Goal: Task Accomplishment & Management: Manage account settings

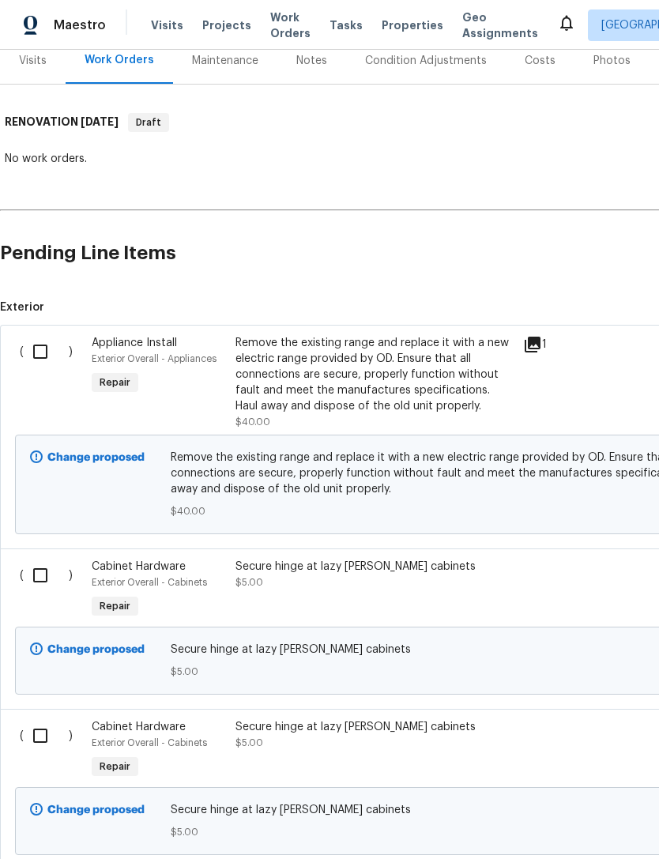
scroll to position [201, 0]
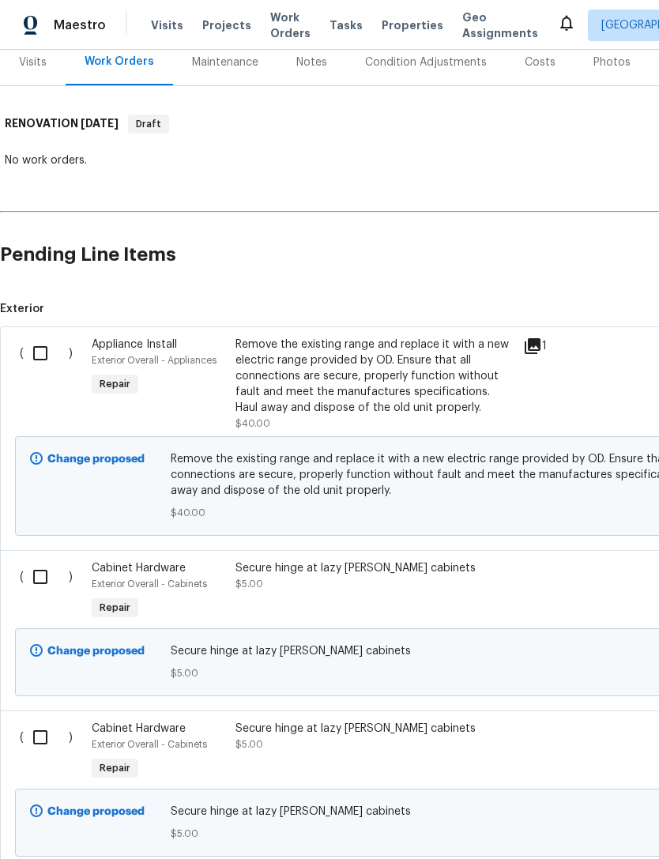
click at [36, 356] on input "checkbox" at bounding box center [46, 353] width 45 height 33
checkbox input "true"
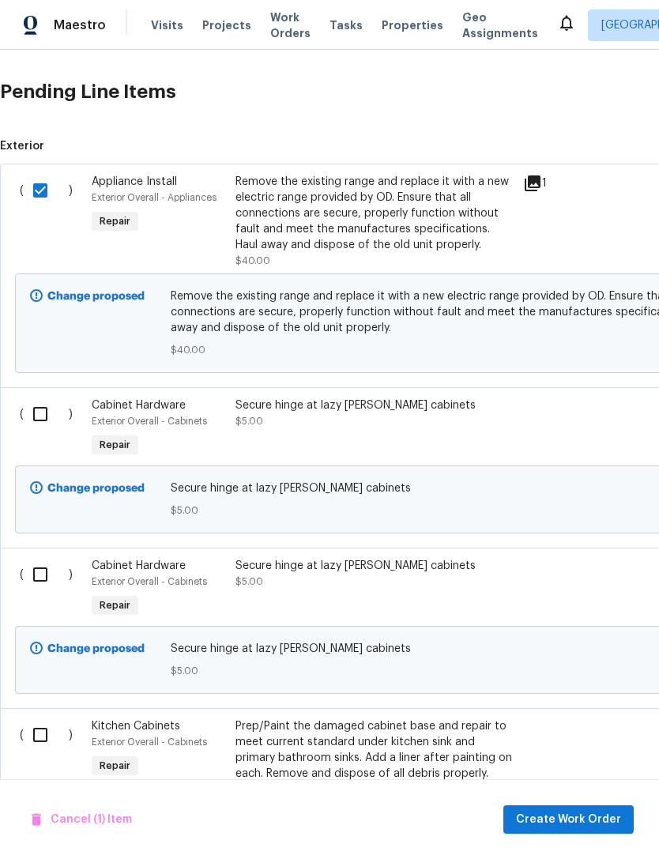
scroll to position [363, 0]
click at [41, 417] on input "checkbox" at bounding box center [46, 413] width 45 height 33
checkbox input "true"
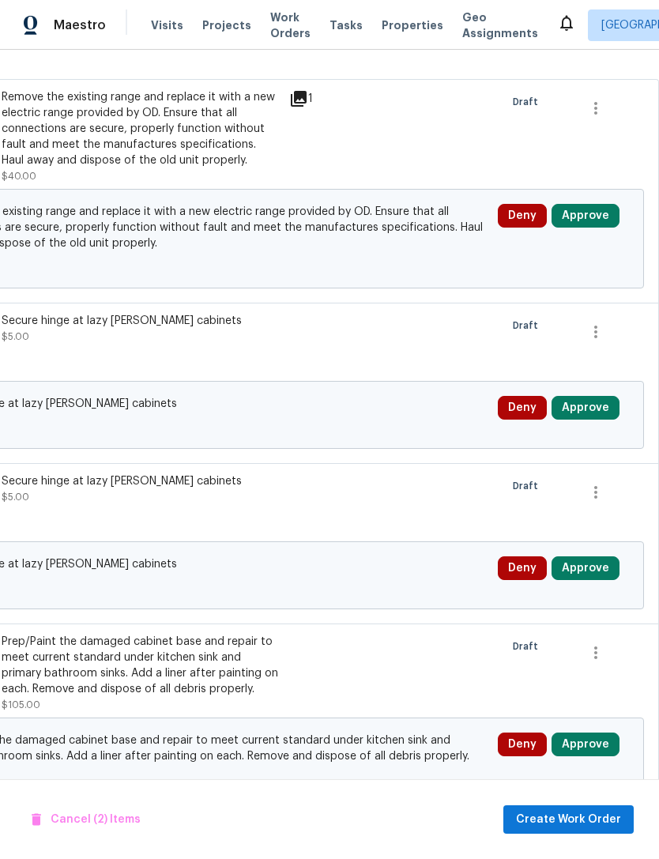
scroll to position [447, 234]
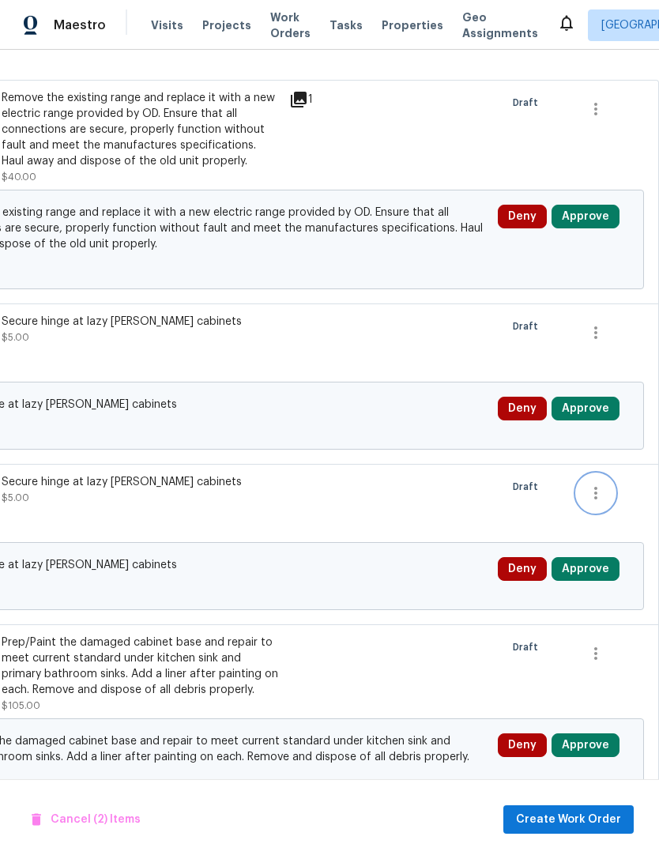
click at [596, 492] on icon "button" at bounding box center [595, 493] width 3 height 13
click at [609, 495] on li "Cancel" at bounding box center [607, 494] width 61 height 26
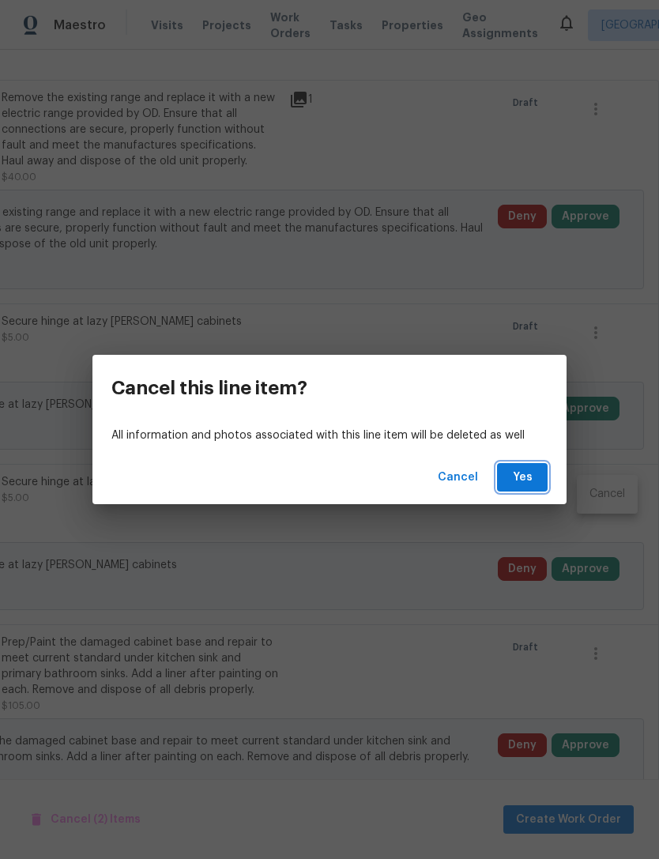
click at [529, 477] on span "Yes" at bounding box center [522, 478] width 25 height 20
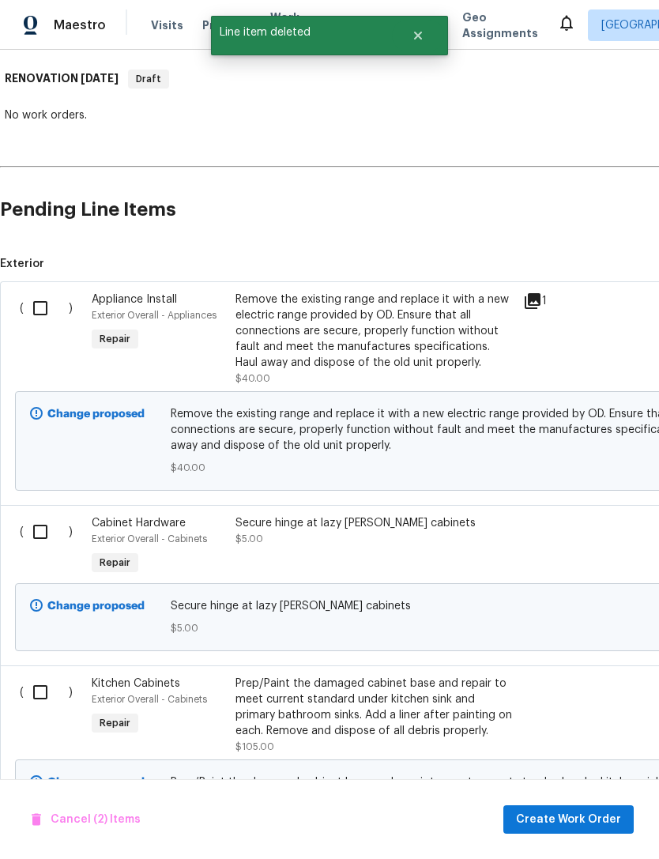
scroll to position [246, 0]
click at [47, 308] on input "checkbox" at bounding box center [46, 308] width 45 height 33
checkbox input "true"
click at [48, 529] on input "checkbox" at bounding box center [46, 531] width 45 height 33
checkbox input "true"
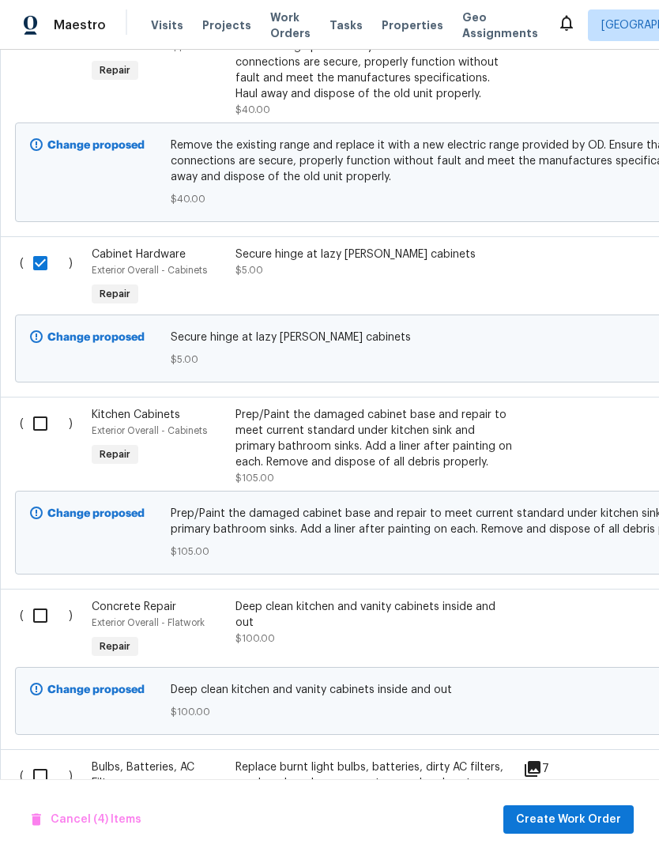
scroll to position [516, 0]
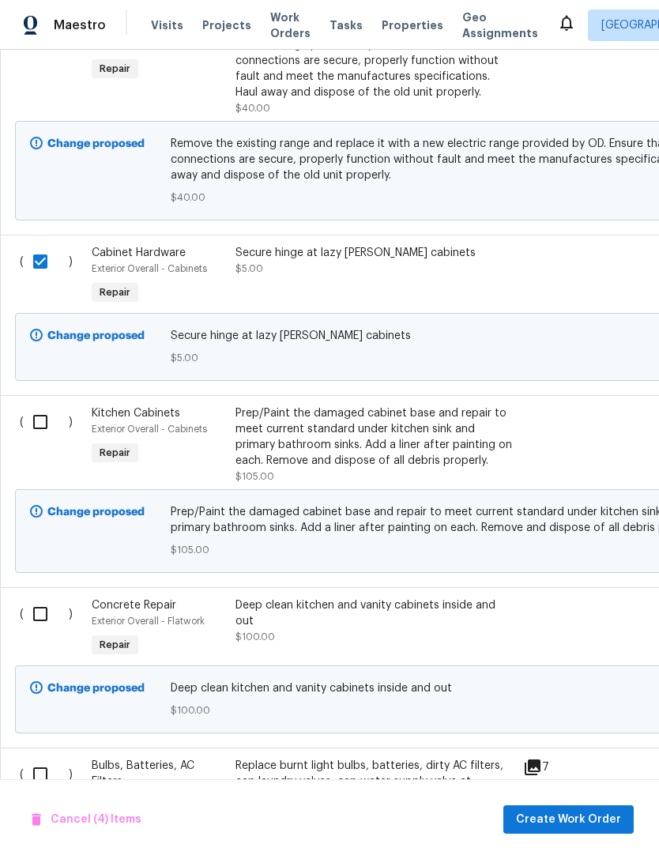
click at [45, 434] on input "checkbox" at bounding box center [46, 421] width 45 height 33
checkbox input "true"
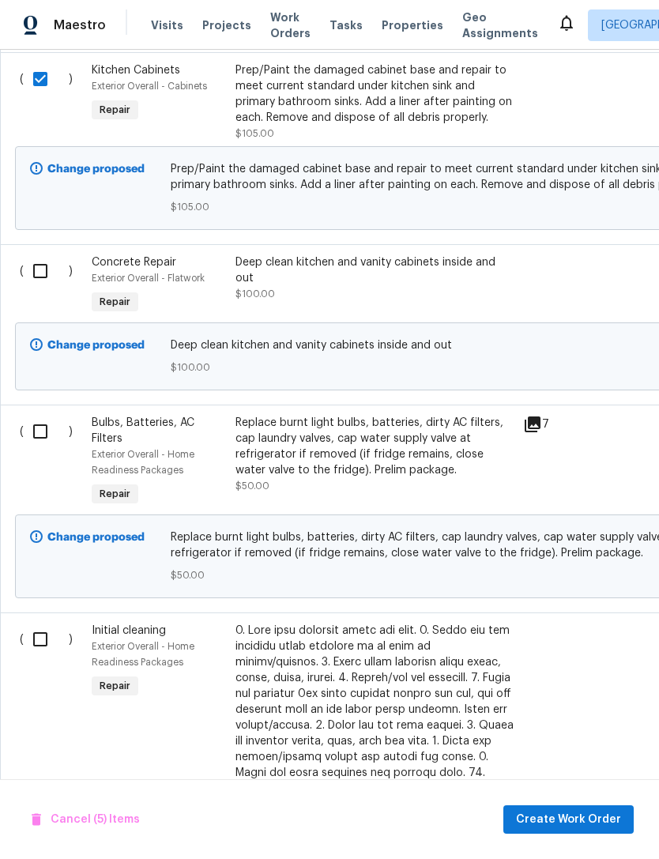
scroll to position [862, 0]
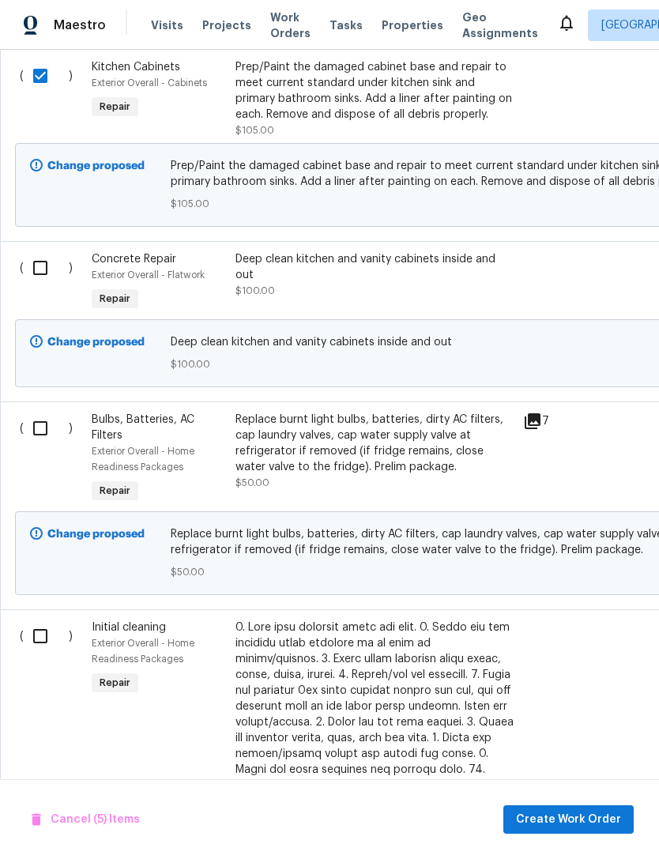
click at [39, 436] on input "checkbox" at bounding box center [46, 428] width 45 height 33
checkbox input "true"
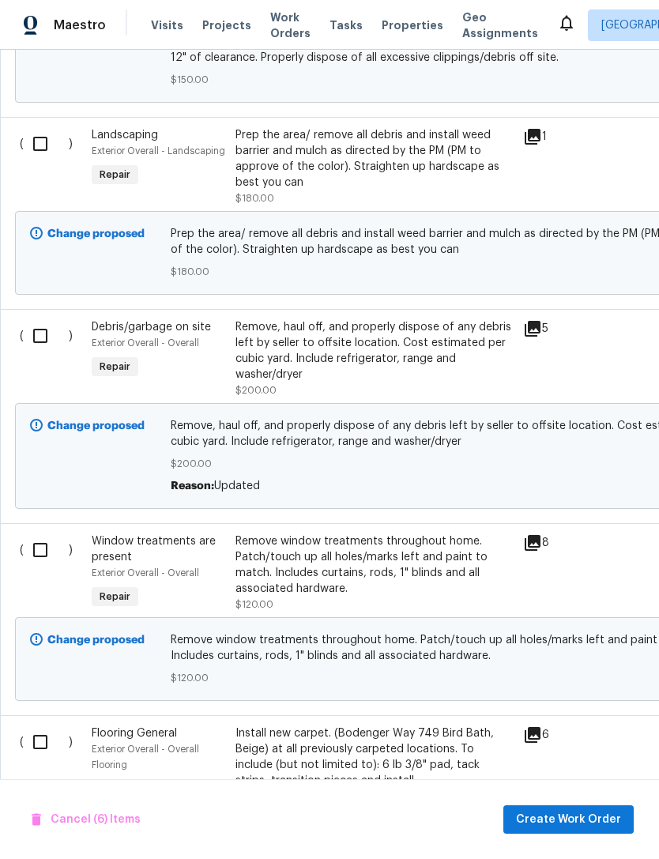
scroll to position [2548, 0]
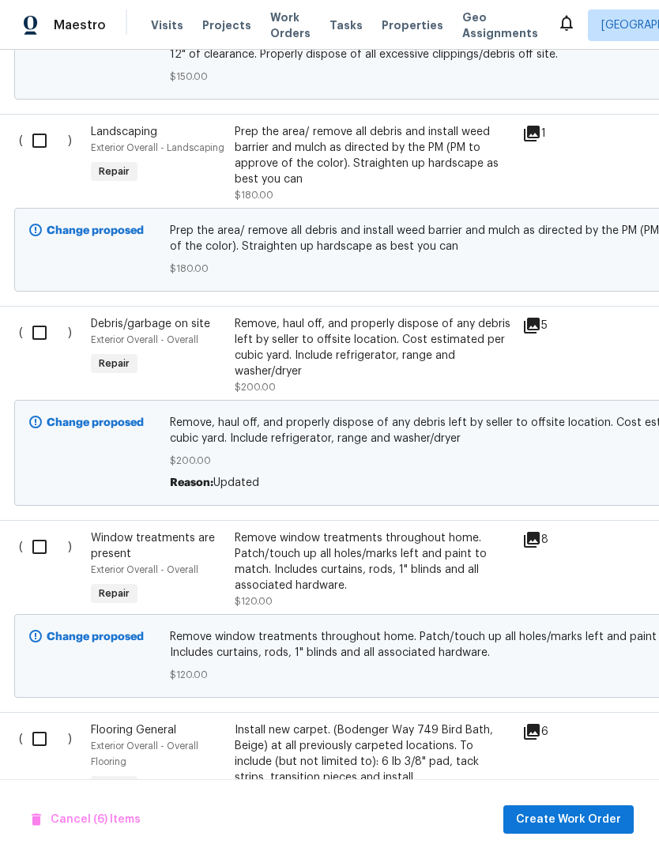
click at [40, 318] on input "checkbox" at bounding box center [45, 332] width 45 height 33
checkbox input "true"
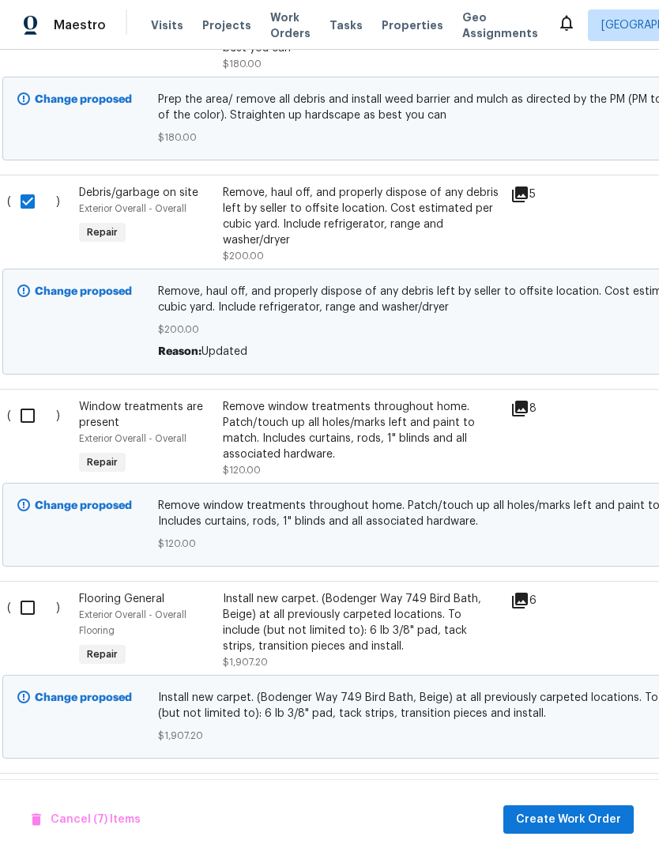
scroll to position [2693, 5]
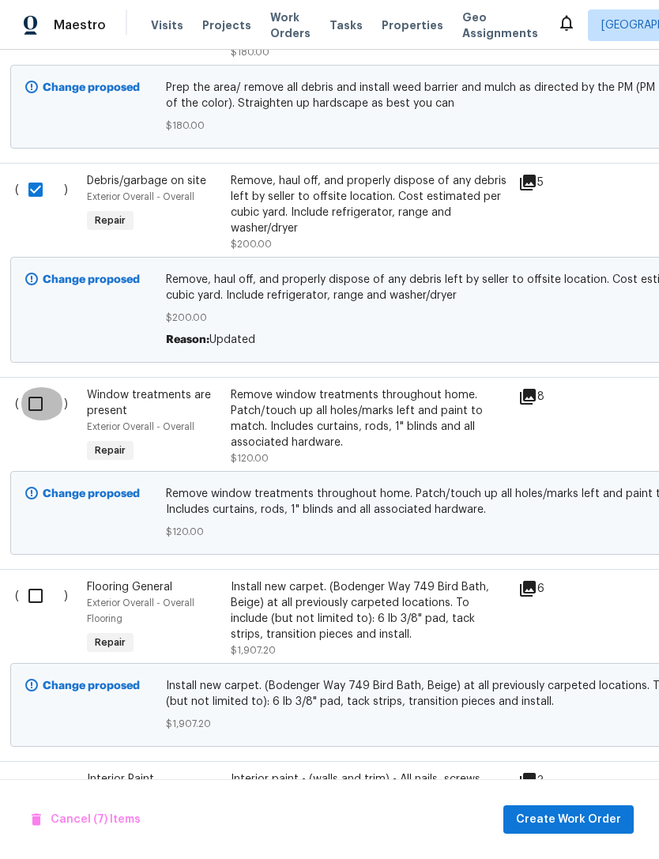
click at [36, 400] on input "checkbox" at bounding box center [41, 403] width 45 height 33
checkbox input "true"
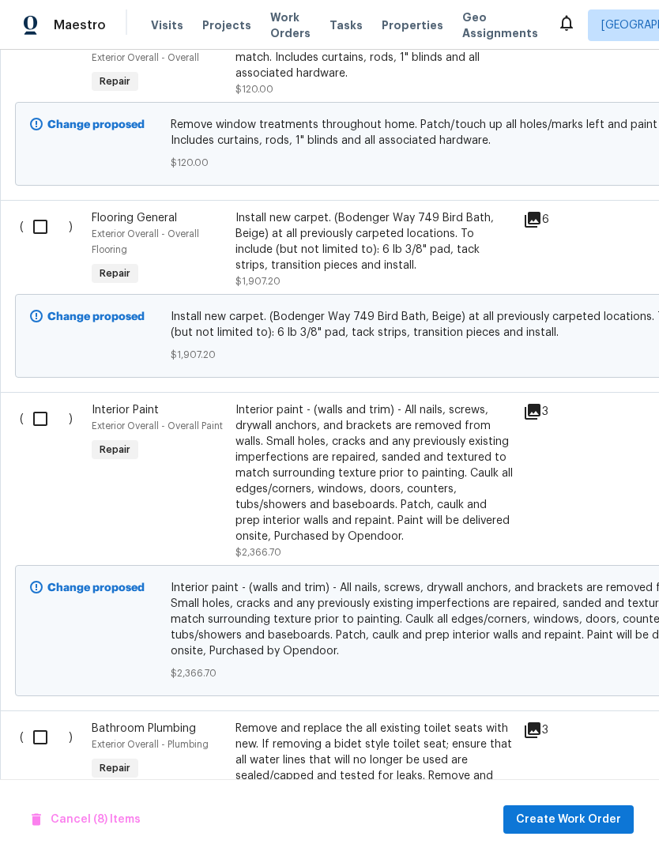
scroll to position [3063, 0]
click at [34, 416] on input "checkbox" at bounding box center [46, 417] width 45 height 33
checkbox input "true"
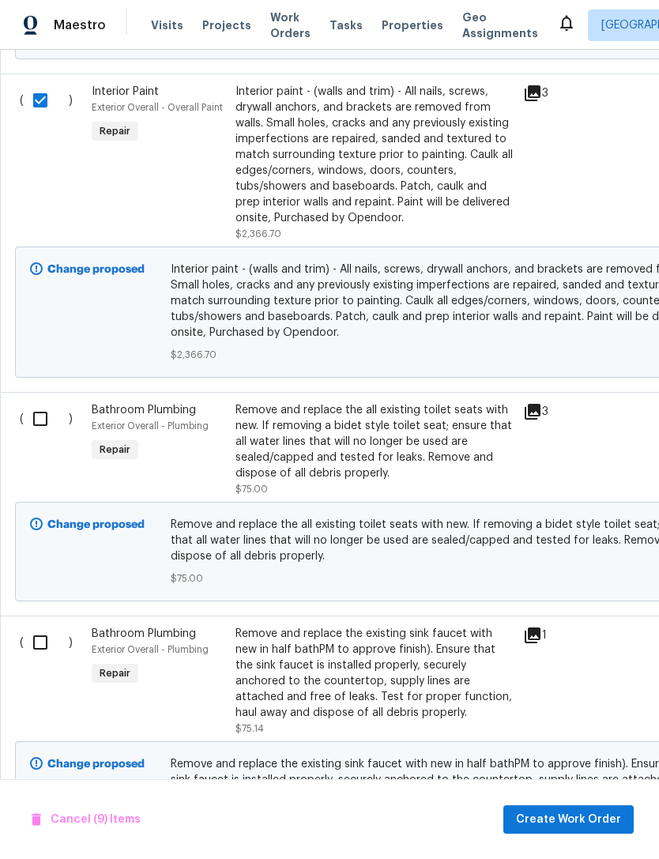
scroll to position [3382, 0]
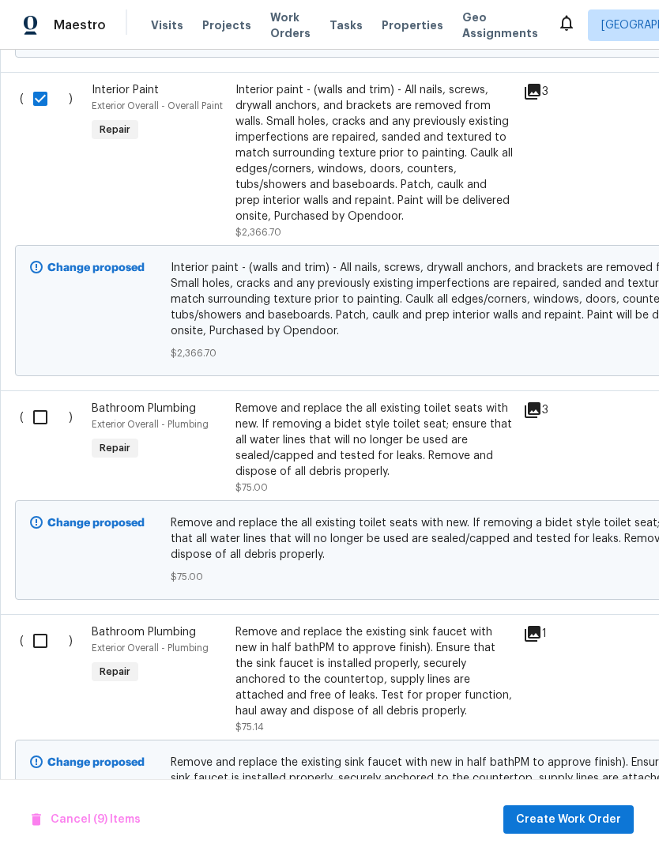
click at [36, 420] on input "checkbox" at bounding box center [46, 417] width 45 height 33
checkbox input "true"
click at [39, 647] on input "checkbox" at bounding box center [46, 640] width 45 height 33
checkbox input "true"
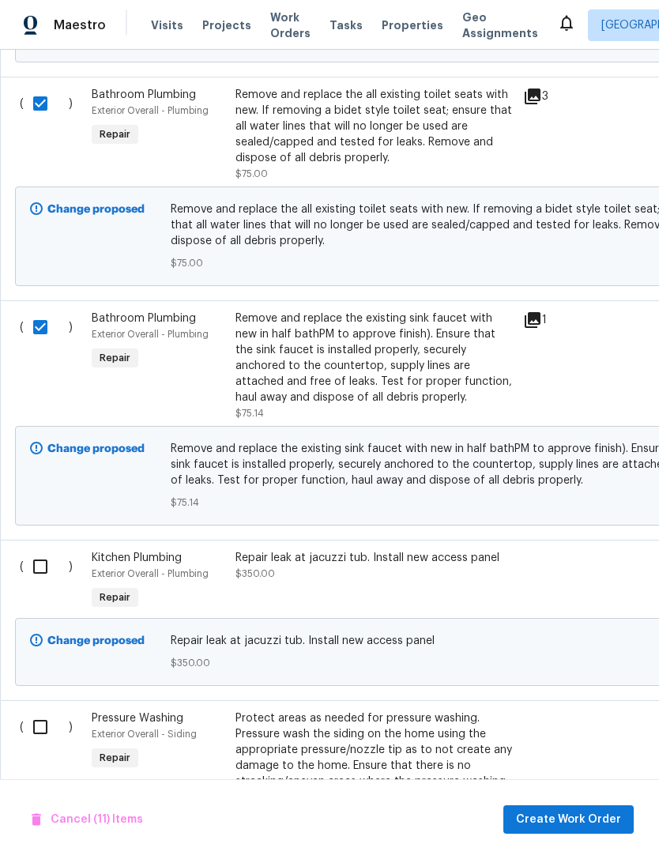
scroll to position [0, 0]
click at [43, 571] on input "checkbox" at bounding box center [46, 566] width 45 height 33
checkbox input "true"
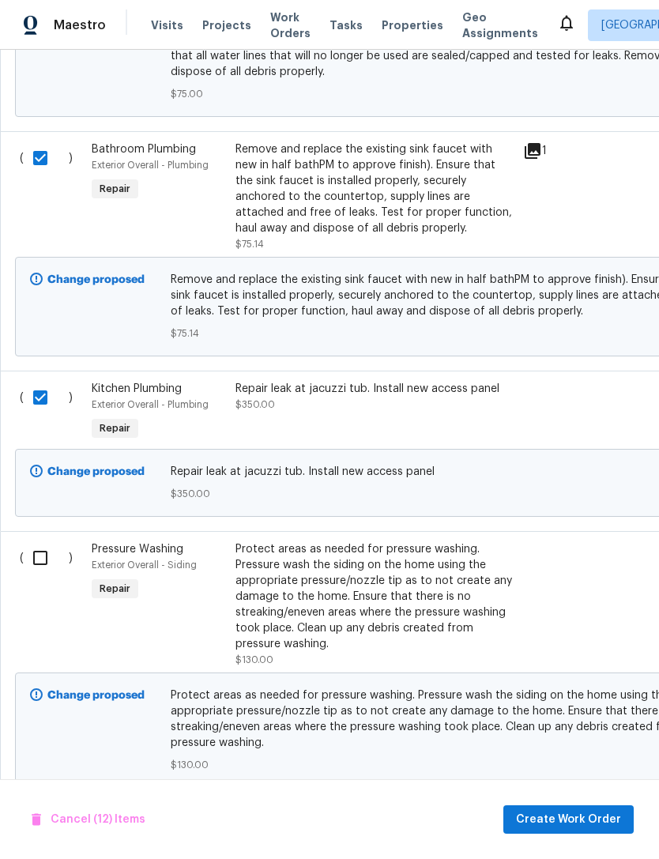
click at [44, 541] on input "checkbox" at bounding box center [46, 557] width 45 height 33
checkbox input "true"
click at [597, 812] on span "Create Work Order" at bounding box center [568, 820] width 105 height 20
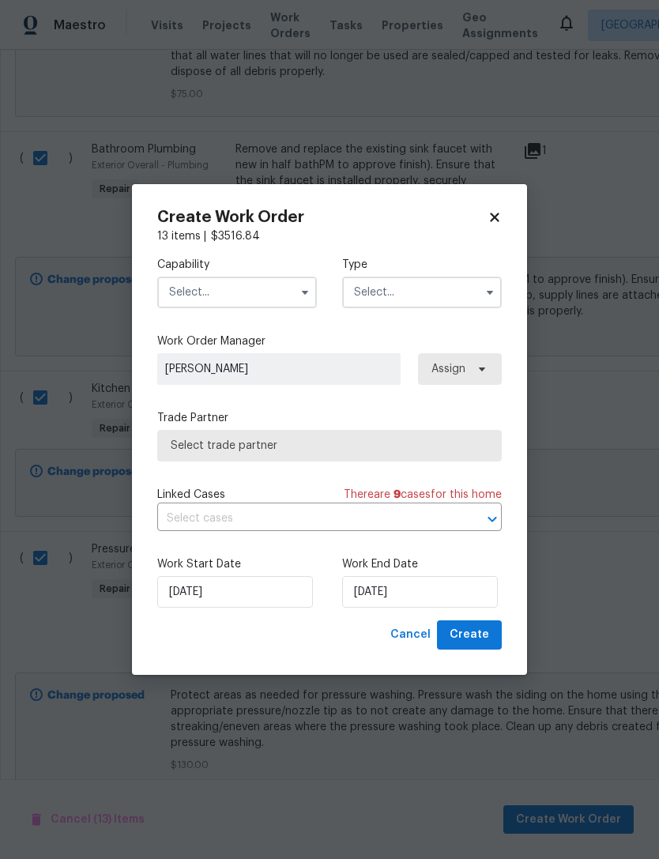
click at [288, 280] on input "text" at bounding box center [237, 293] width 160 height 32
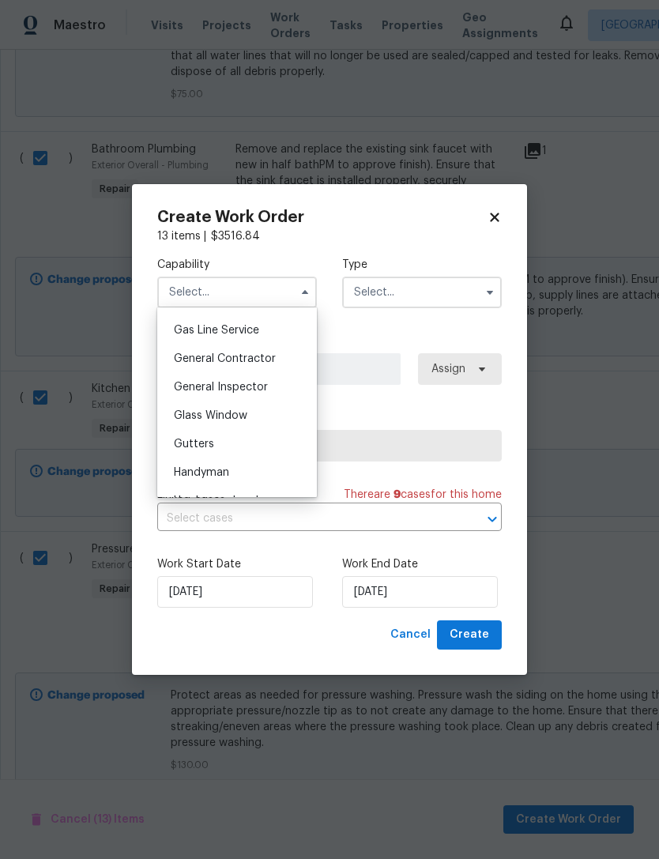
click at [288, 360] on div "General Contractor" at bounding box center [237, 359] width 152 height 28
type input "General Contractor"
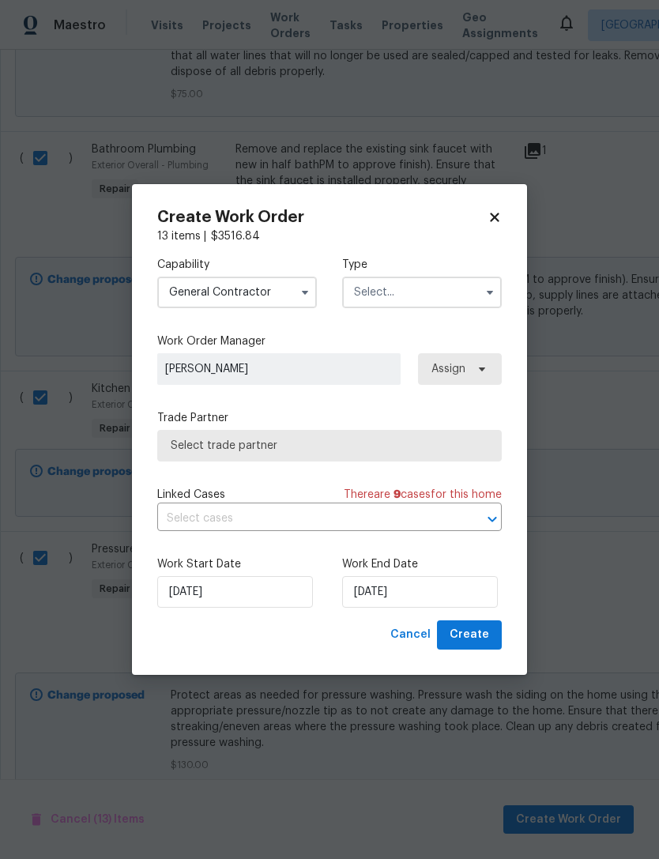
click at [458, 301] on input "text" at bounding box center [422, 293] width 160 height 32
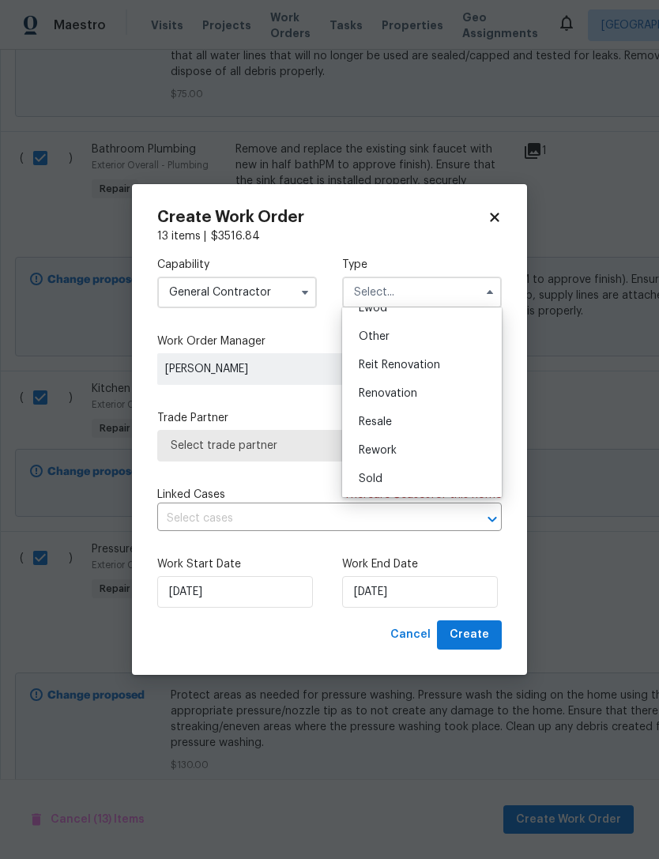
click at [416, 393] on span "Renovation" at bounding box center [388, 393] width 58 height 11
type input "Renovation"
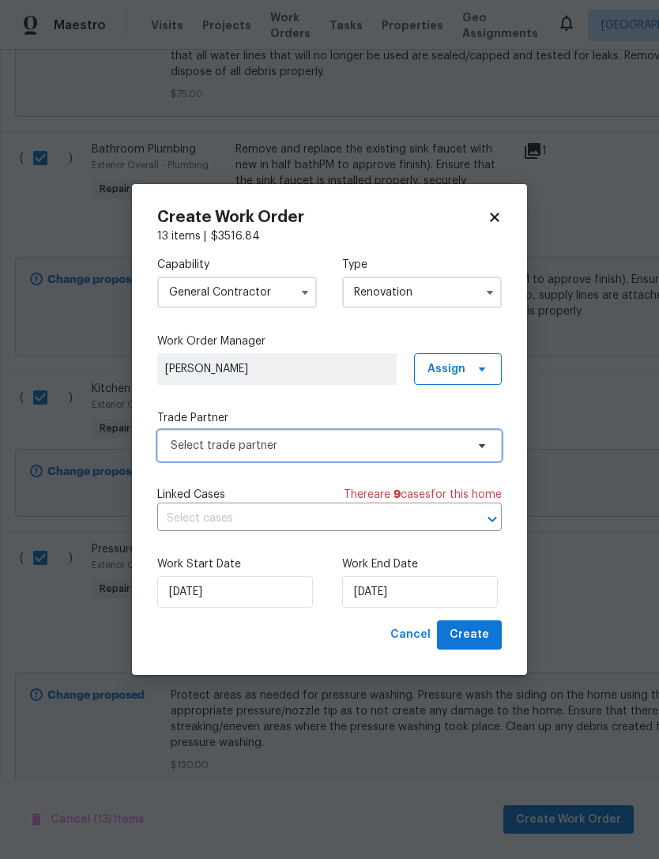
click at [341, 439] on span "Select trade partner" at bounding box center [318, 446] width 295 height 16
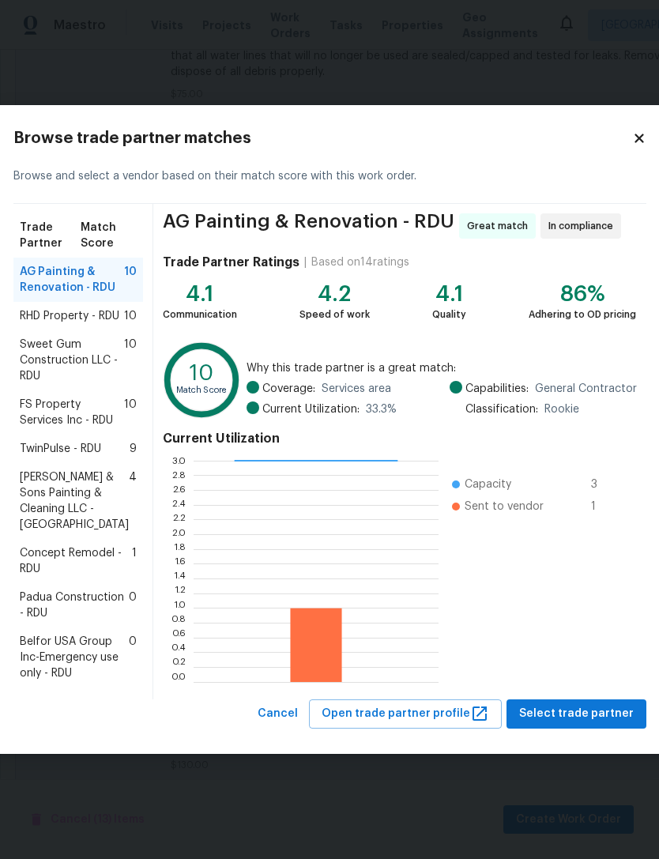
click at [57, 313] on span "RHD Property - RDU" at bounding box center [70, 316] width 100 height 16
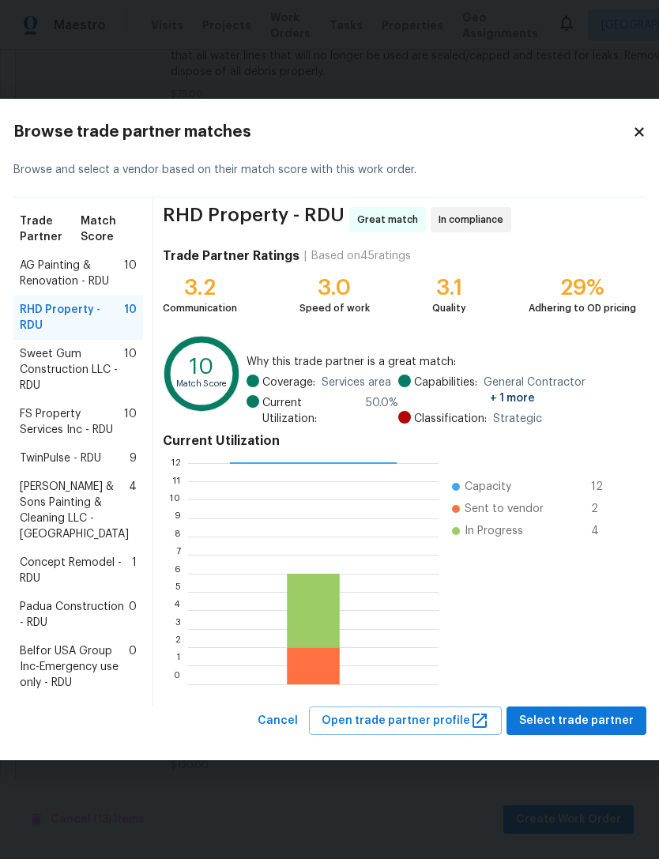
click at [65, 360] on span "Sweet Gum Construction LLC - RDU" at bounding box center [72, 369] width 104 height 47
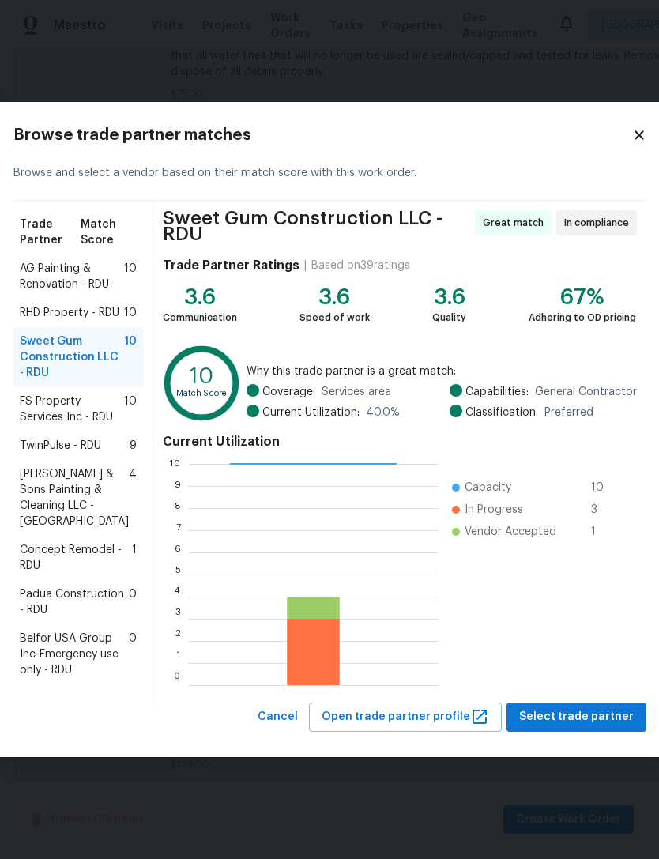
click at [62, 511] on span "Hodge & Sons Painting & Cleaning LLC - RDU" at bounding box center [74, 497] width 109 height 63
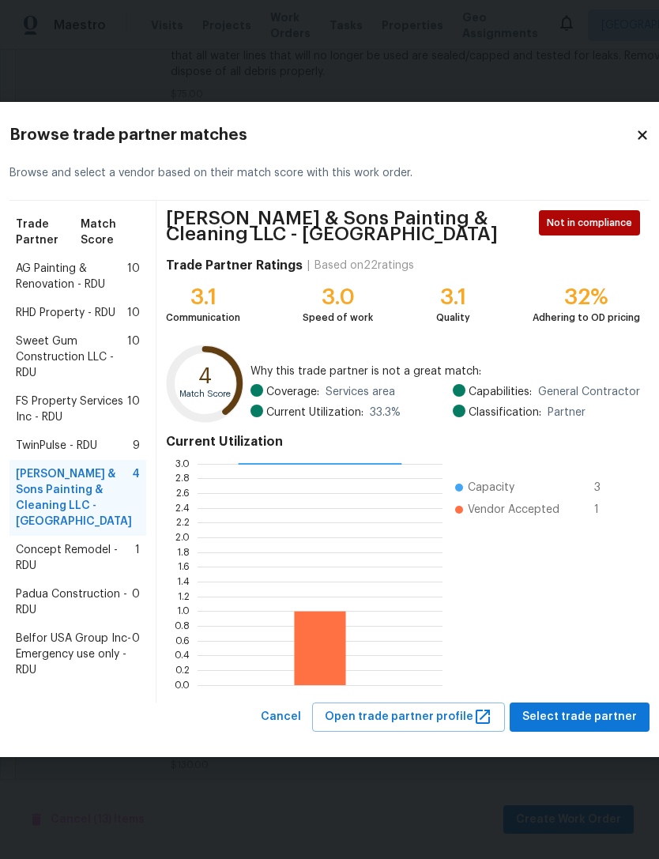
click at [53, 363] on span "Sweet Gum Construction LLC - RDU" at bounding box center [71, 356] width 111 height 47
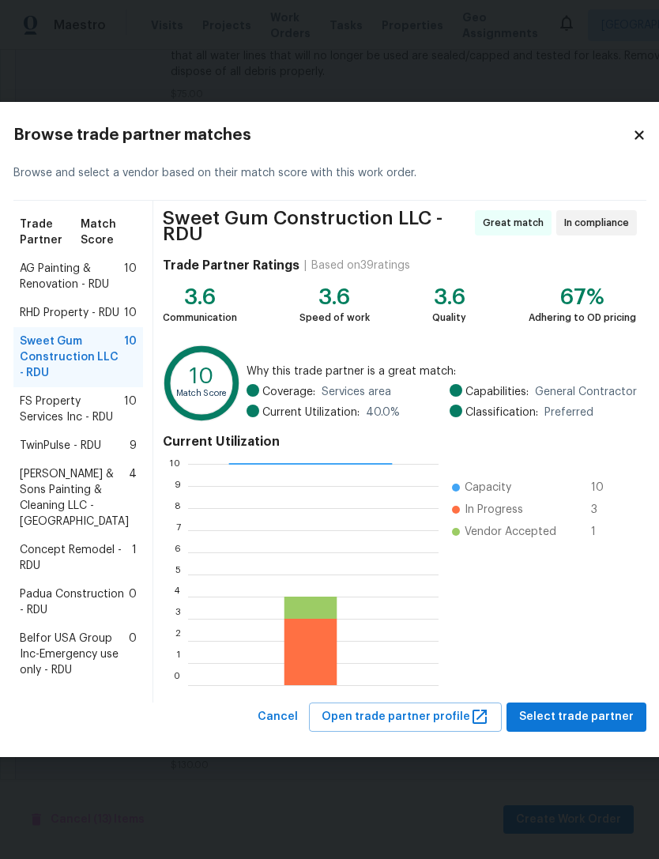
click at [58, 261] on span "AG Painting & Renovation - RDU" at bounding box center [72, 277] width 104 height 32
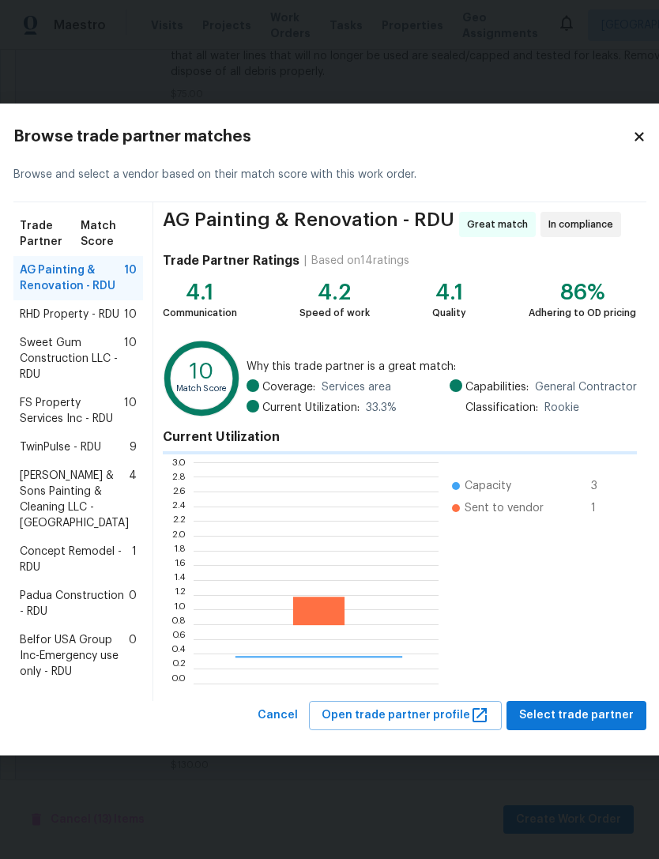
scroll to position [221, 245]
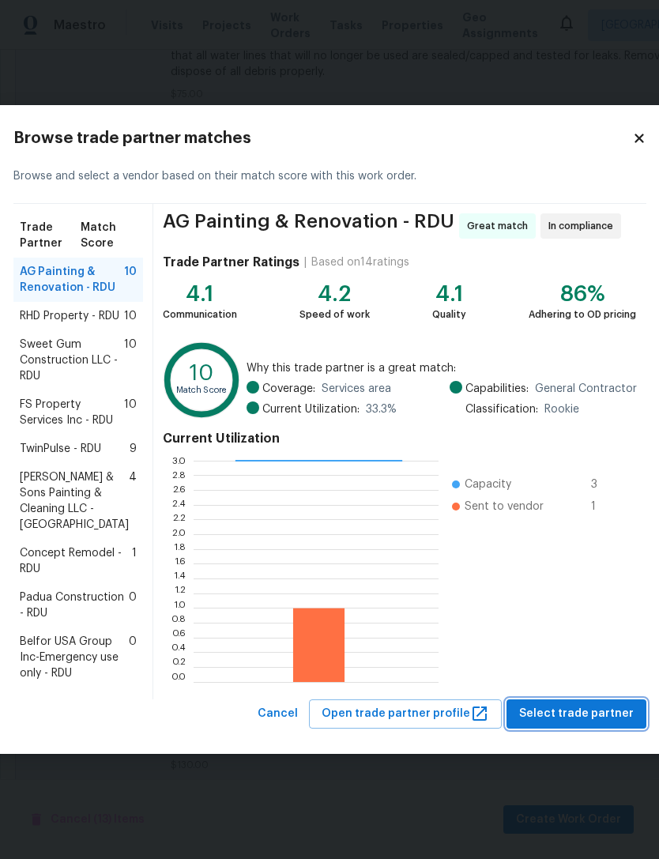
click at [594, 724] on span "Select trade partner" at bounding box center [576, 714] width 115 height 20
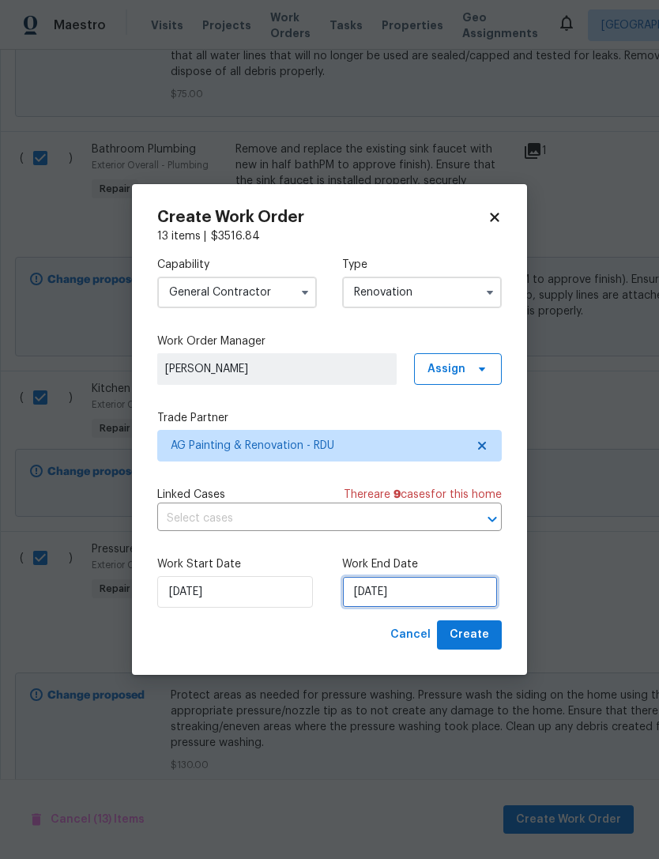
click at [412, 593] on input "[DATE]" at bounding box center [420, 592] width 156 height 32
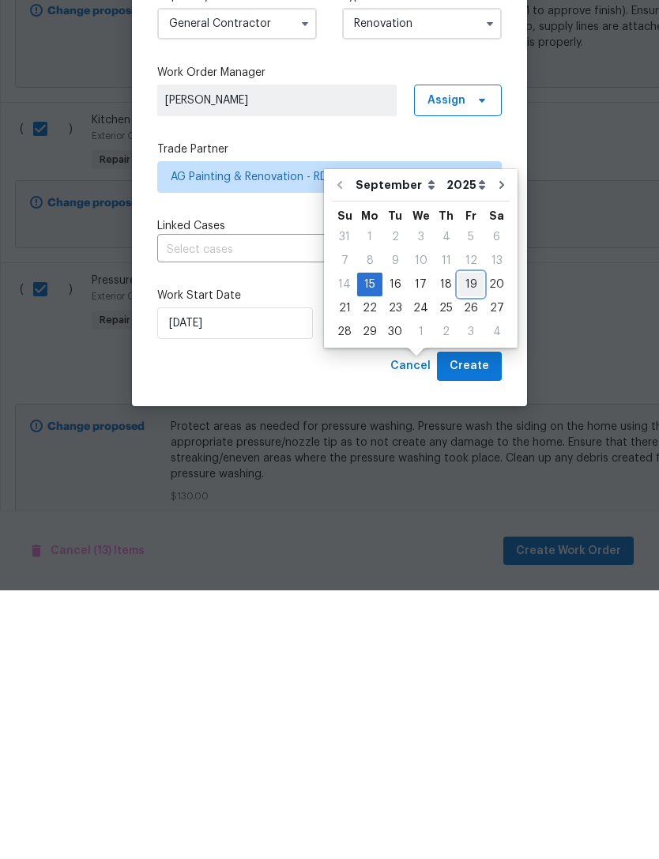
click at [469, 542] on div "19" at bounding box center [470, 553] width 25 height 22
type input "9/19/2025"
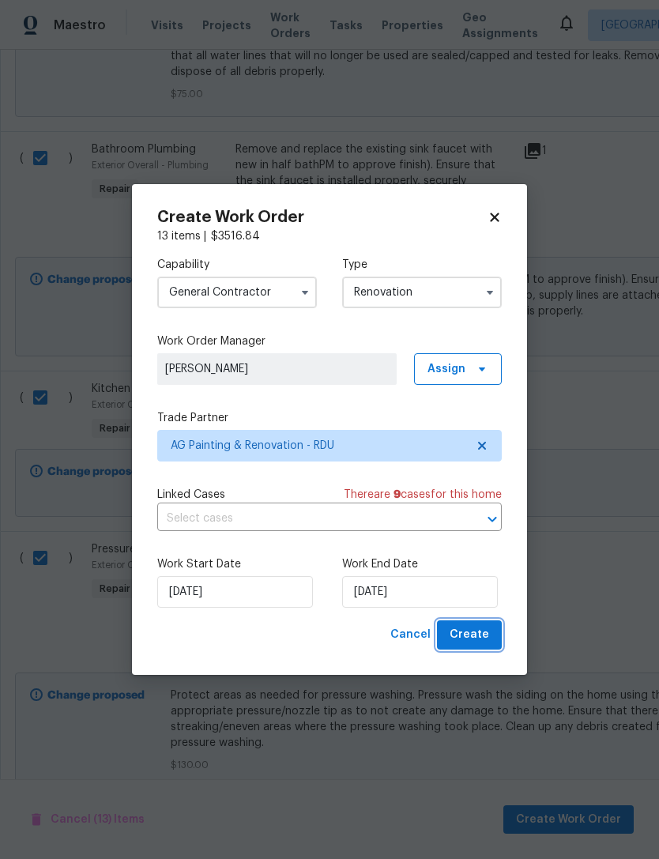
click at [484, 637] on span "Create" at bounding box center [470, 635] width 40 height 20
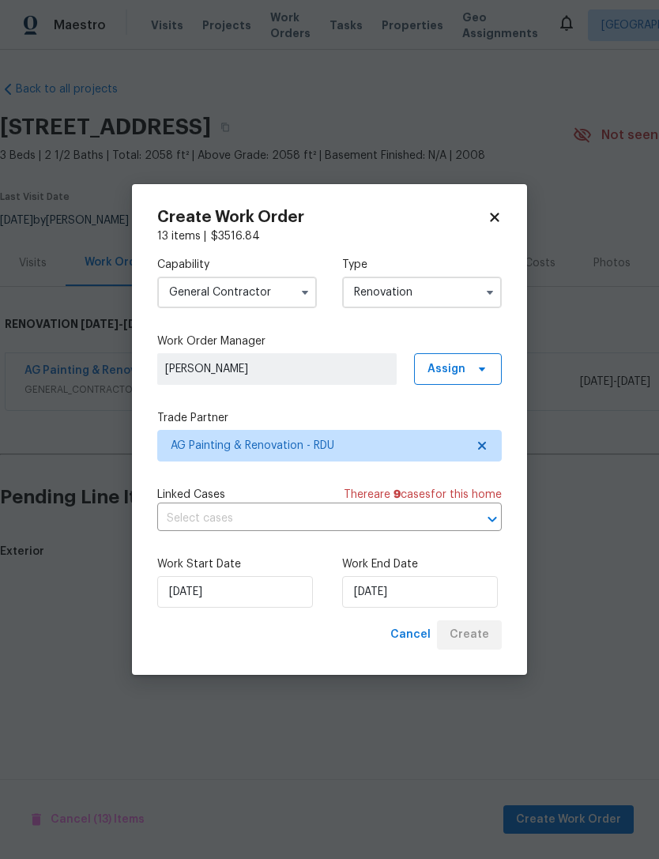
scroll to position [0, 0]
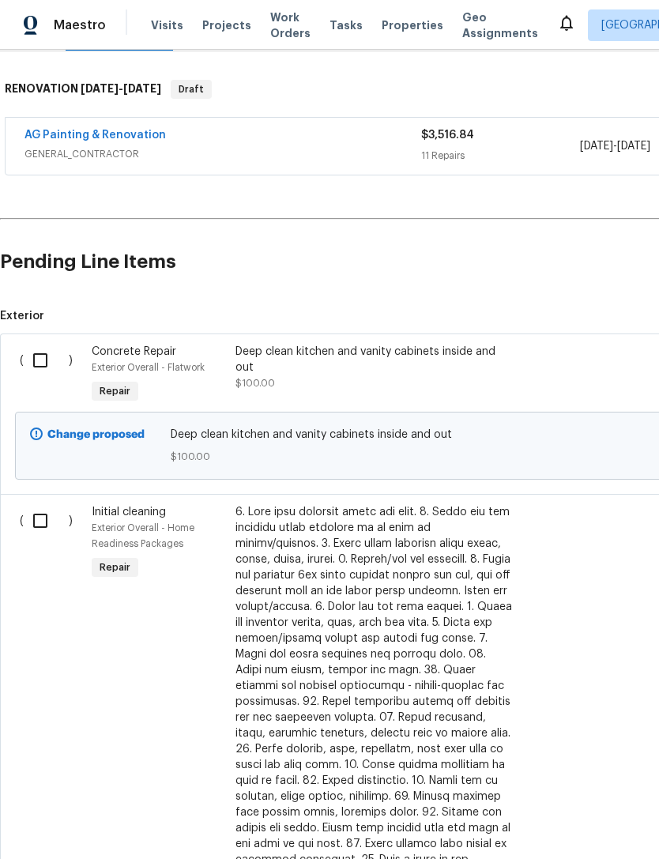
scroll to position [235, 0]
click at [44, 351] on input "checkbox" at bounding box center [46, 360] width 45 height 33
checkbox input "true"
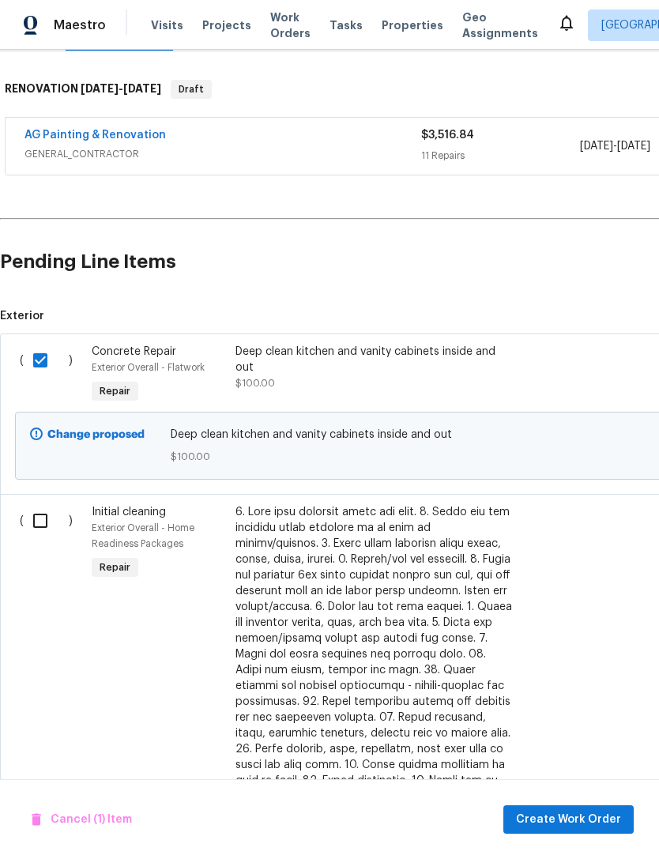
click at [41, 514] on input "checkbox" at bounding box center [46, 520] width 45 height 33
checkbox input "true"
click at [598, 824] on span "Create Work Order" at bounding box center [568, 820] width 105 height 20
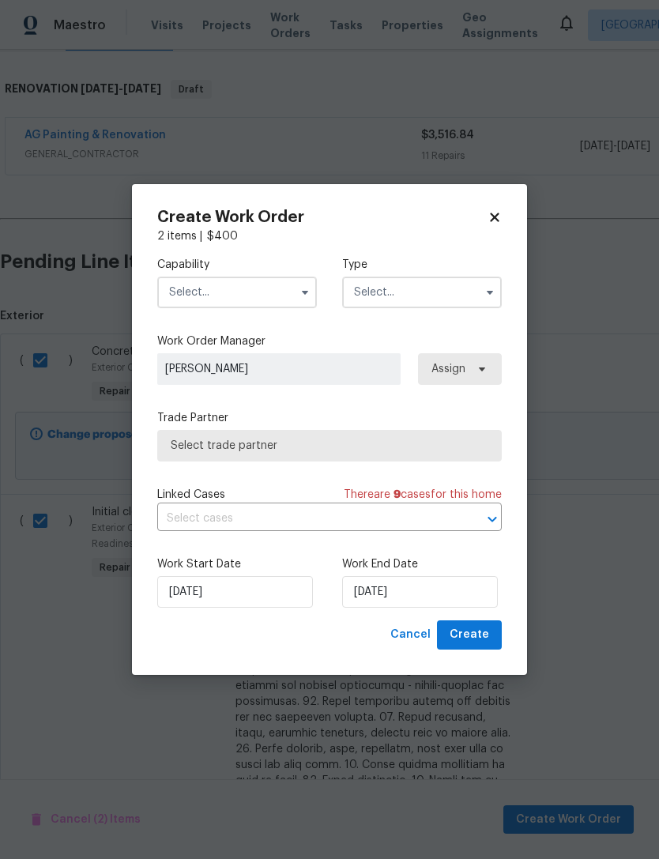
click at [290, 291] on input "text" at bounding box center [237, 293] width 160 height 32
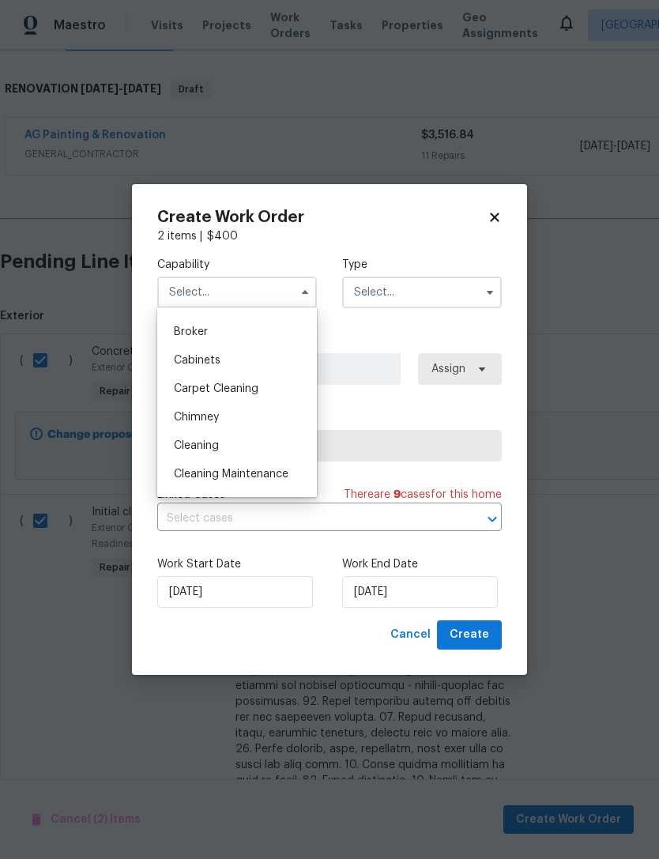
scroll to position [115, 0]
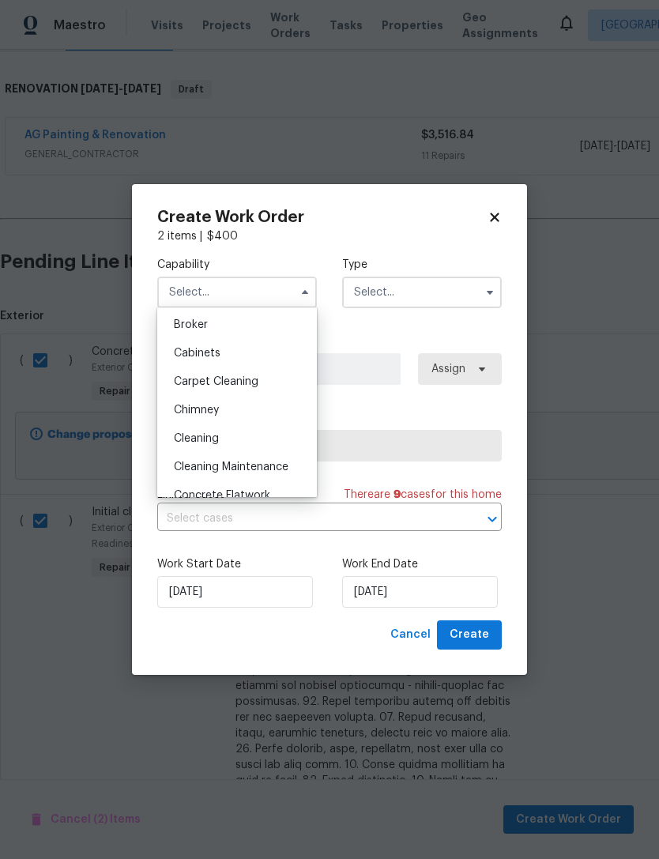
click at [234, 439] on div "Cleaning" at bounding box center [237, 438] width 152 height 28
type input "Cleaning"
click at [446, 292] on input "text" at bounding box center [422, 293] width 160 height 32
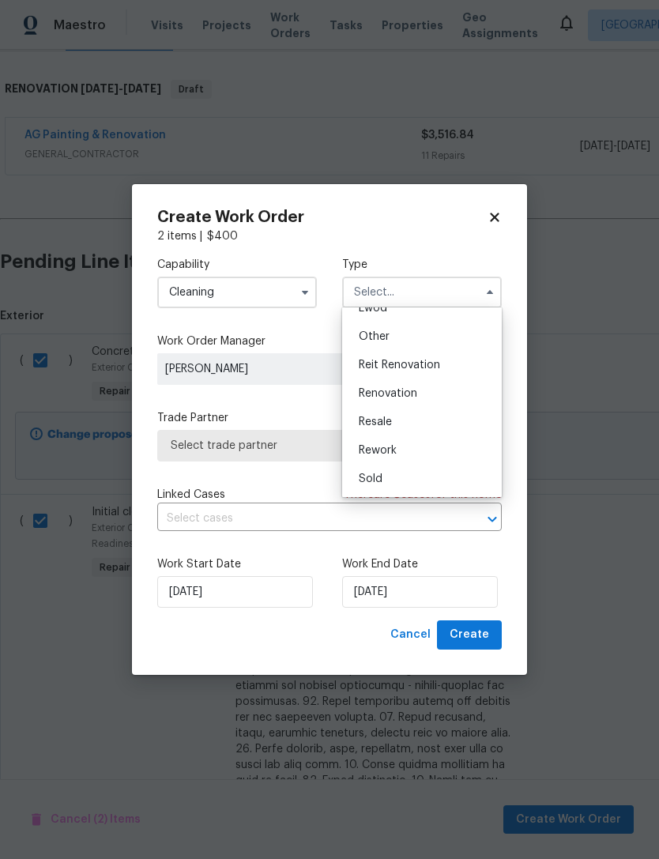
scroll to position [188, 0]
click at [420, 394] on div "Renovation" at bounding box center [422, 393] width 152 height 28
type input "Renovation"
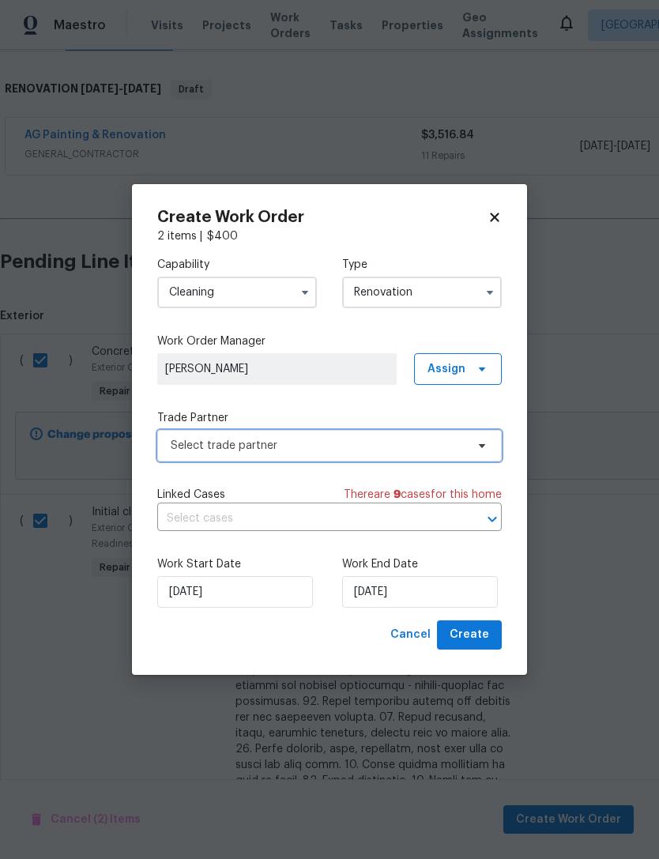
click at [397, 447] on span "Select trade partner" at bounding box center [318, 446] width 295 height 16
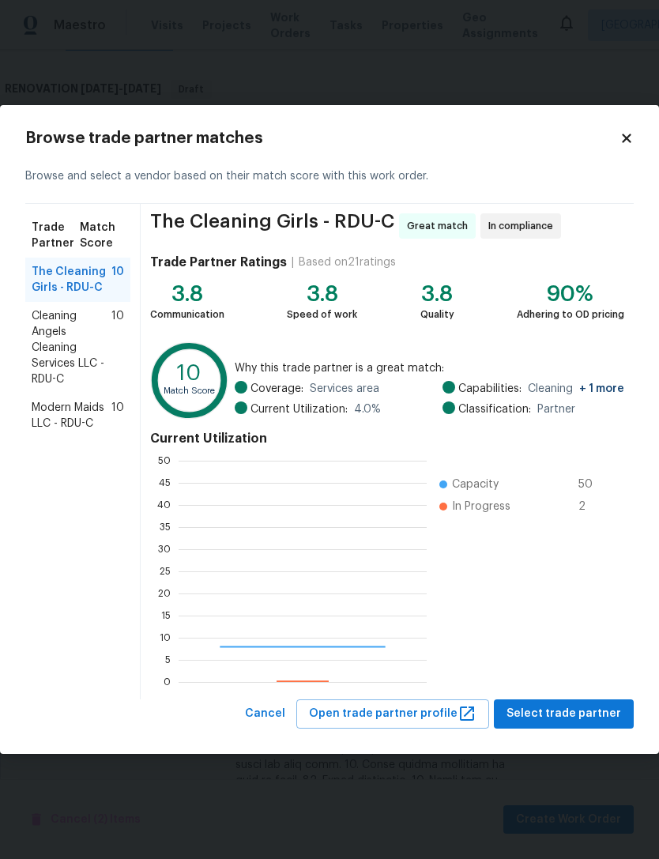
scroll to position [221, 248]
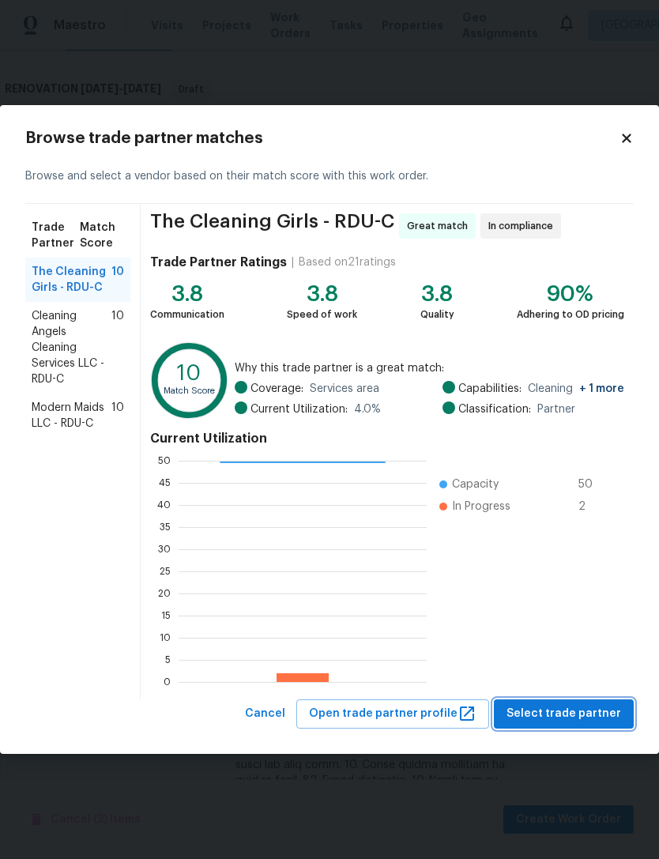
click at [604, 703] on button "Select trade partner" at bounding box center [564, 713] width 140 height 29
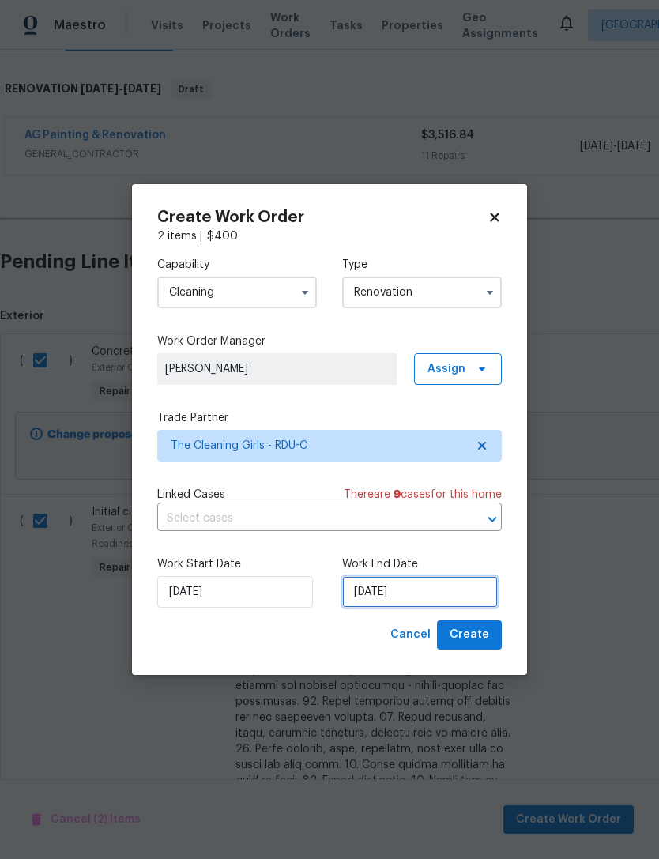
click at [428, 599] on input "[DATE]" at bounding box center [420, 592] width 156 height 32
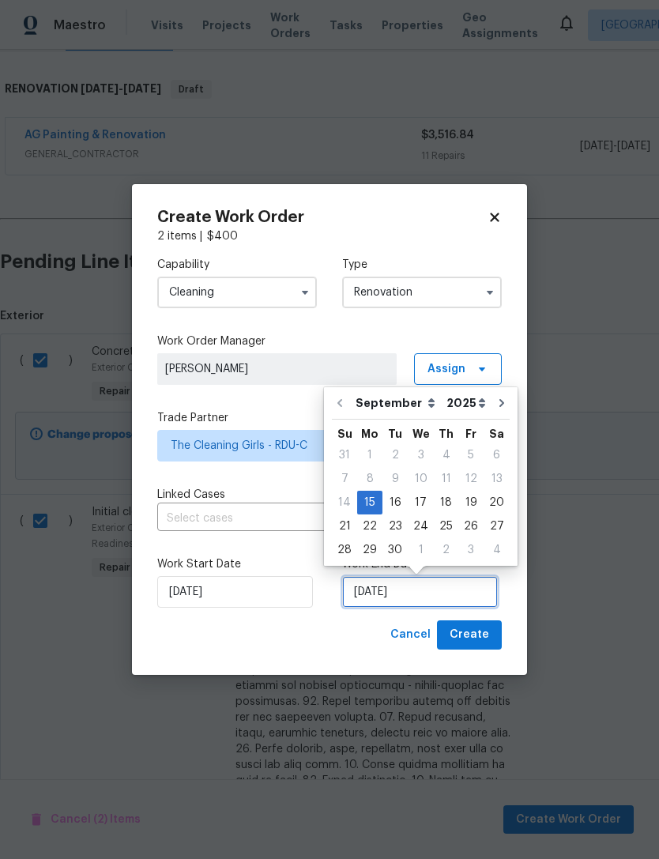
scroll to position [29, 0]
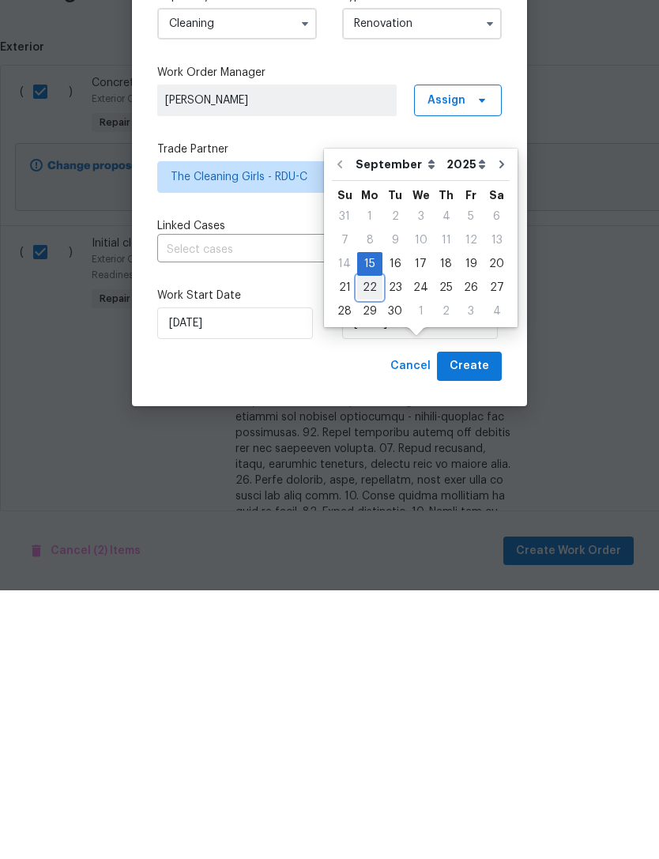
click at [360, 545] on div "22" at bounding box center [369, 556] width 25 height 22
type input "[DATE]"
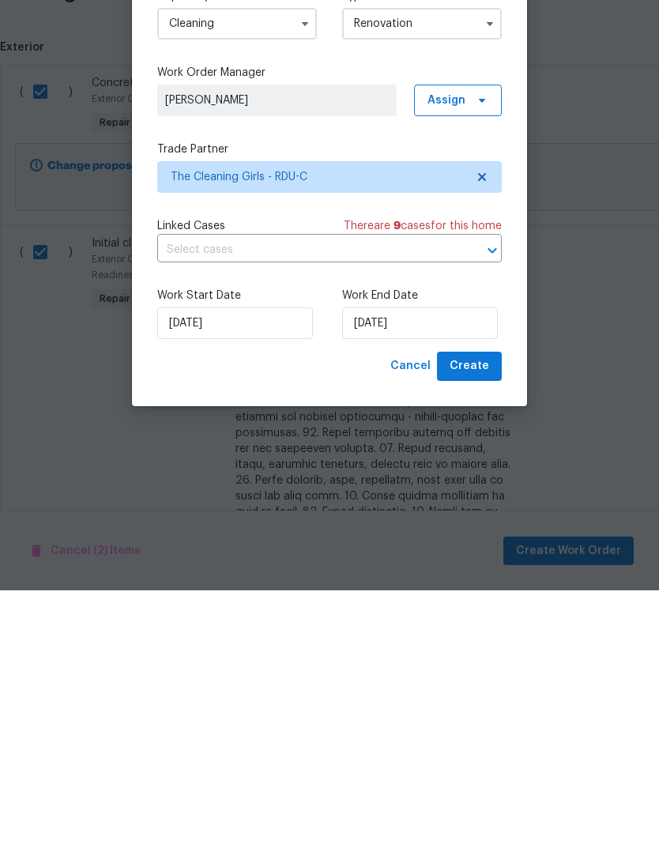
scroll to position [51, 0]
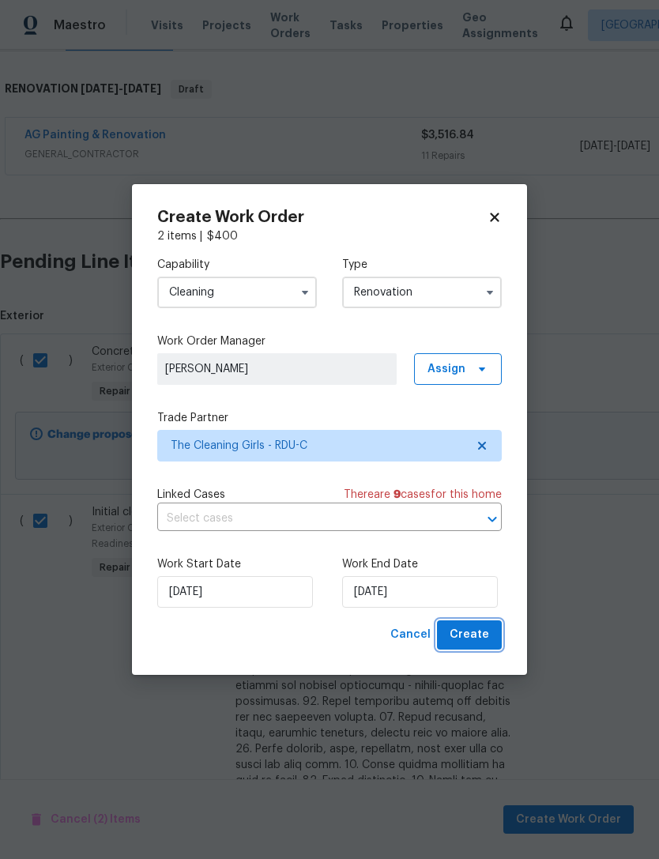
click at [473, 631] on span "Create" at bounding box center [470, 635] width 40 height 20
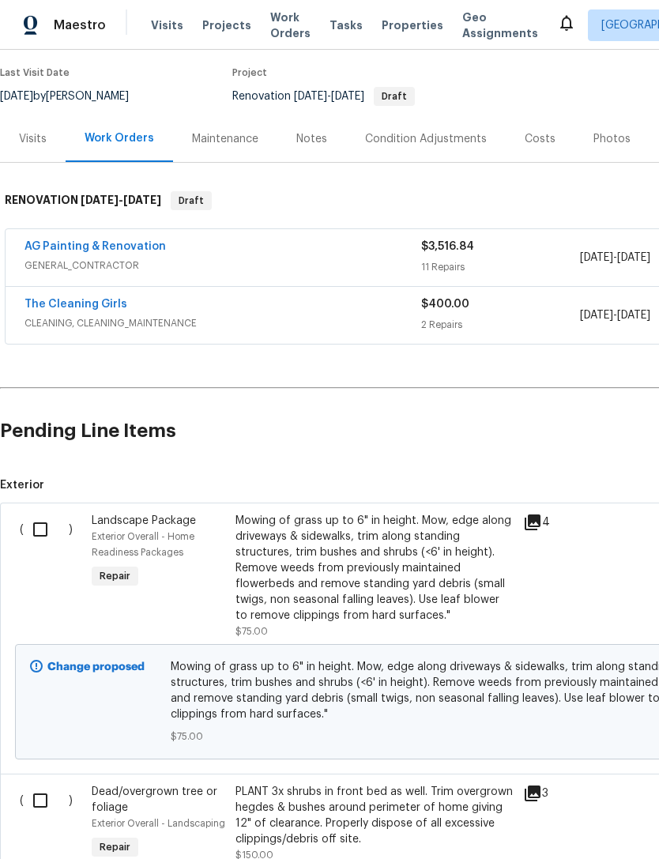
scroll to position [124, 0]
click at [36, 527] on input "checkbox" at bounding box center [46, 529] width 45 height 33
checkbox input "true"
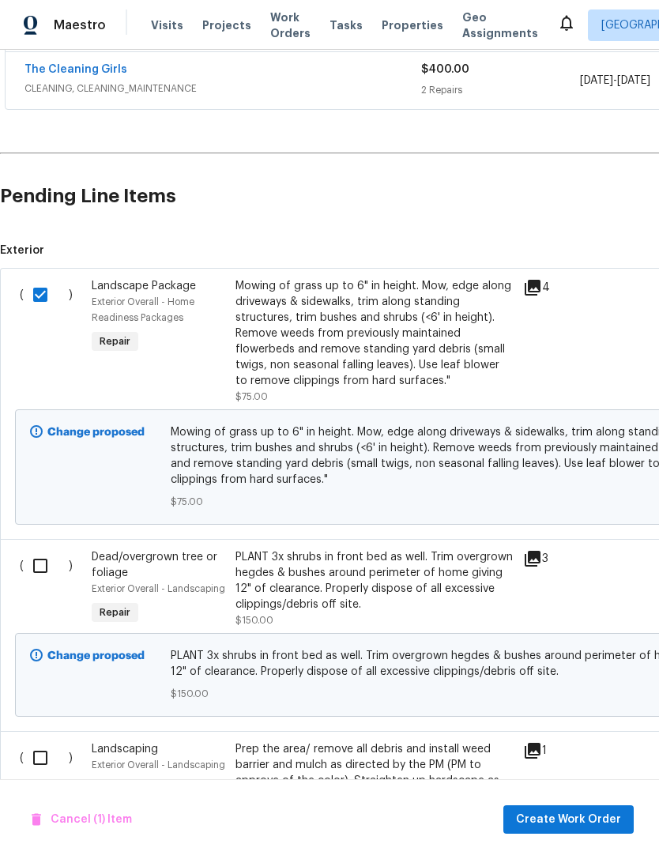
scroll to position [359, 0]
click at [43, 567] on input "checkbox" at bounding box center [46, 565] width 45 height 33
checkbox input "true"
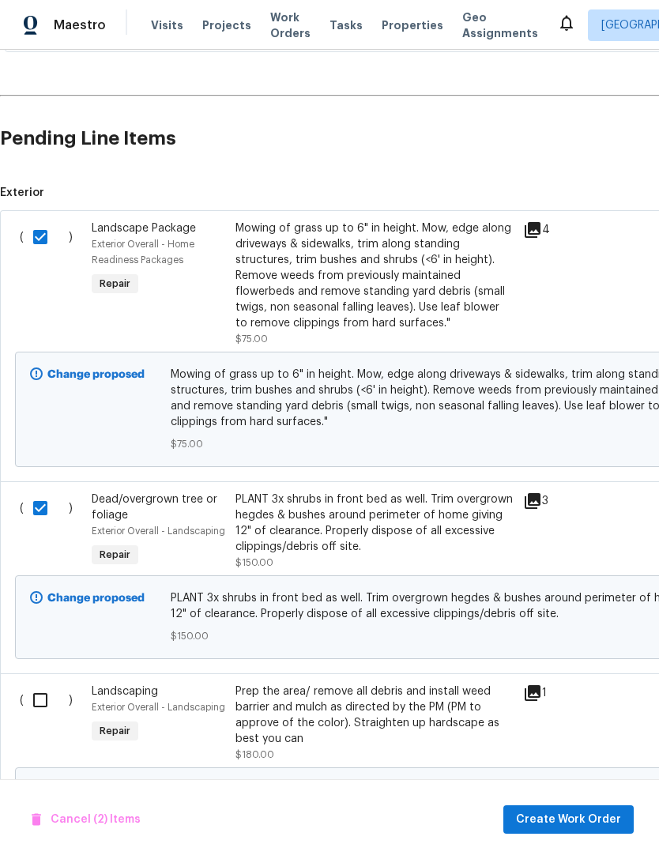
scroll to position [416, 0]
click at [42, 700] on input "checkbox" at bounding box center [46, 700] width 45 height 33
checkbox input "true"
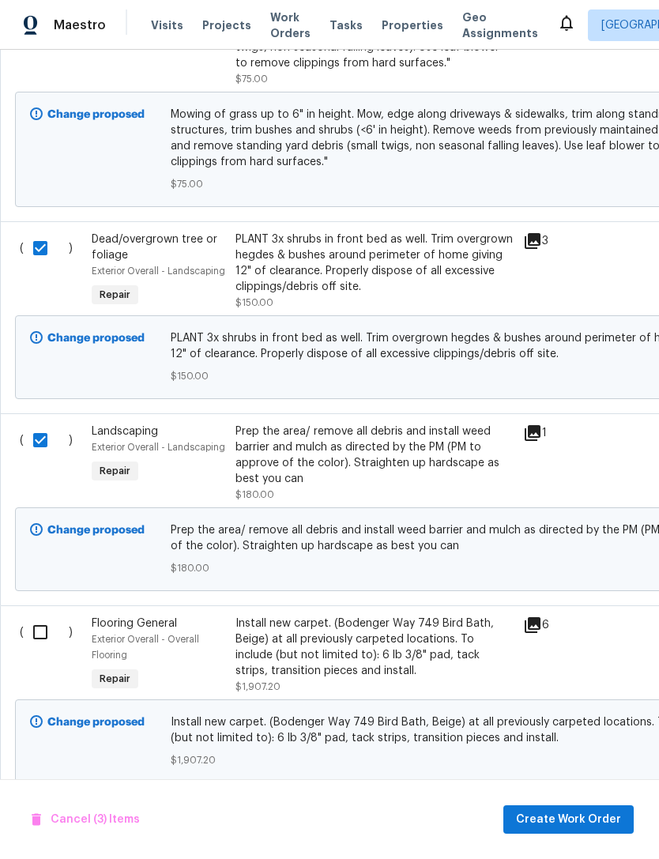
scroll to position [676, 0]
click at [598, 815] on span "Create Work Order" at bounding box center [568, 820] width 105 height 20
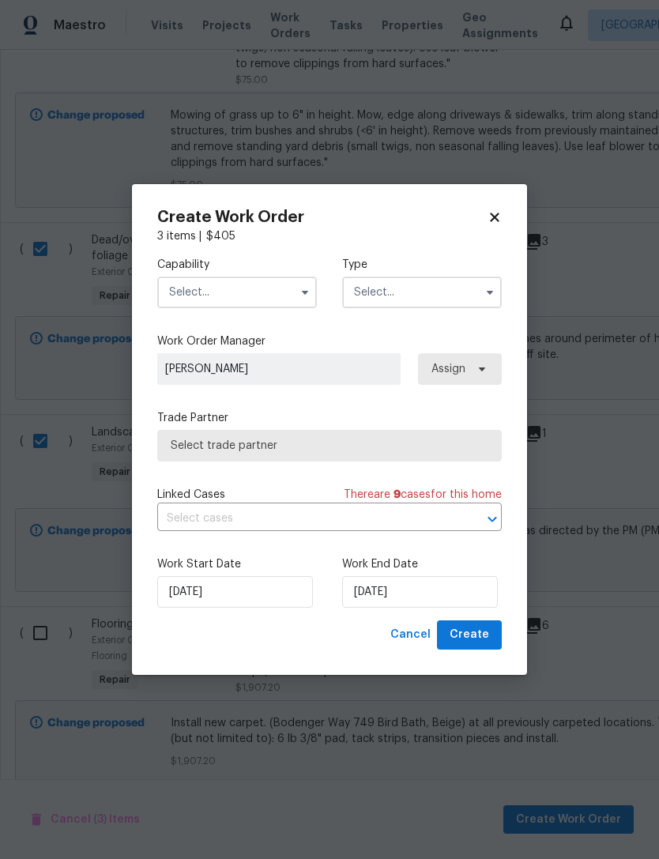
click at [284, 288] on input "text" at bounding box center [237, 293] width 160 height 32
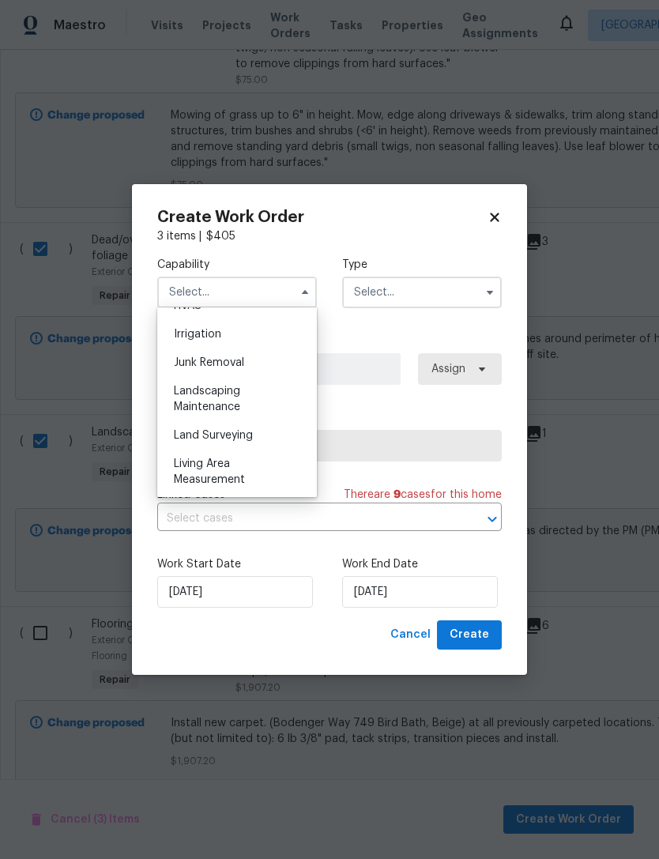
scroll to position [976, 0]
click at [237, 401] on span "Landscaping Maintenance" at bounding box center [207, 397] width 66 height 27
type input "Landscaping Maintenance"
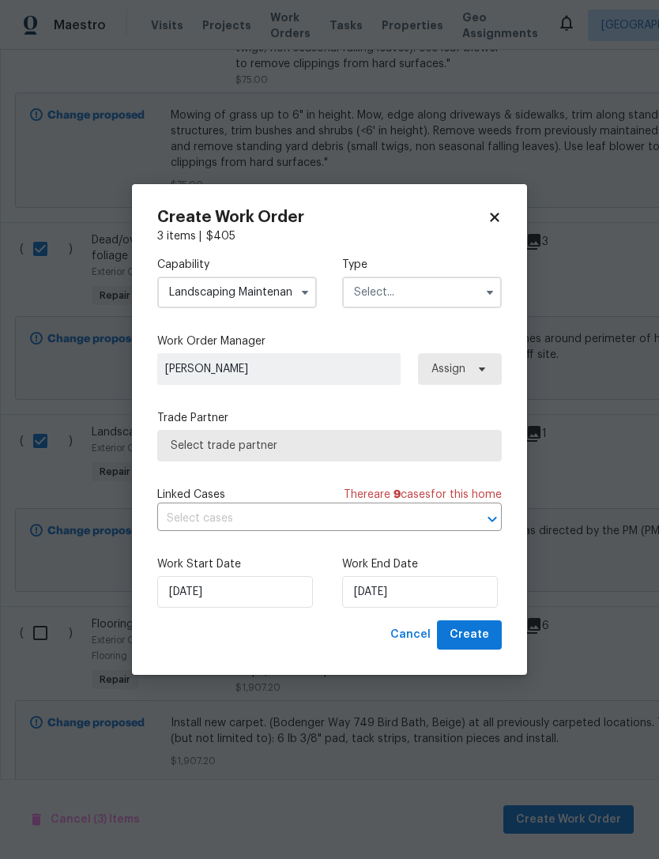
click at [439, 296] on input "text" at bounding box center [422, 293] width 160 height 32
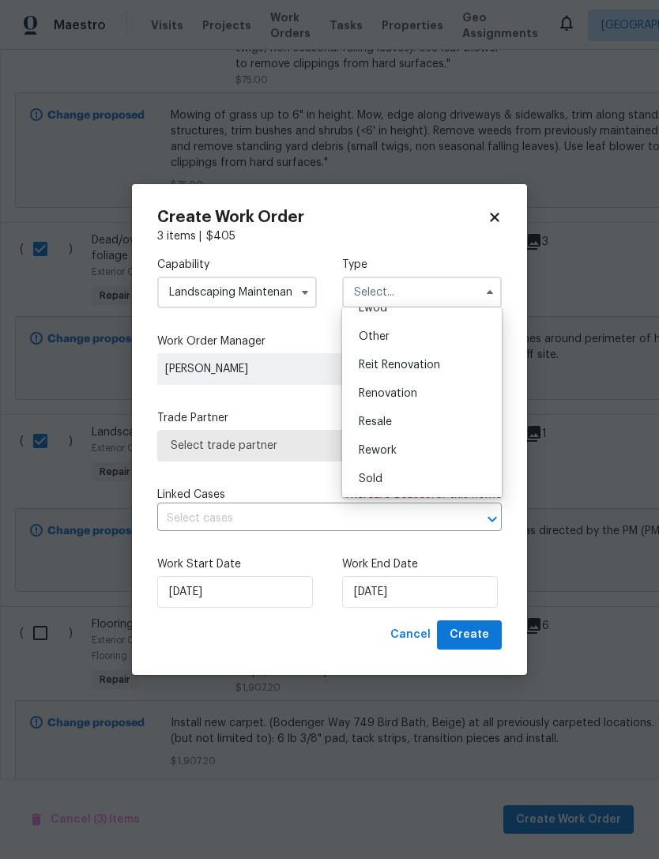
scroll to position [188, 0]
click at [402, 390] on span "Renovation" at bounding box center [388, 393] width 58 height 11
type input "Renovation"
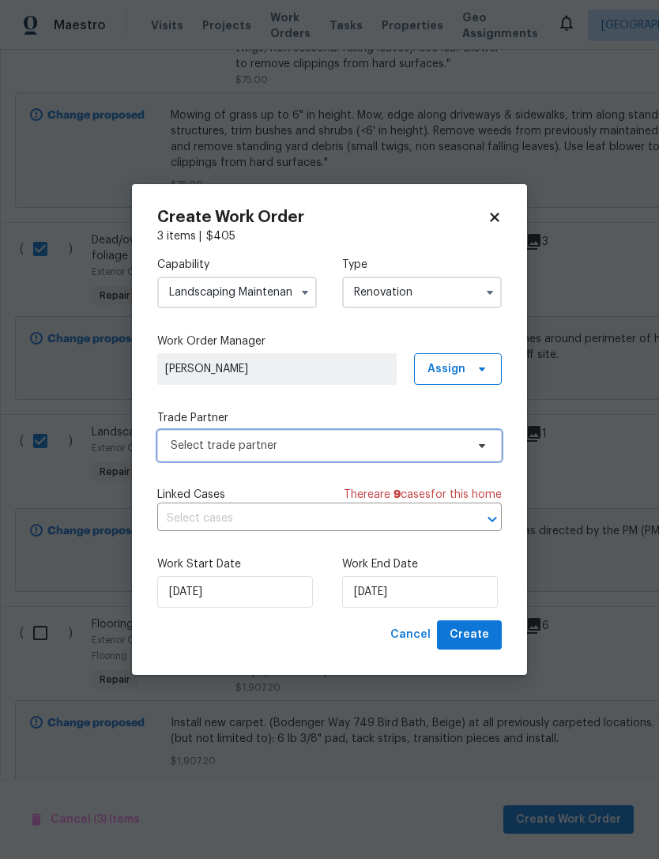
click at [366, 438] on span "Select trade partner" at bounding box center [318, 446] width 295 height 16
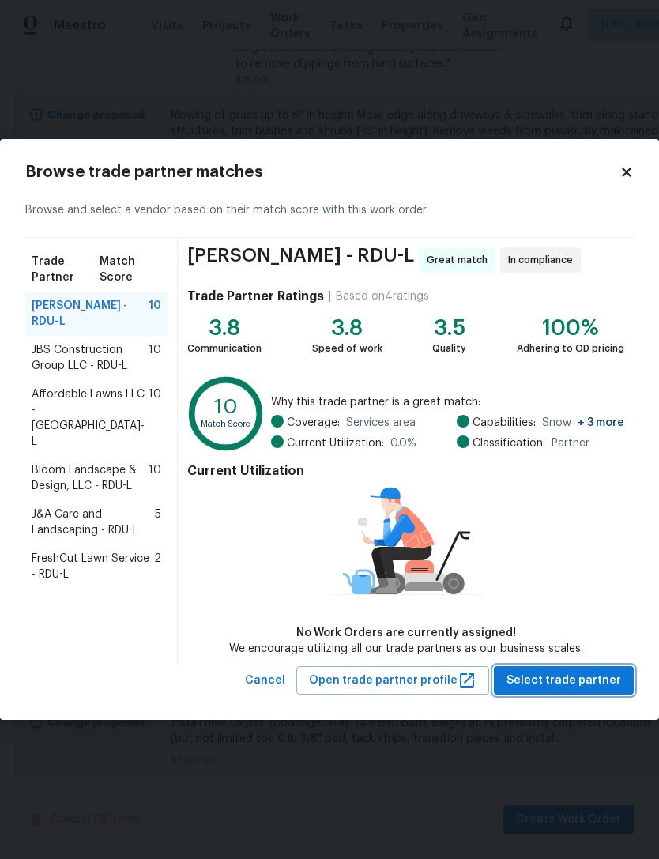
click at [583, 673] on span "Select trade partner" at bounding box center [564, 681] width 115 height 20
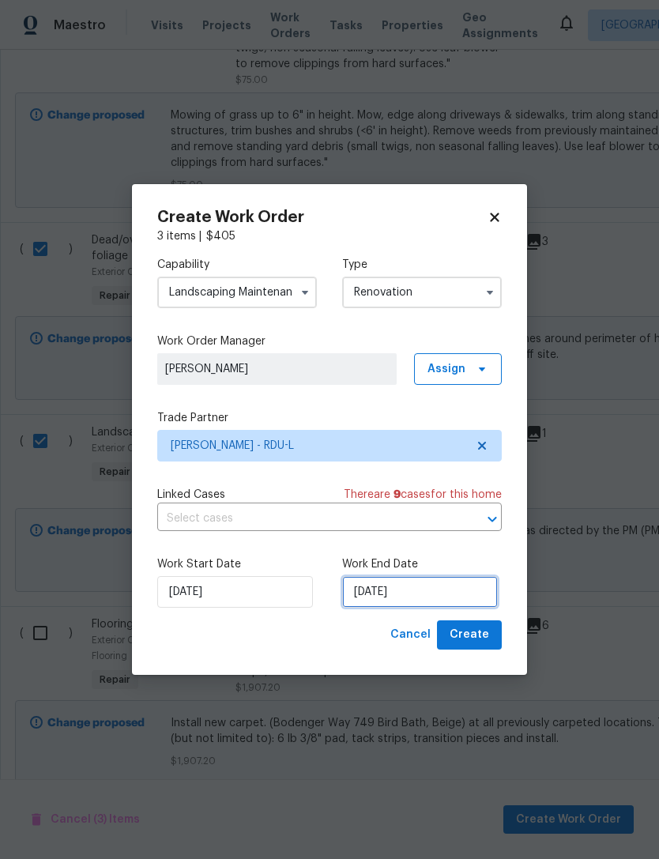
click at [449, 590] on input "[DATE]" at bounding box center [420, 592] width 156 height 32
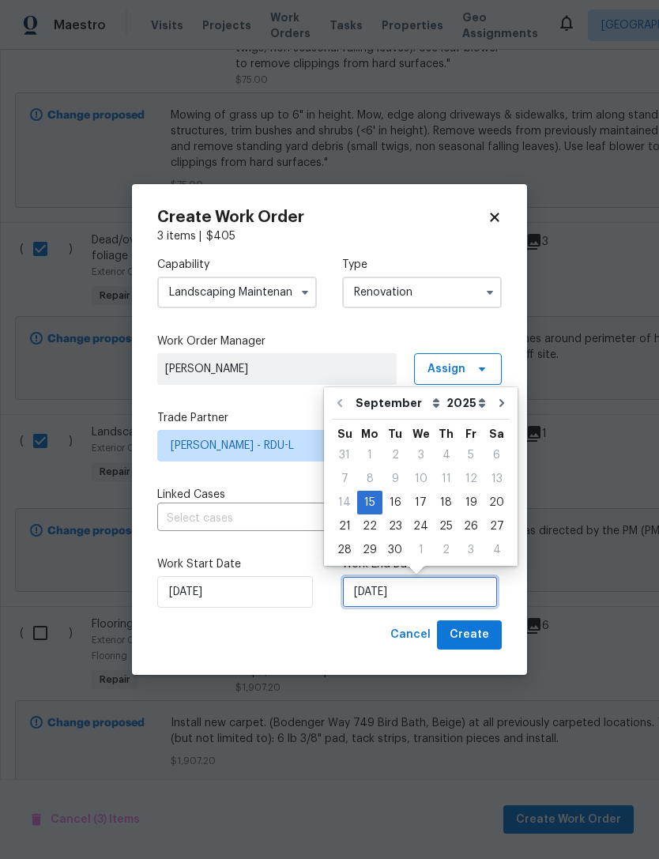
scroll to position [29, 0]
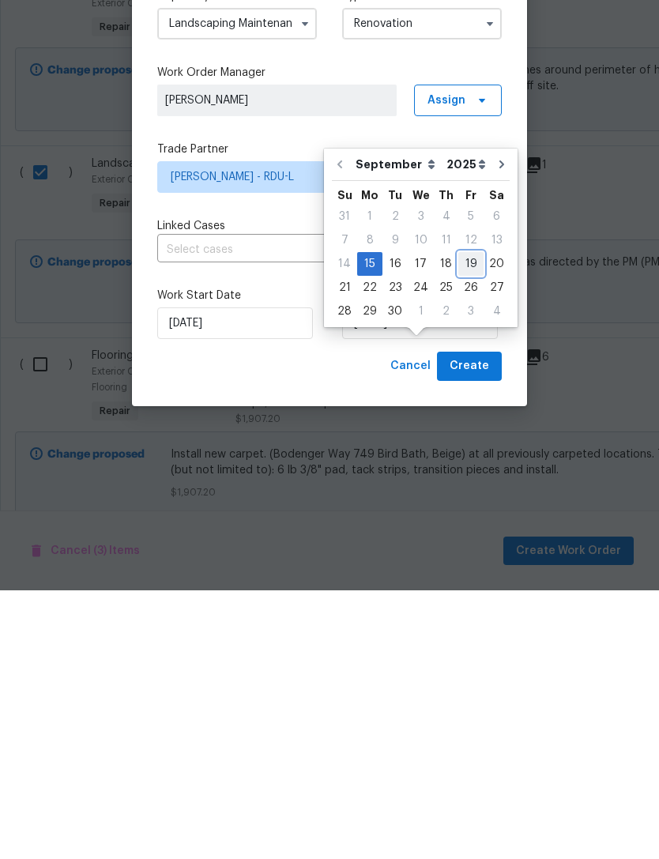
click at [466, 522] on div "19" at bounding box center [470, 533] width 25 height 22
type input "[DATE]"
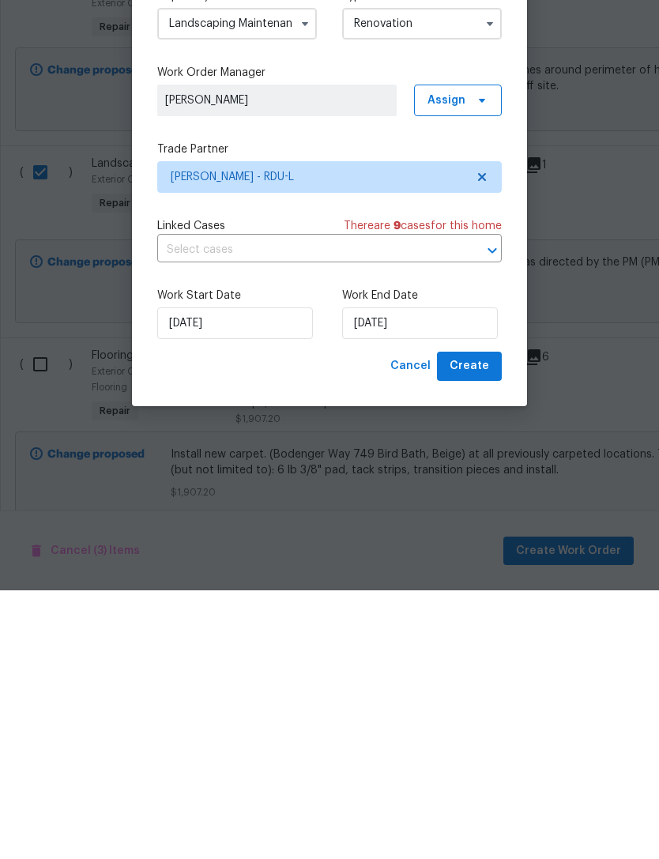
scroll to position [51, 0]
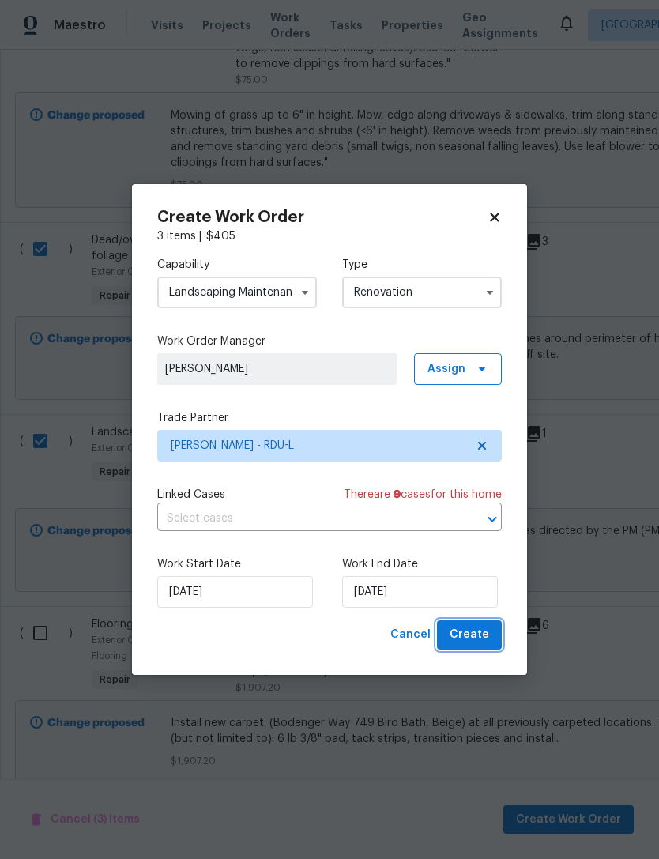
click at [483, 627] on span "Create" at bounding box center [470, 635] width 40 height 20
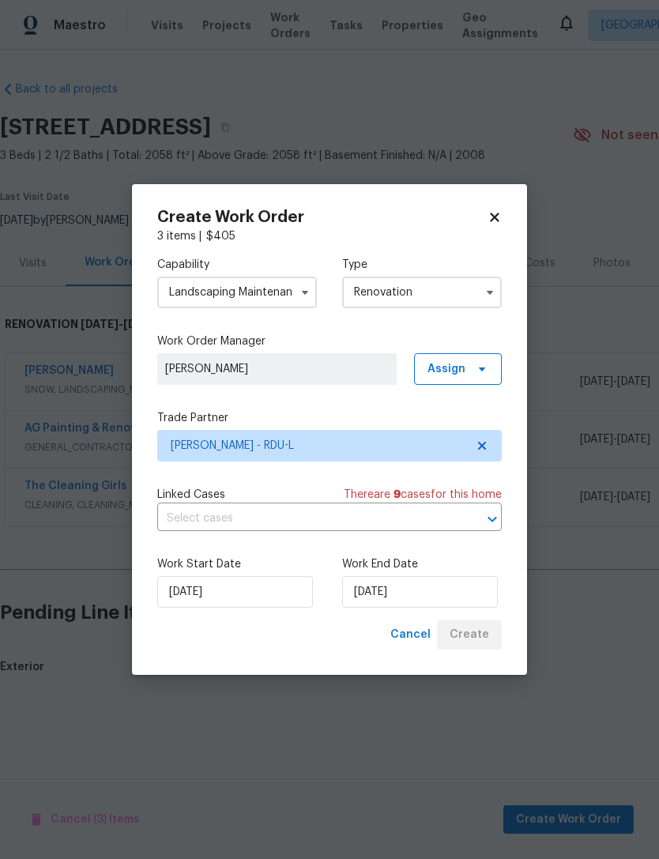
scroll to position [0, 0]
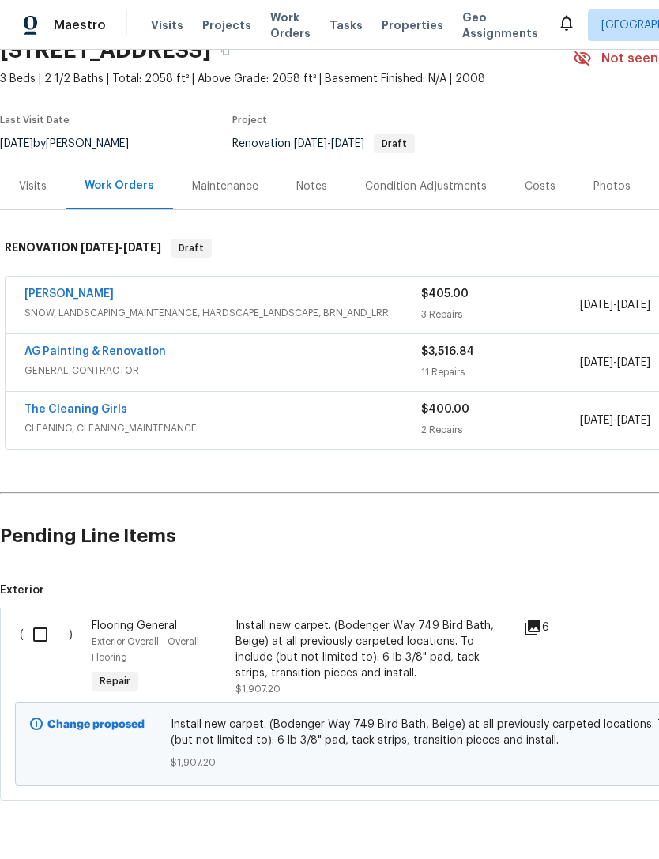
scroll to position [76, 0]
click at [34, 632] on input "checkbox" at bounding box center [46, 635] width 45 height 33
checkbox input "true"
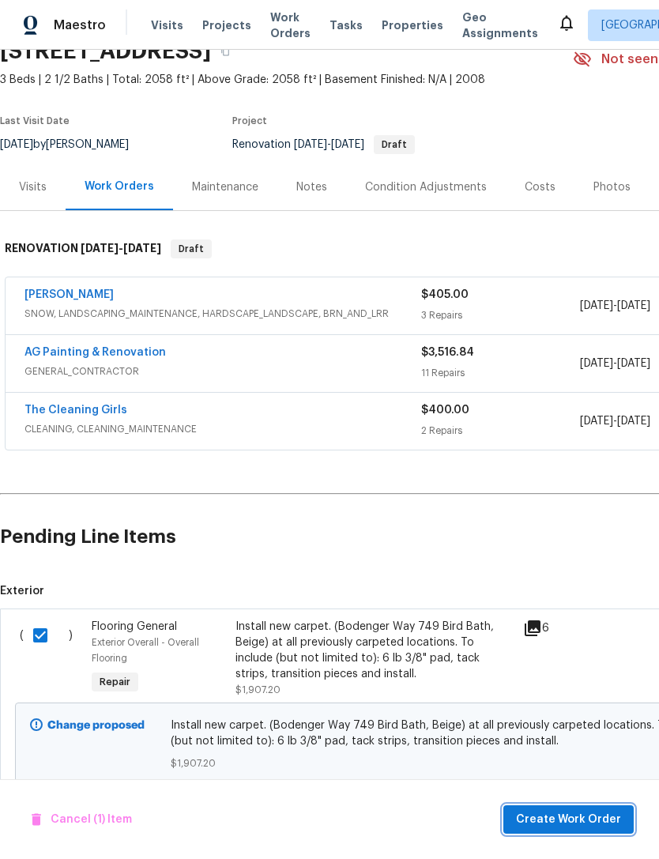
click at [601, 827] on span "Create Work Order" at bounding box center [568, 820] width 105 height 20
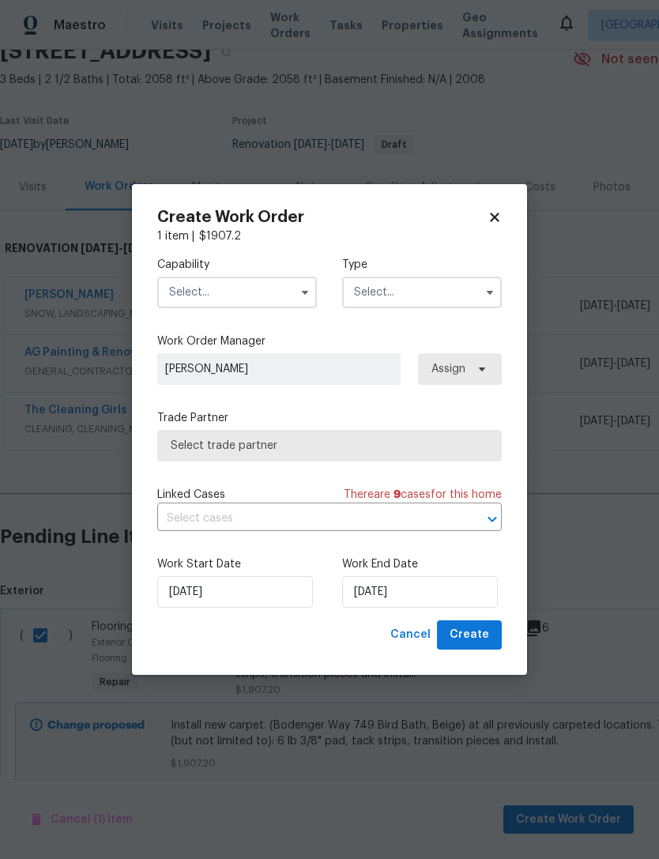
click at [284, 285] on input "text" at bounding box center [237, 293] width 160 height 32
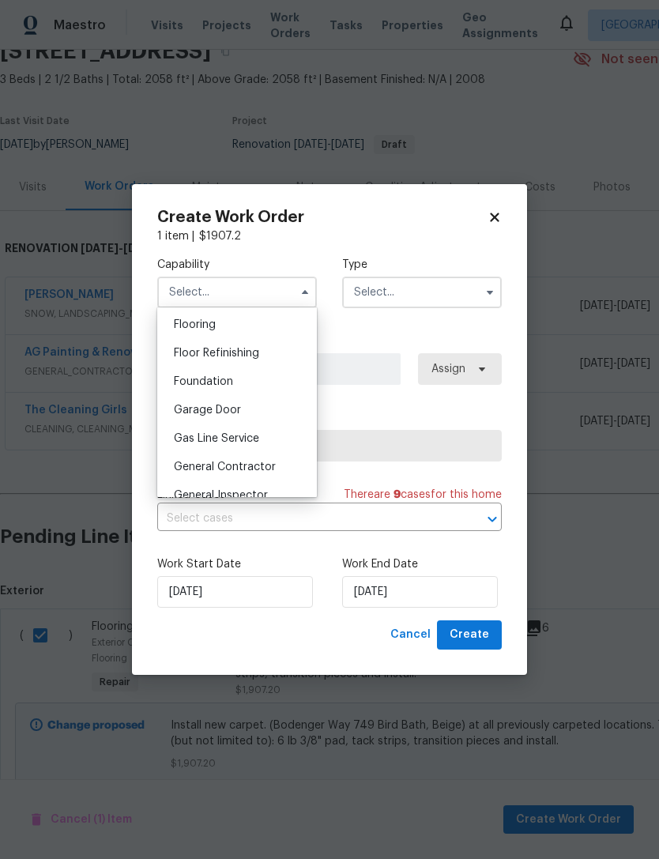
click at [237, 326] on div "Flooring" at bounding box center [237, 325] width 152 height 28
type input "Flooring"
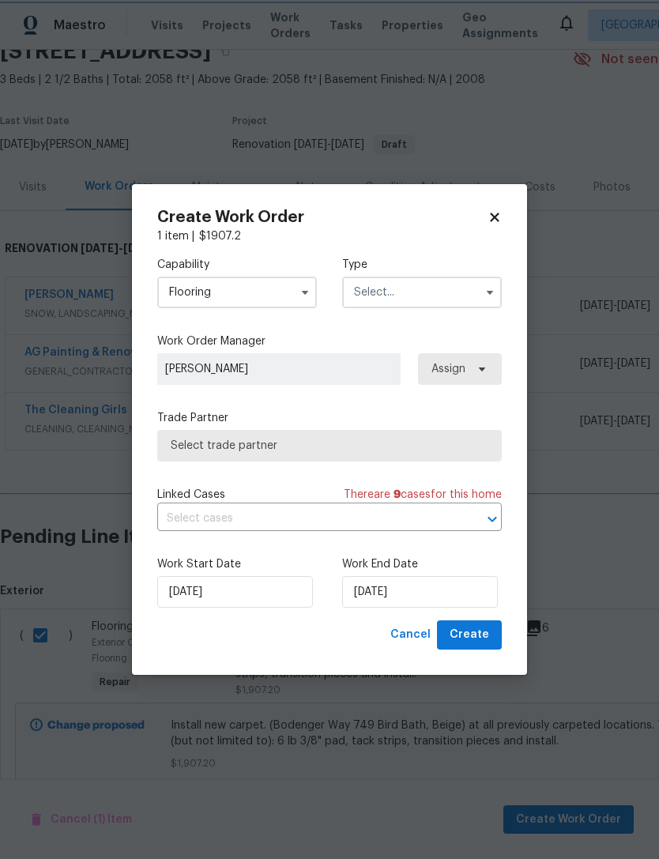
scroll to position [585, 0]
click at [439, 295] on input "text" at bounding box center [422, 293] width 160 height 32
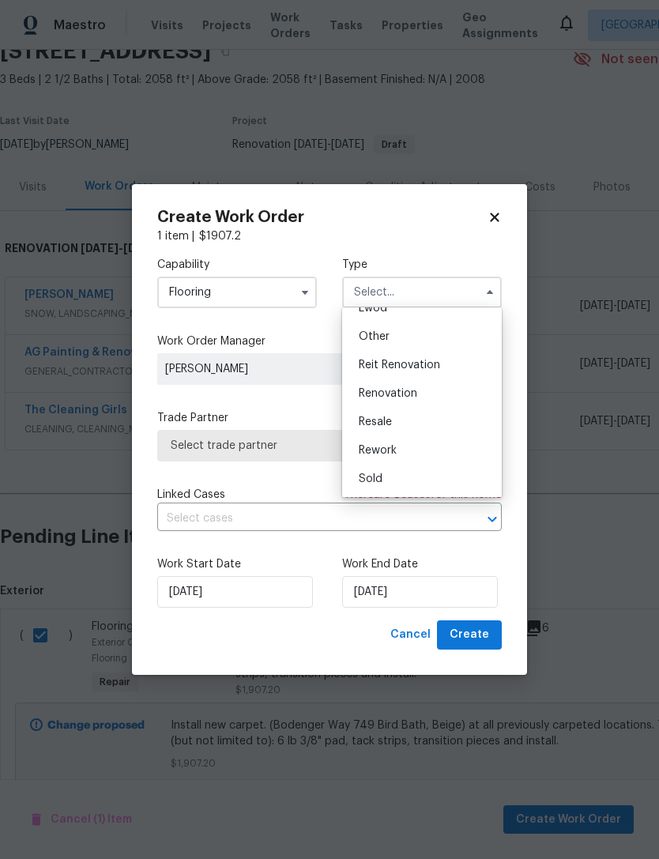
scroll to position [188, 0]
click at [412, 388] on span "Renovation" at bounding box center [388, 393] width 58 height 11
type input "Renovation"
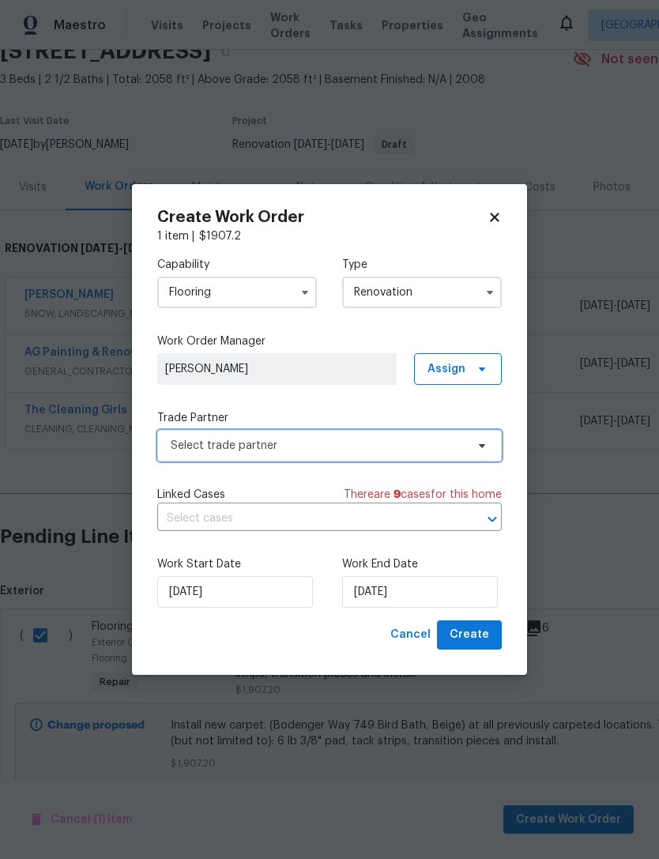
click at [388, 446] on span "Select trade partner" at bounding box center [318, 446] width 295 height 16
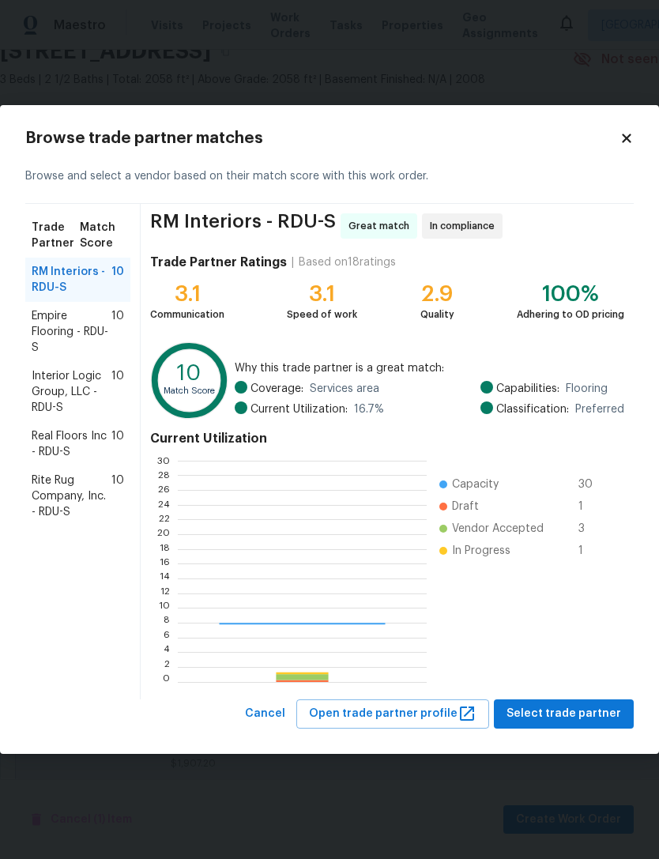
scroll to position [221, 248]
click at [52, 388] on span "Interior Logic Group, LLC - RDU-S" at bounding box center [72, 391] width 80 height 47
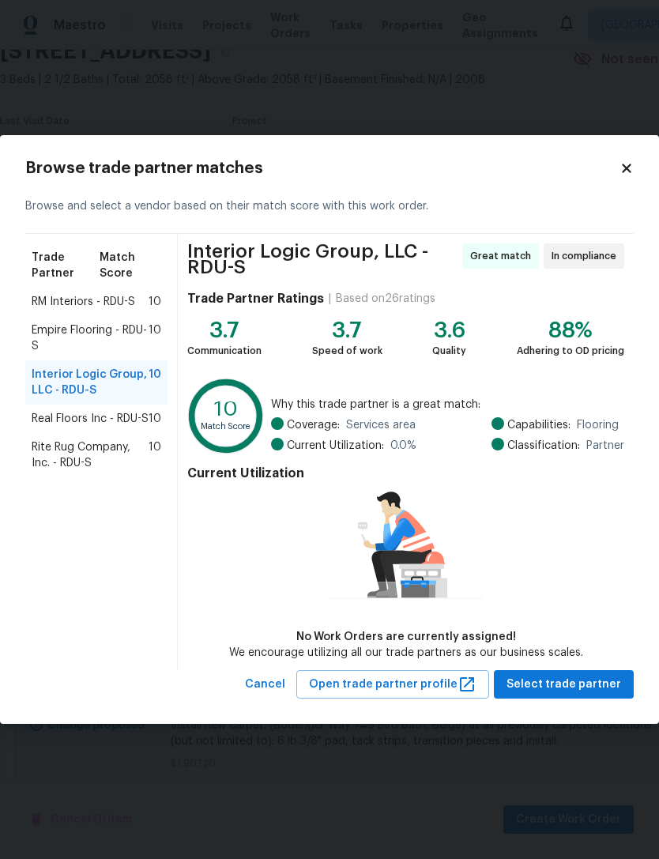
click at [55, 514] on div "Trade Partner Match Score RM Interiors - RDU-S 10 Empire Flooring - RDU-S 10 In…" at bounding box center [101, 452] width 153 height 436
click at [60, 413] on span "Real Floors Inc - RDU-S" at bounding box center [90, 419] width 117 height 16
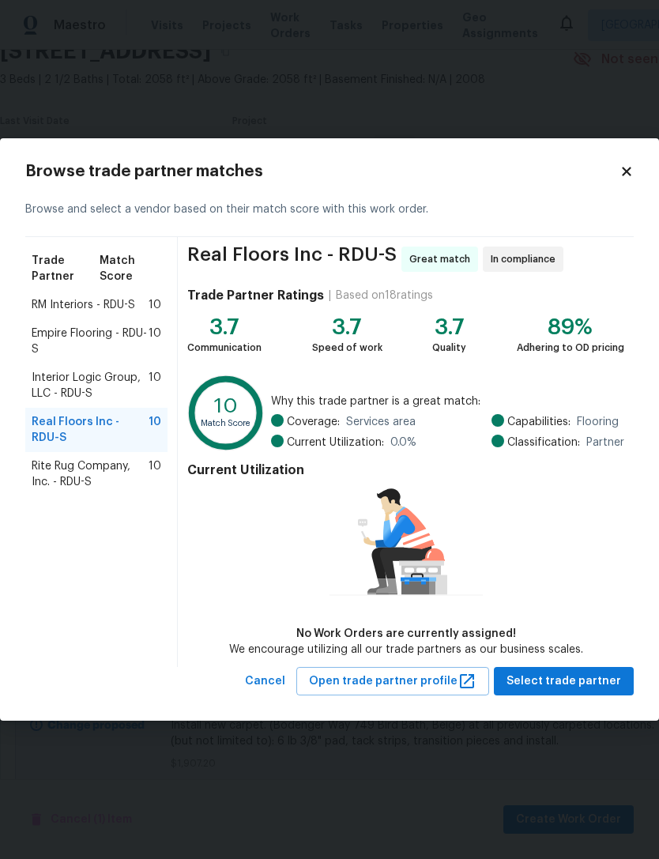
click at [53, 473] on span "Rite Rug Company, Inc. - RDU-S" at bounding box center [90, 474] width 117 height 32
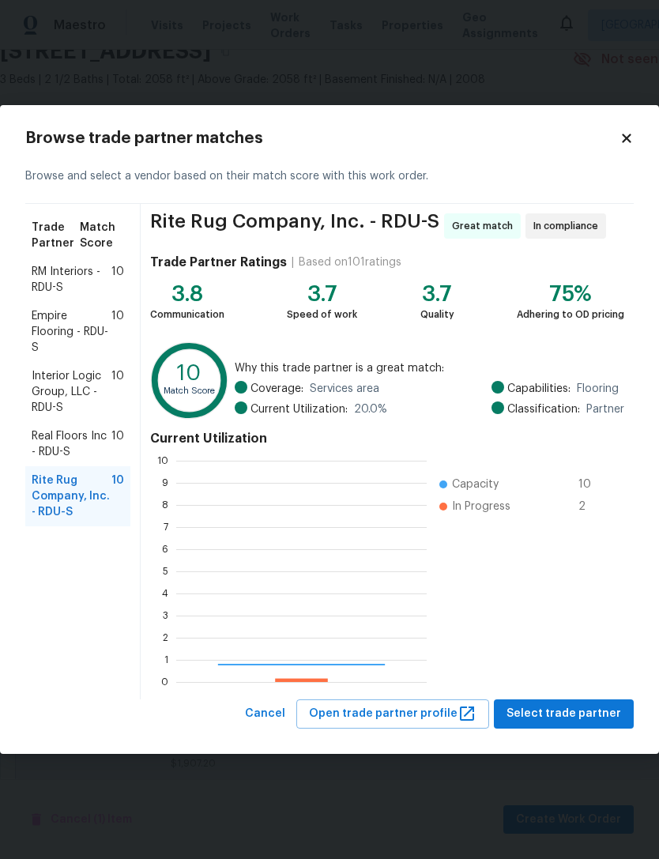
scroll to position [221, 250]
click at [51, 432] on span "Real Floors Inc - RDU-S" at bounding box center [72, 444] width 80 height 32
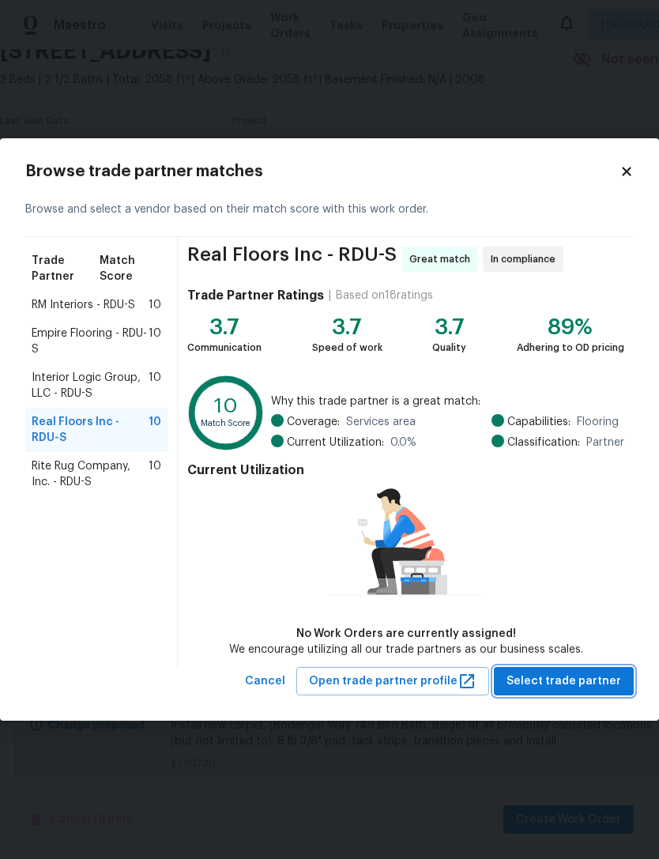
click at [611, 682] on span "Select trade partner" at bounding box center [564, 682] width 115 height 20
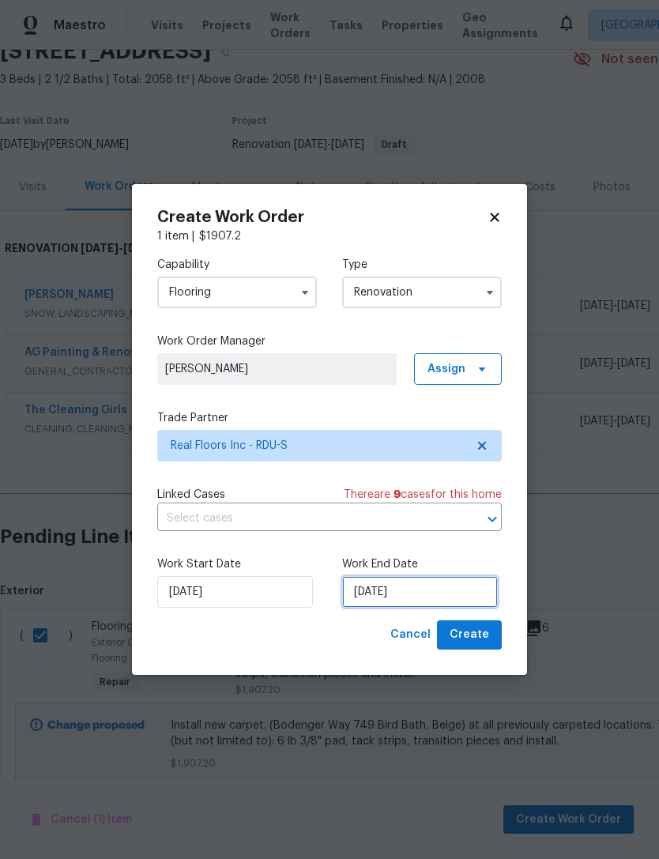
click at [423, 597] on input "[DATE]" at bounding box center [420, 592] width 156 height 32
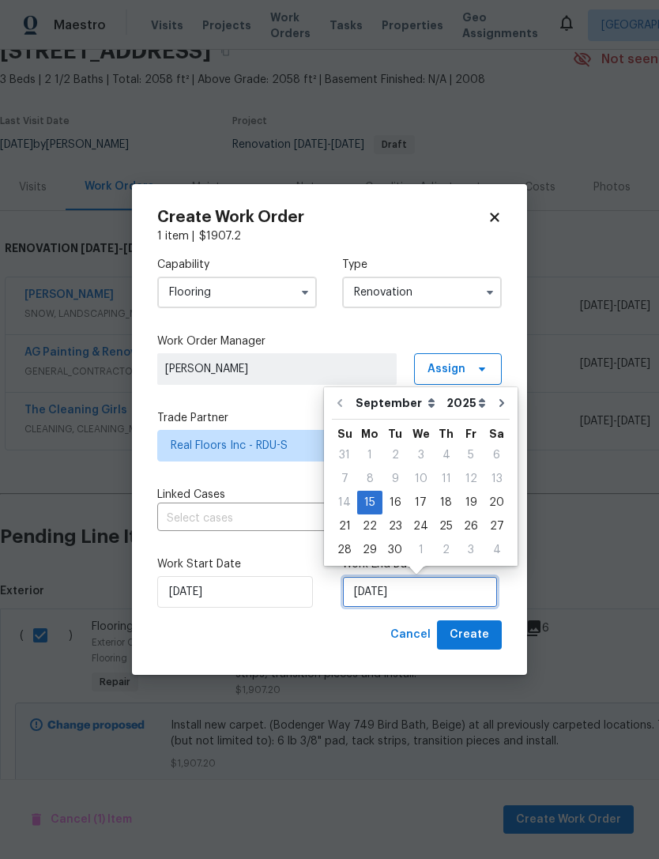
scroll to position [29, 0]
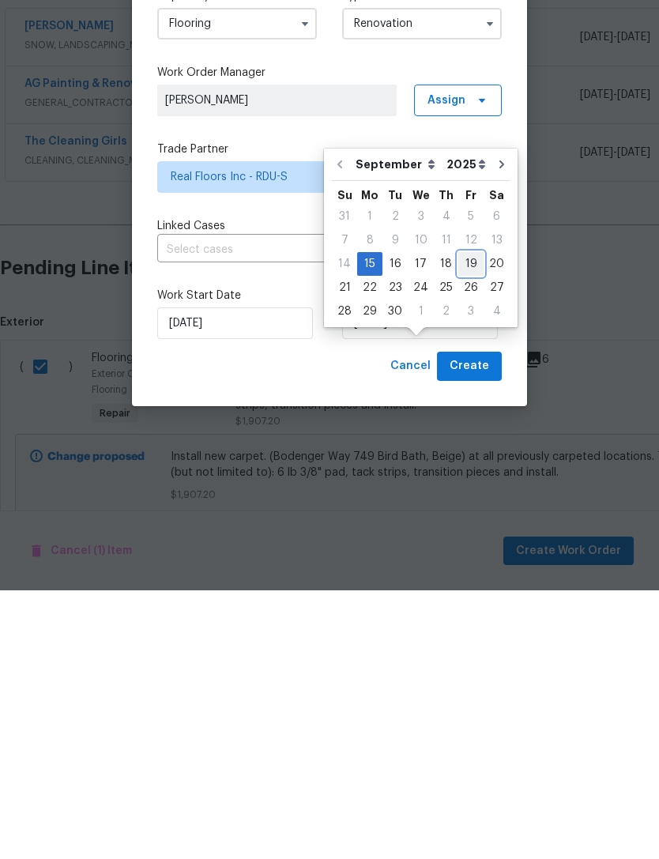
click at [469, 522] on div "19" at bounding box center [470, 533] width 25 height 22
type input "9/19/2025"
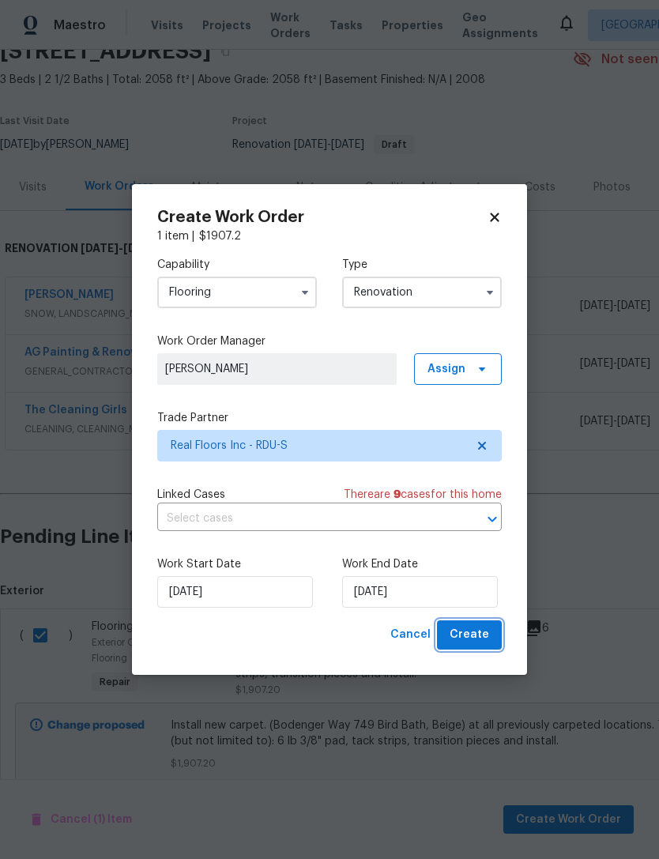
click at [473, 636] on span "Create" at bounding box center [470, 635] width 40 height 20
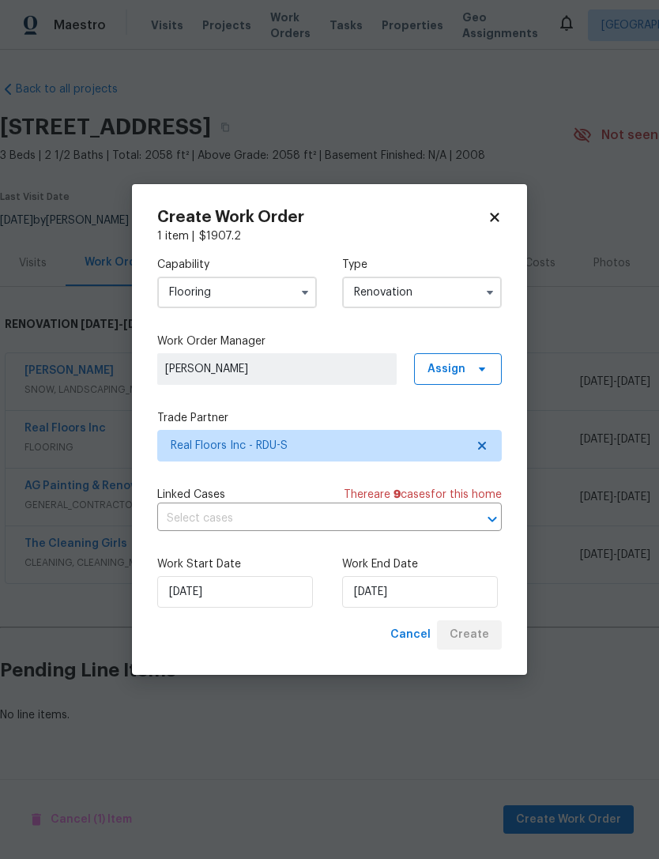
scroll to position [0, 0]
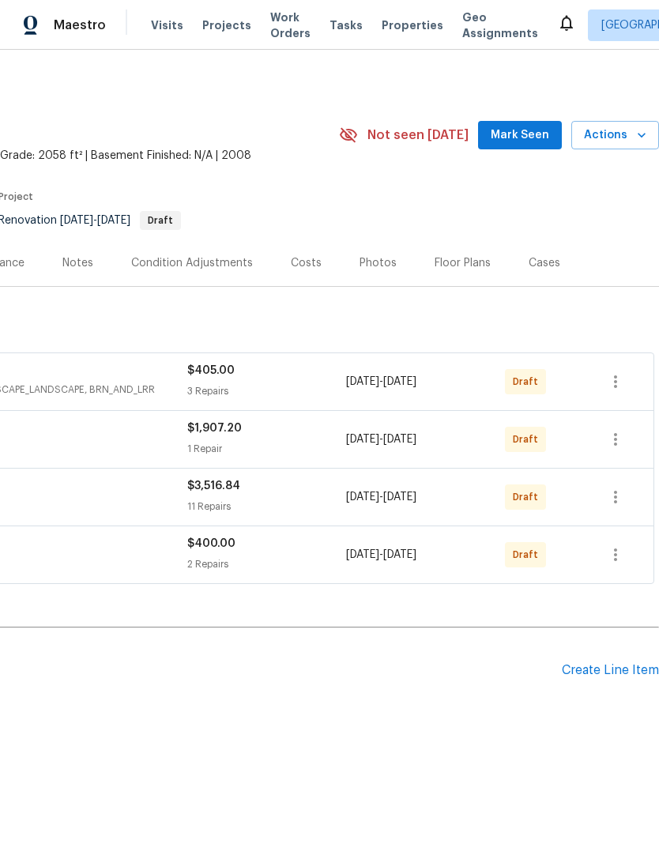
scroll to position [0, 234]
click at [619, 377] on icon "button" at bounding box center [615, 381] width 19 height 19
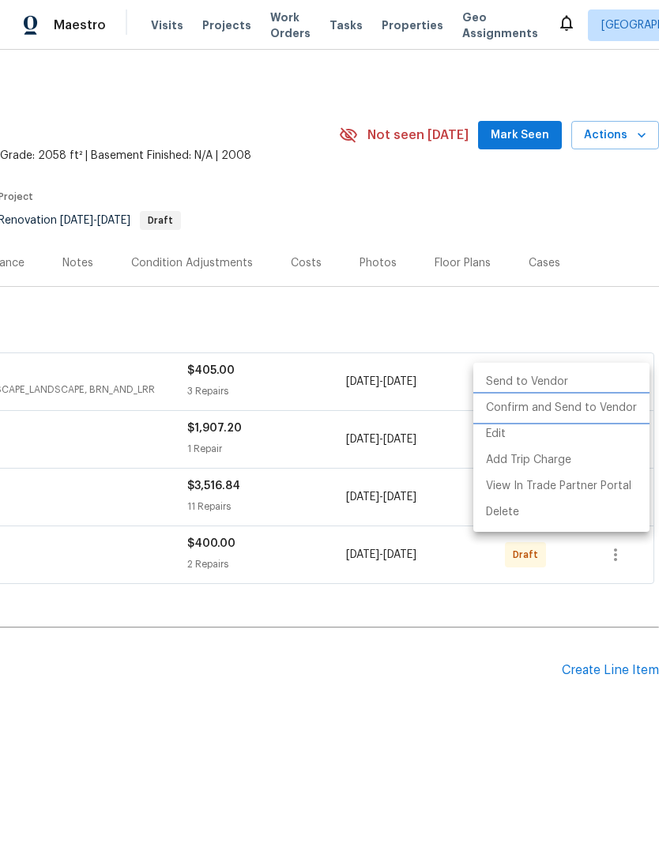
click at [597, 405] on li "Confirm and Send to Vendor" at bounding box center [561, 408] width 176 height 26
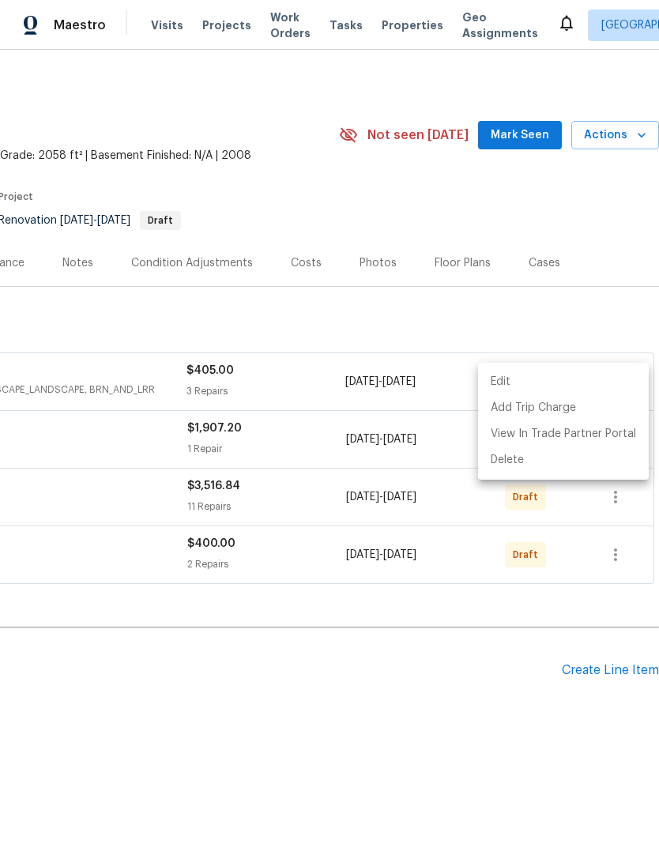
click at [615, 223] on div at bounding box center [329, 429] width 659 height 859
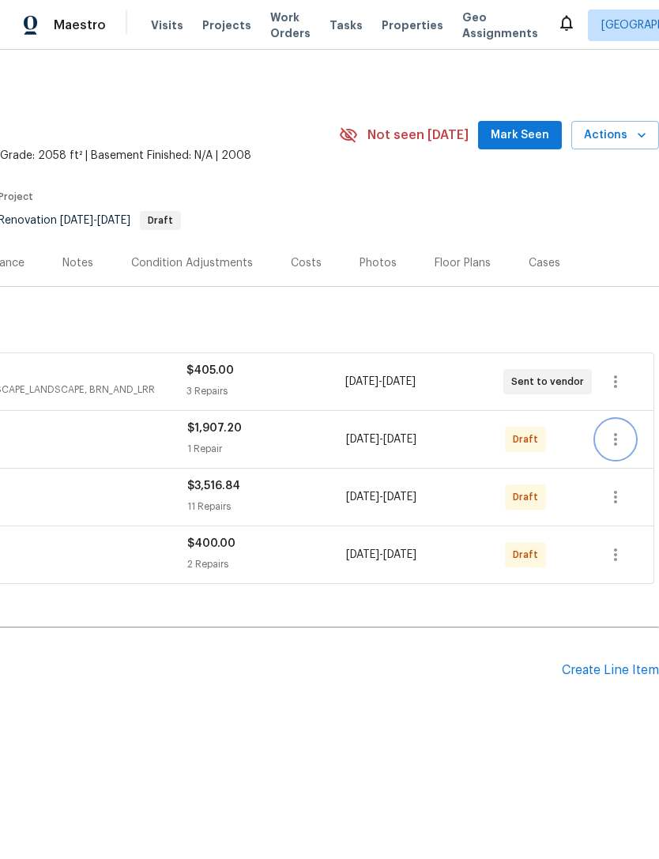
click at [620, 439] on icon "button" at bounding box center [615, 439] width 19 height 19
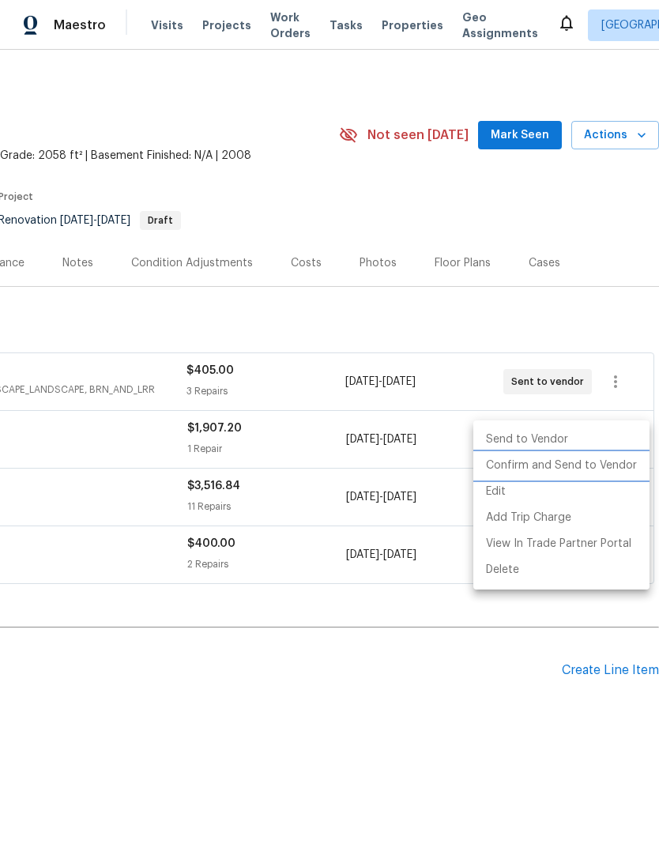
click at [608, 465] on li "Confirm and Send to Vendor" at bounding box center [561, 466] width 176 height 26
click at [612, 288] on div at bounding box center [329, 429] width 659 height 859
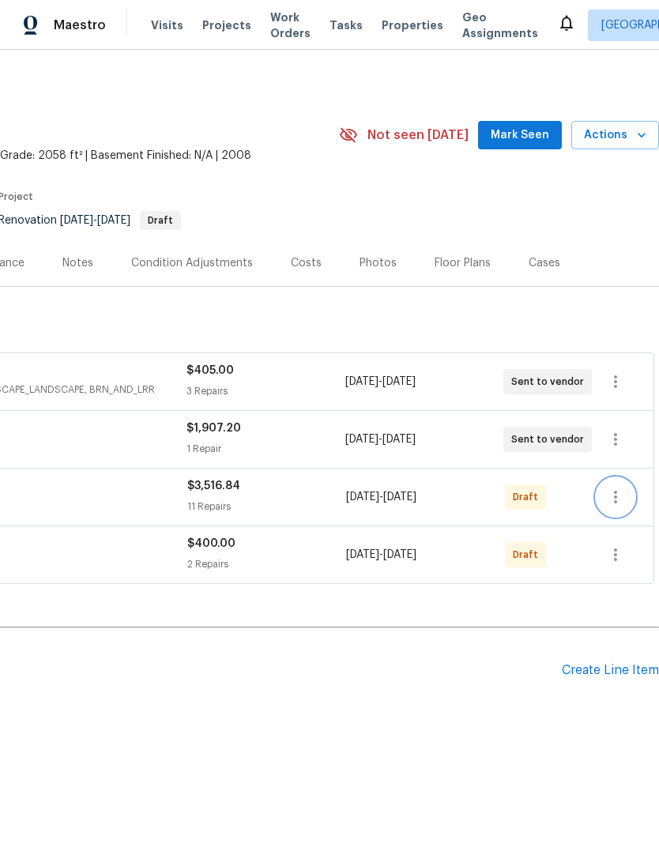
click at [623, 503] on icon "button" at bounding box center [615, 497] width 19 height 19
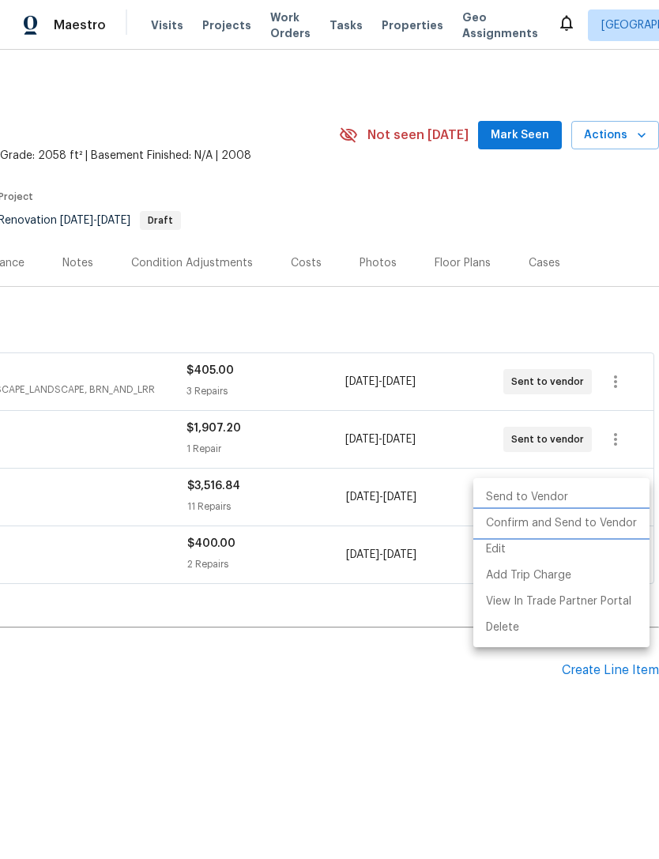
click at [595, 526] on li "Confirm and Send to Vendor" at bounding box center [561, 523] width 176 height 26
click at [615, 300] on div at bounding box center [329, 429] width 659 height 859
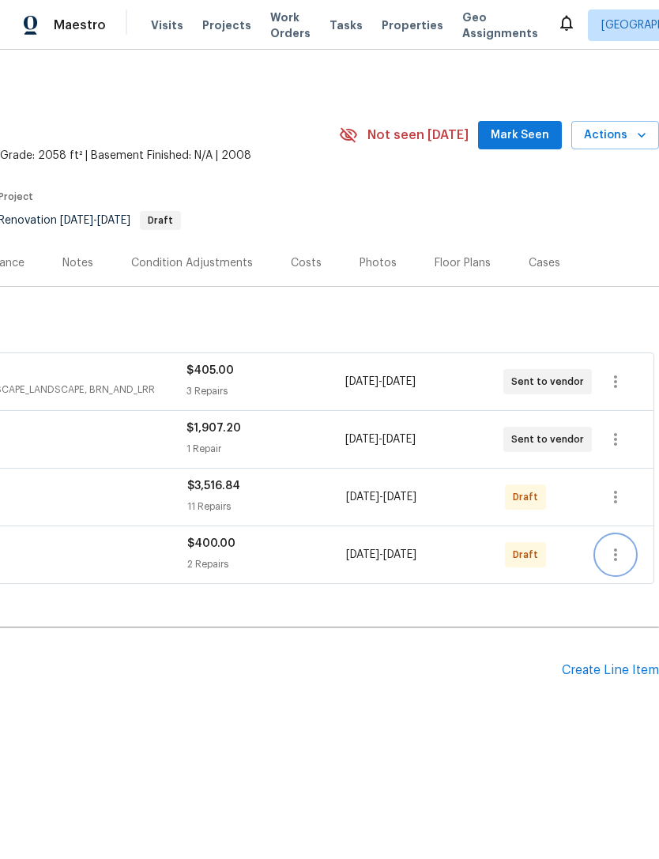
click at [619, 557] on icon "button" at bounding box center [615, 554] width 19 height 19
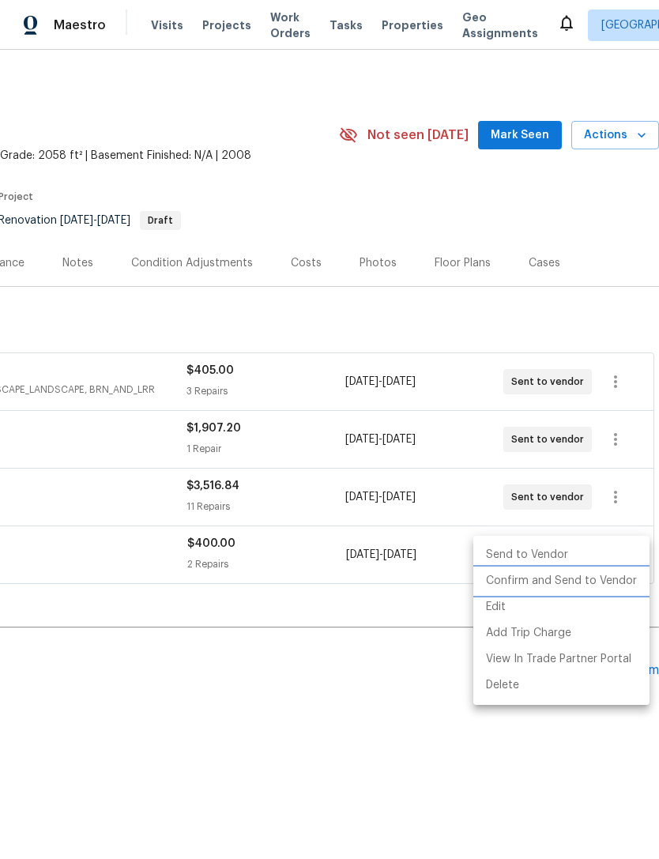
click at [604, 582] on li "Confirm and Send to Vendor" at bounding box center [561, 581] width 176 height 26
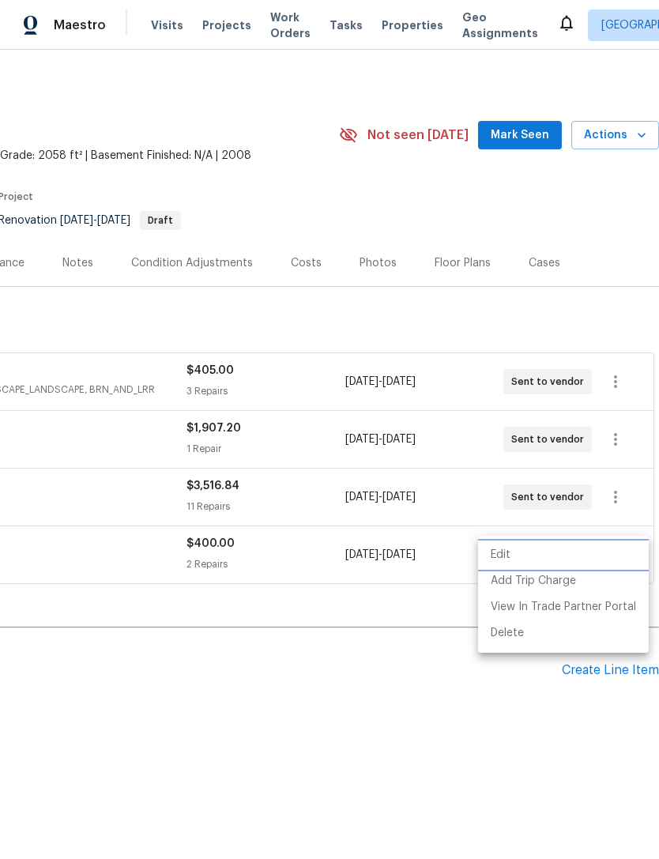
click at [624, 250] on div at bounding box center [329, 429] width 659 height 859
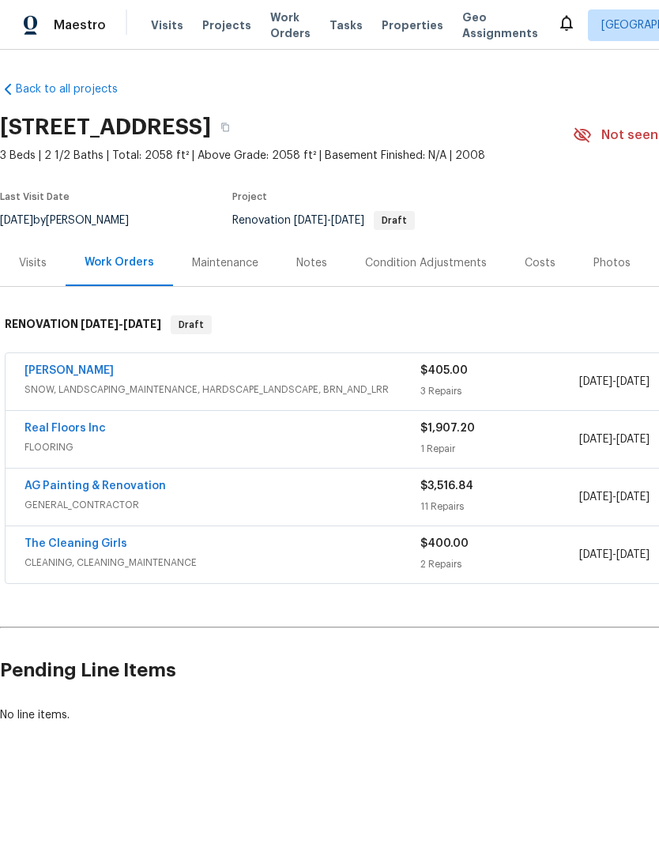
scroll to position [0, 0]
click at [53, 481] on link "AG Painting & Renovation" at bounding box center [94, 485] width 141 height 11
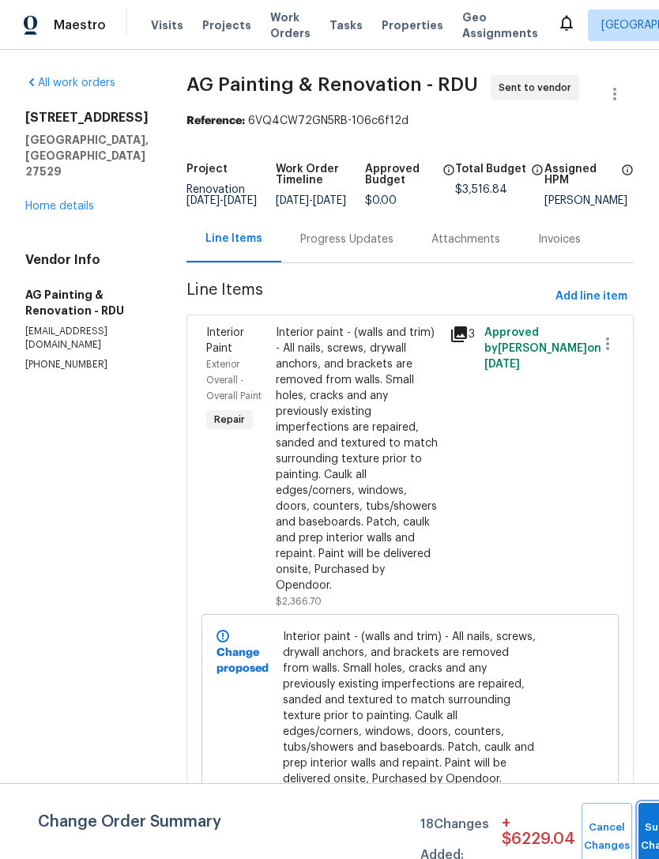
click at [640, 825] on button "Submit Changes" at bounding box center [663, 837] width 51 height 68
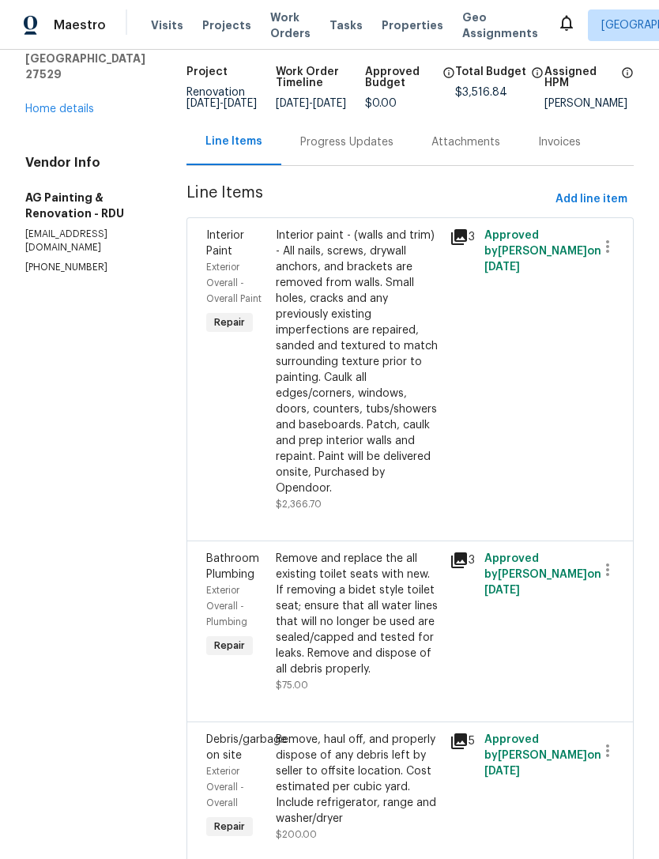
scroll to position [108, 0]
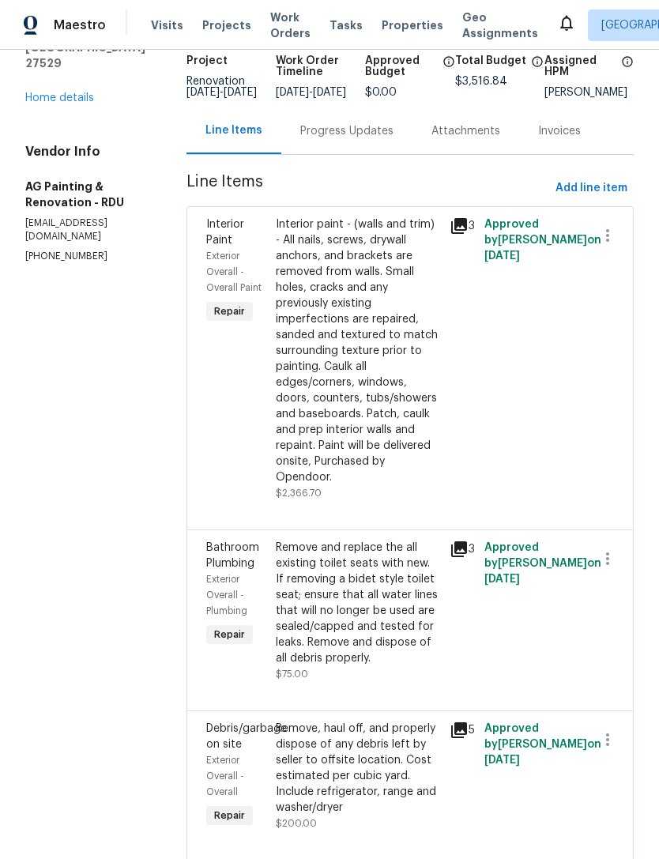
click at [371, 139] on div "Progress Updates" at bounding box center [346, 131] width 93 height 16
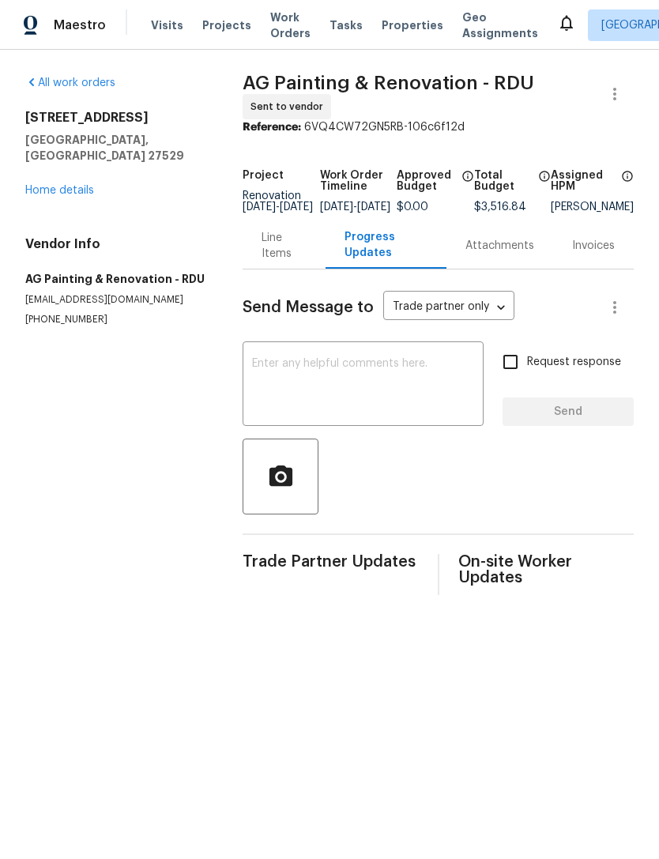
click at [357, 386] on textarea at bounding box center [363, 385] width 222 height 55
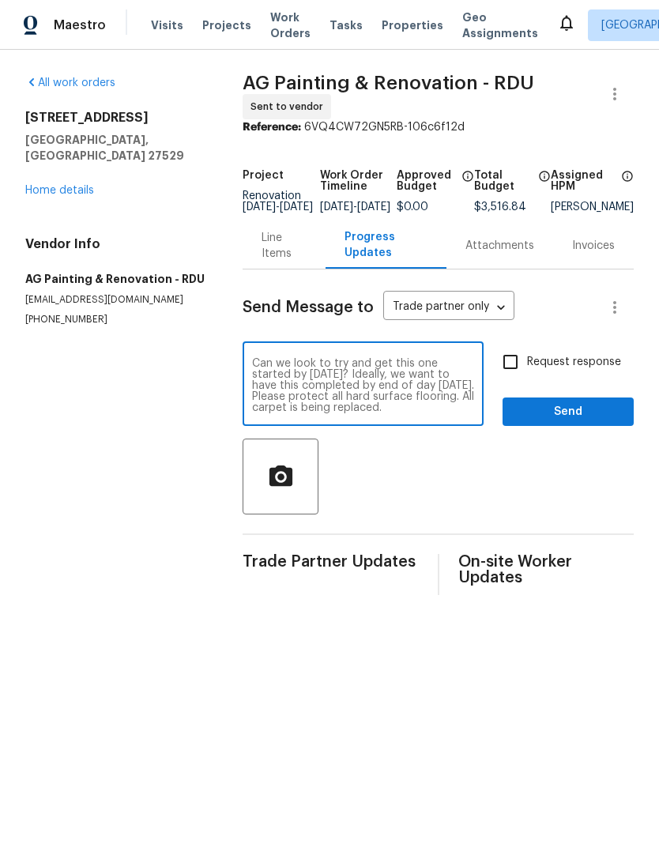
type textarea "Can we look to try and get this one started by tomorrow? Ideally, we want to ha…"
click at [409, 492] on div at bounding box center [438, 477] width 391 height 76
click at [512, 379] on input "Request response" at bounding box center [510, 361] width 33 height 33
checkbox input "true"
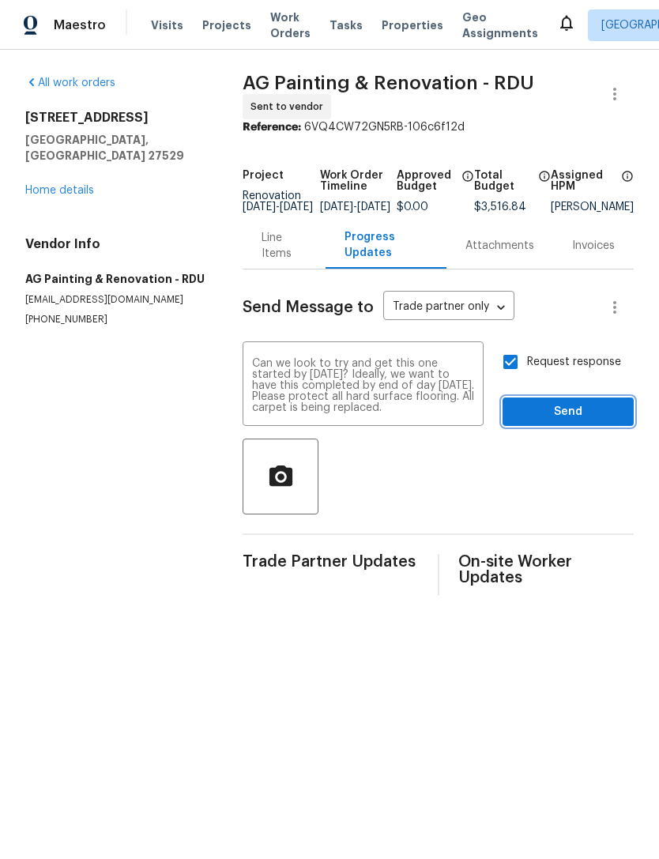
click at [594, 427] on button "Send" at bounding box center [568, 411] width 131 height 29
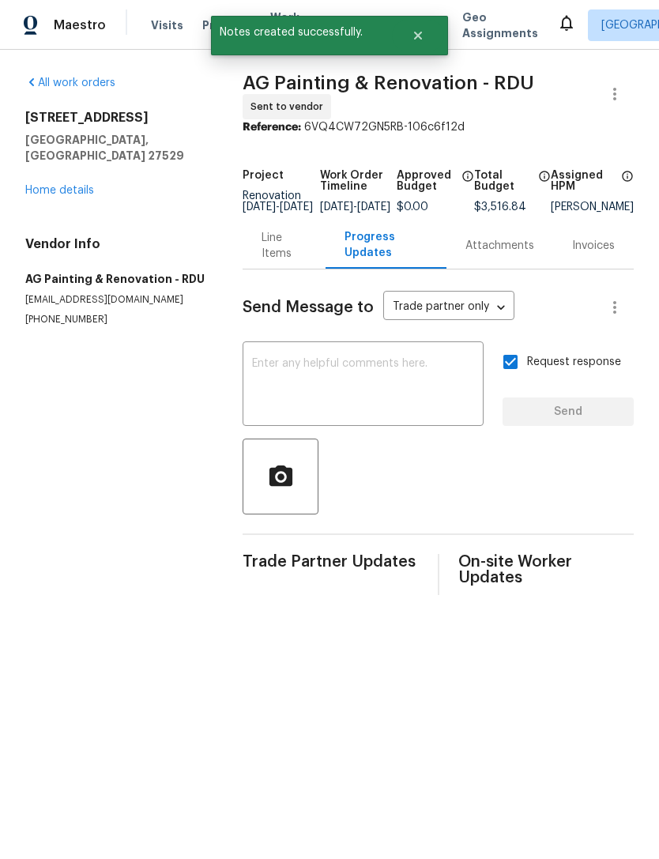
click at [92, 185] on link "Home details" at bounding box center [59, 190] width 69 height 11
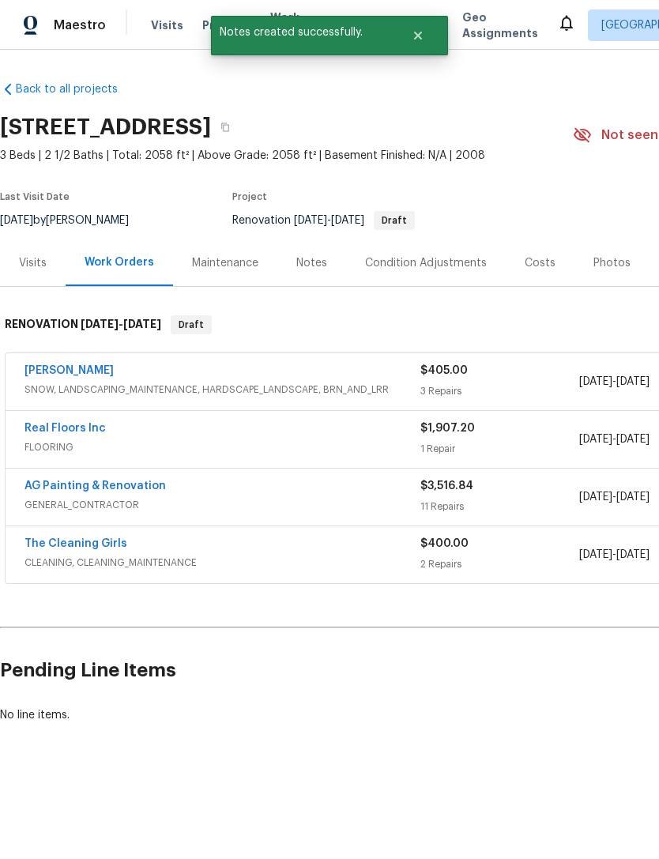
click at [97, 373] on link "Cameron Sweeney" at bounding box center [68, 370] width 89 height 11
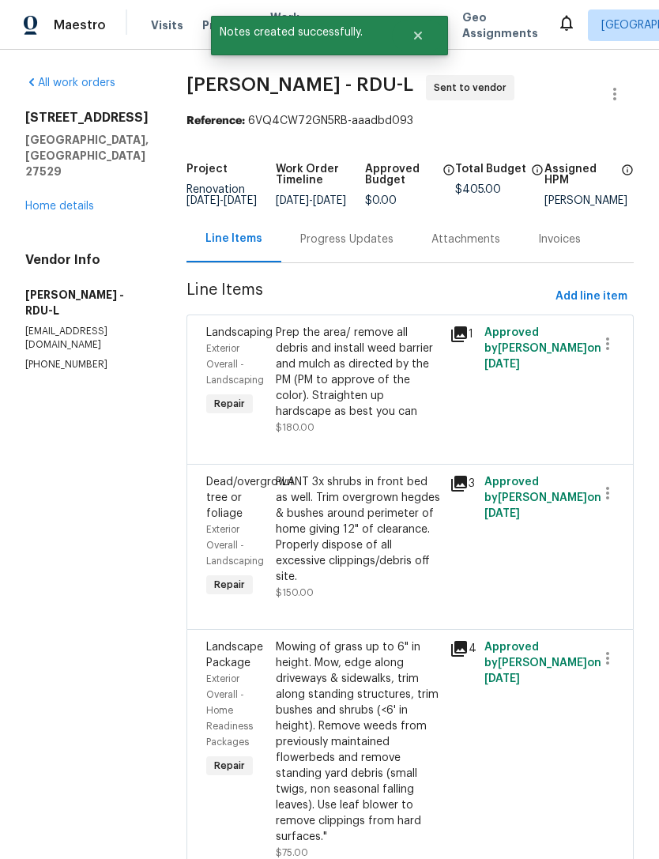
click at [347, 247] on div "Progress Updates" at bounding box center [346, 240] width 93 height 16
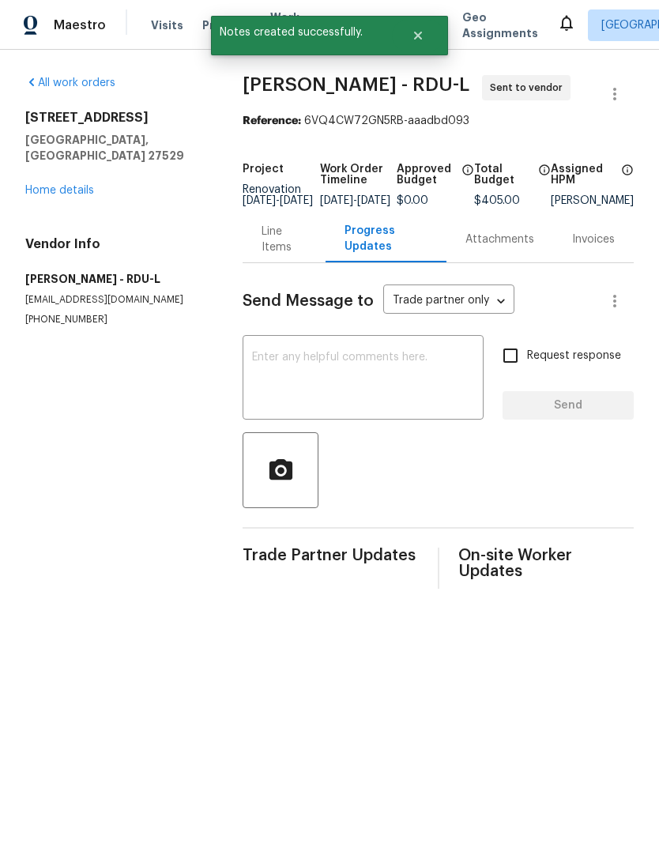
click at [406, 379] on textarea at bounding box center [363, 379] width 222 height 55
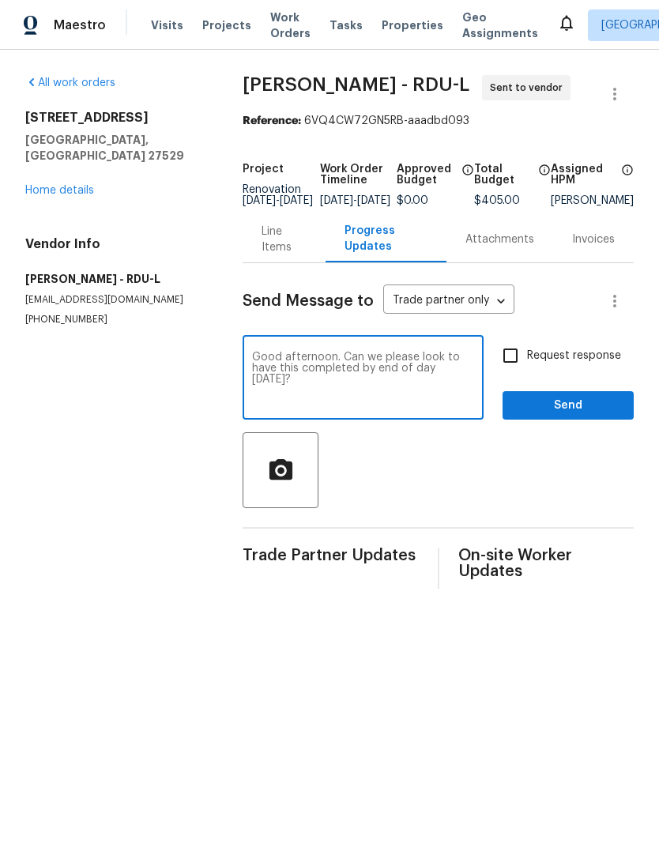
type textarea "Good afternoon. Can we please look to have this completed by end of day Wednesd…"
click at [510, 367] on input "Request response" at bounding box center [510, 355] width 33 height 33
checkbox input "true"
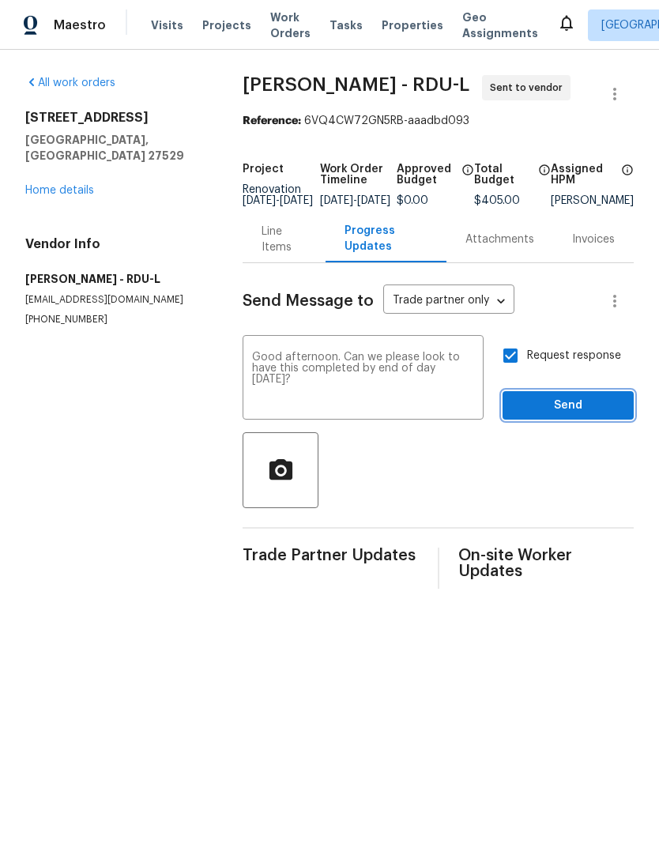
click at [593, 416] on span "Send" at bounding box center [568, 406] width 106 height 20
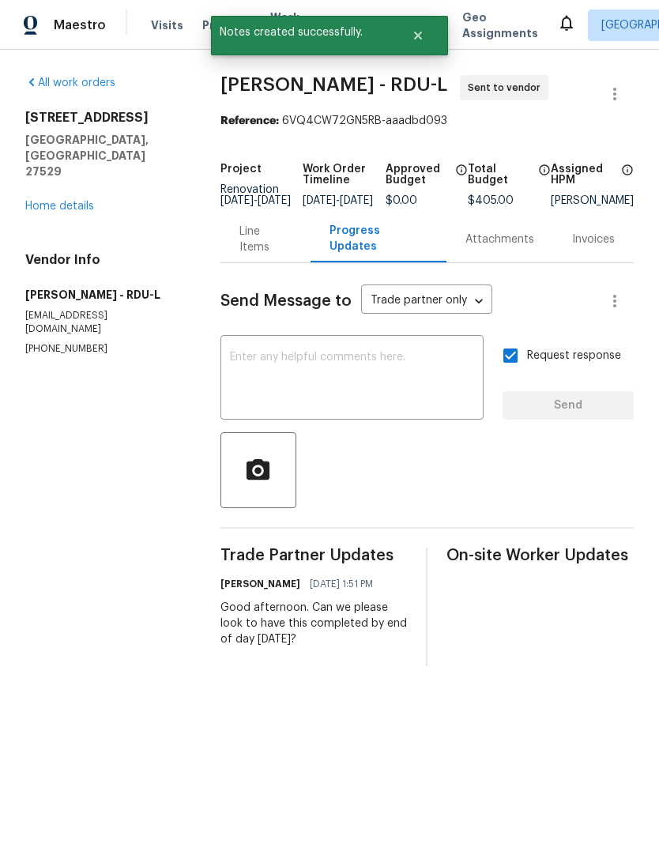
click at [57, 201] on link "Home details" at bounding box center [59, 206] width 69 height 11
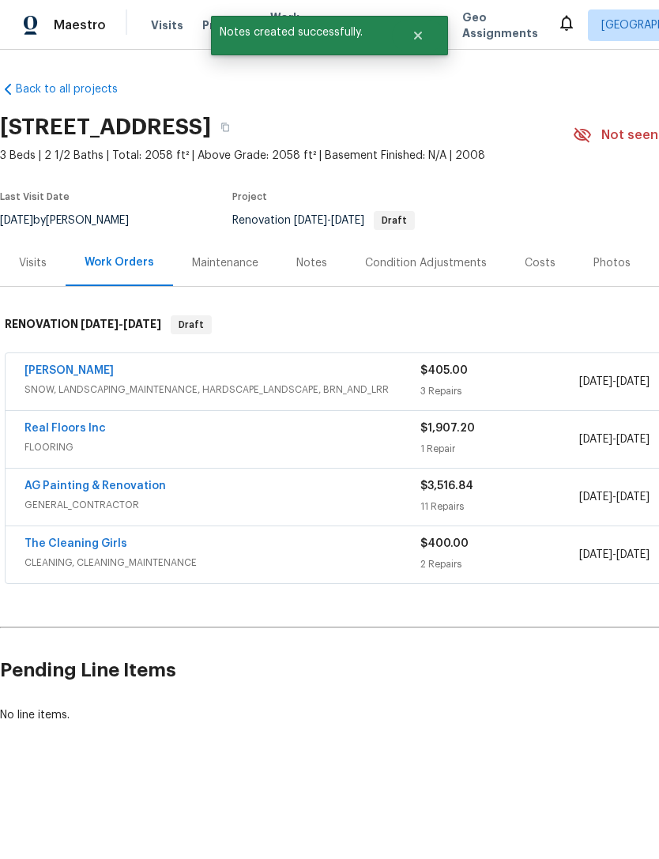
click at [85, 428] on link "Real Floors Inc" at bounding box center [64, 428] width 81 height 11
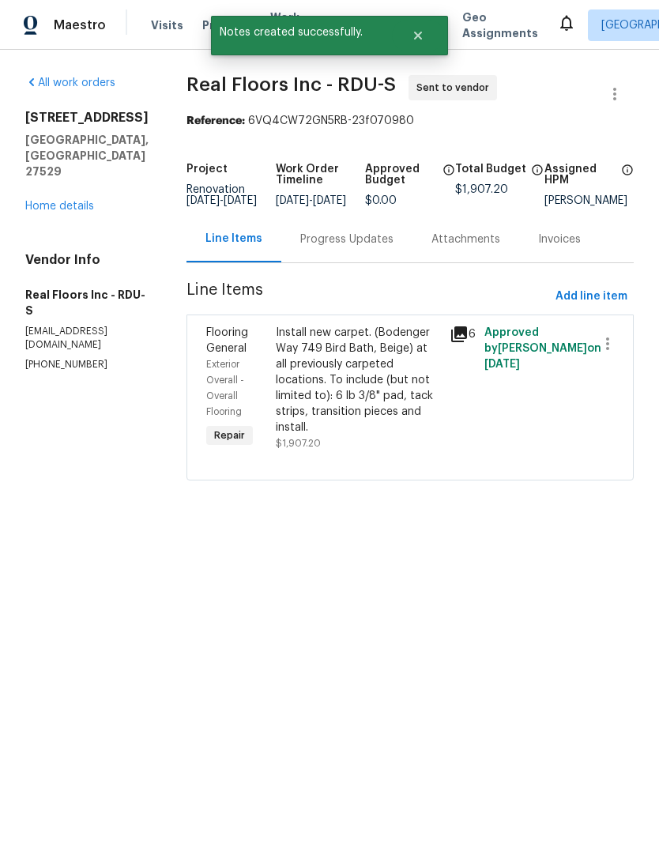
click at [349, 247] on div "Progress Updates" at bounding box center [346, 240] width 93 height 16
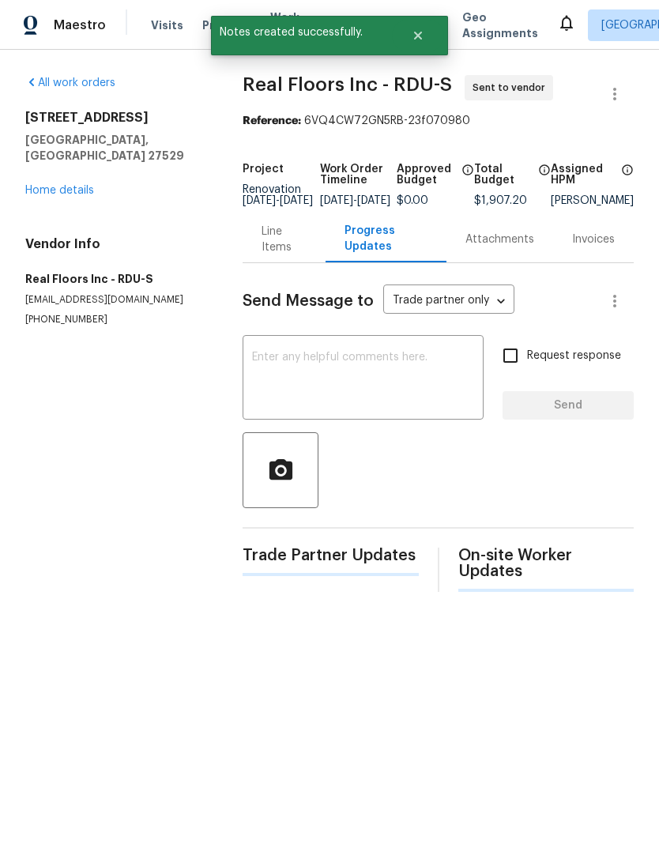
click at [352, 374] on textarea at bounding box center [363, 379] width 222 height 55
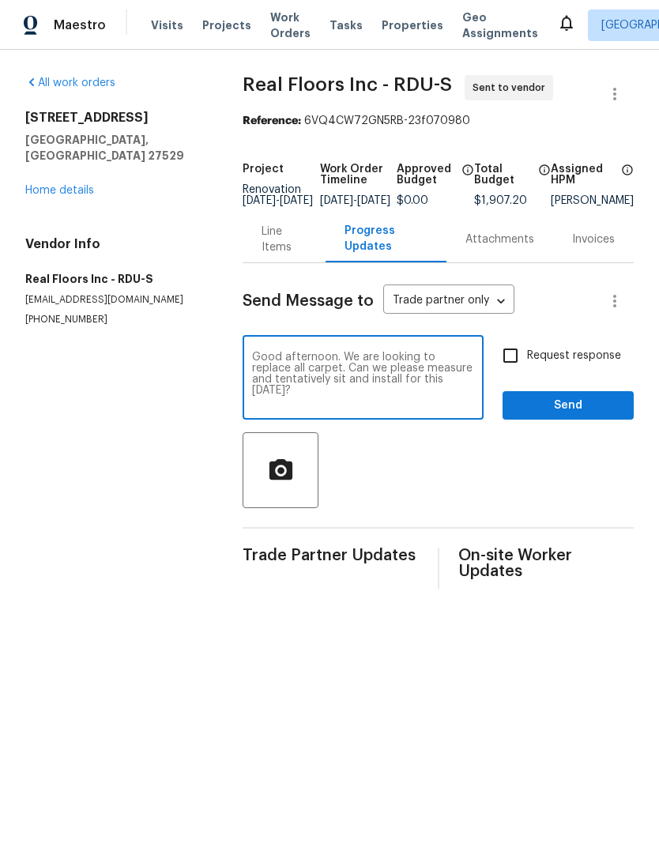
click at [310, 386] on textarea "Good afternoon. We are looking to replace all carpet. Can we please measure and…" at bounding box center [363, 379] width 222 height 55
click at [310, 385] on textarea "Good afternoon. We are looking to replace all carpet. Can we please measure and…" at bounding box center [363, 379] width 222 height 55
click at [337, 386] on textarea "Good afternoon. We are looking to replace all carpet. Can we please measure and…" at bounding box center [363, 379] width 222 height 55
type textarea "Good afternoon. We are looking to replace all carpet. Can we please measure and…"
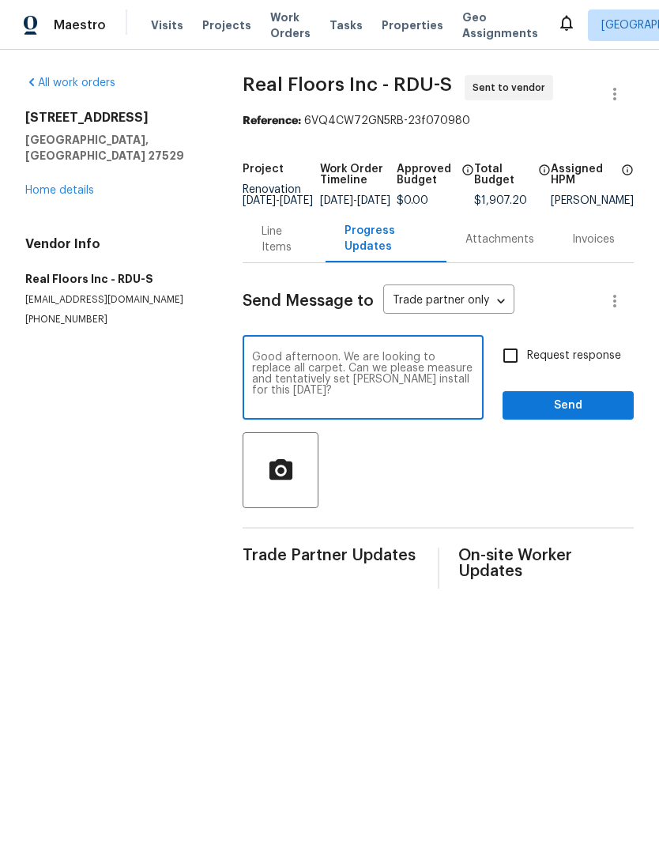
click at [514, 367] on input "Request response" at bounding box center [510, 355] width 33 height 33
checkbox input "true"
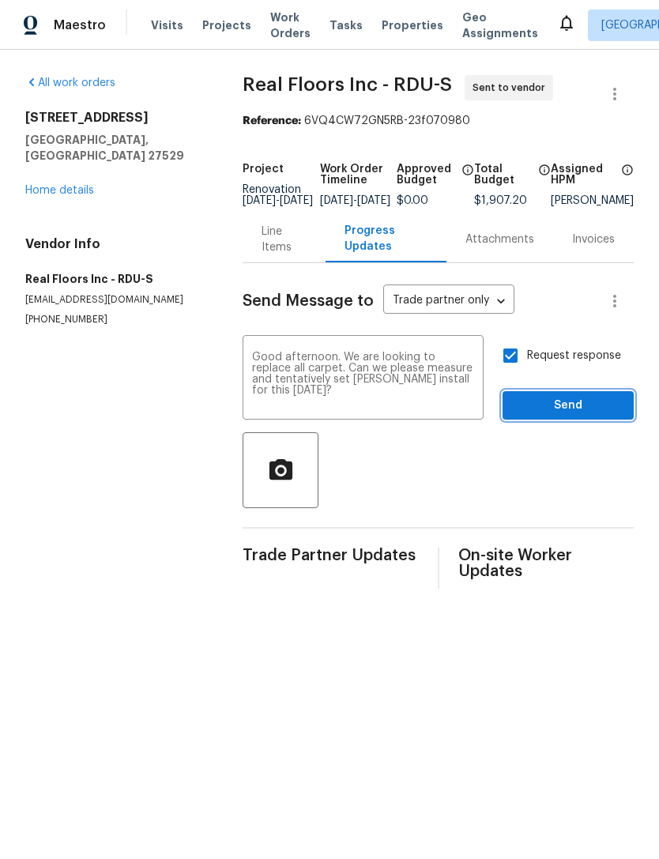
click at [582, 416] on span "Send" at bounding box center [568, 406] width 106 height 20
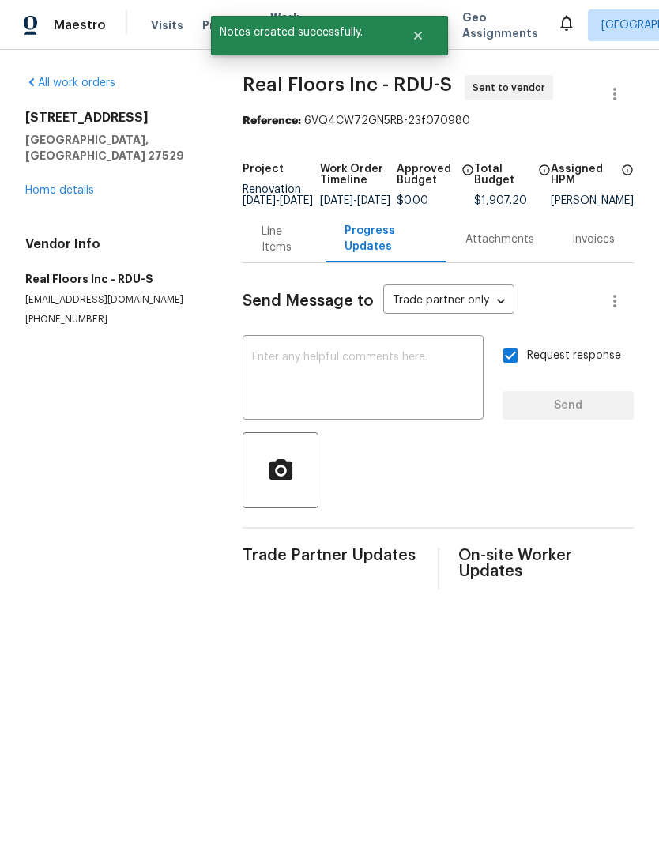
click at [81, 185] on link "Home details" at bounding box center [59, 190] width 69 height 11
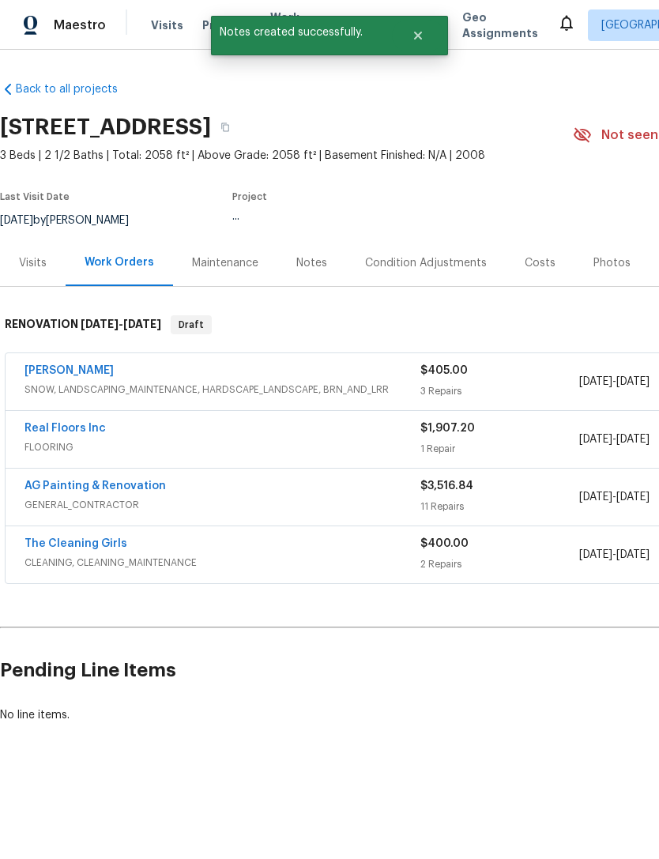
click at [89, 548] on link "The Cleaning Girls" at bounding box center [75, 543] width 103 height 11
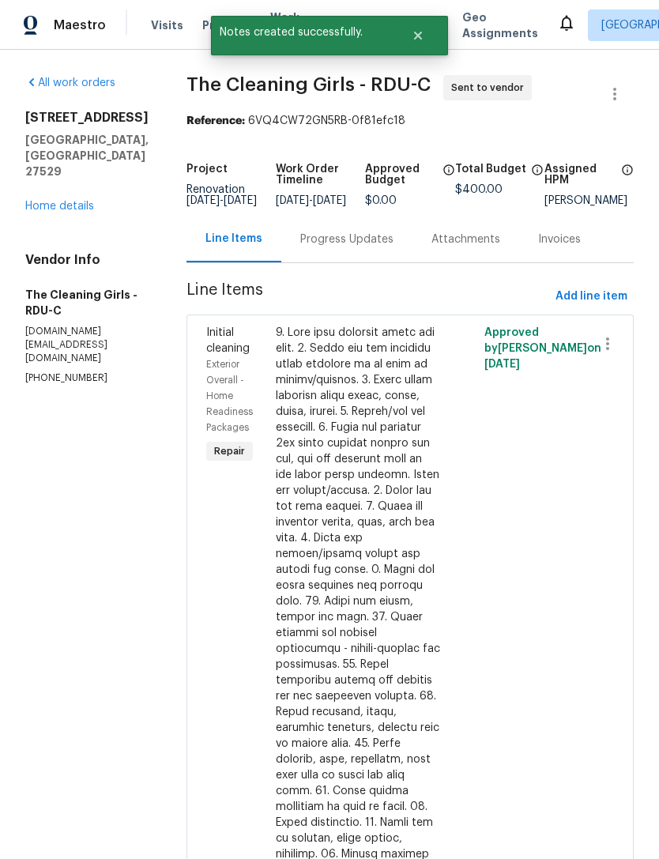
click at [382, 247] on div "Progress Updates" at bounding box center [346, 240] width 93 height 16
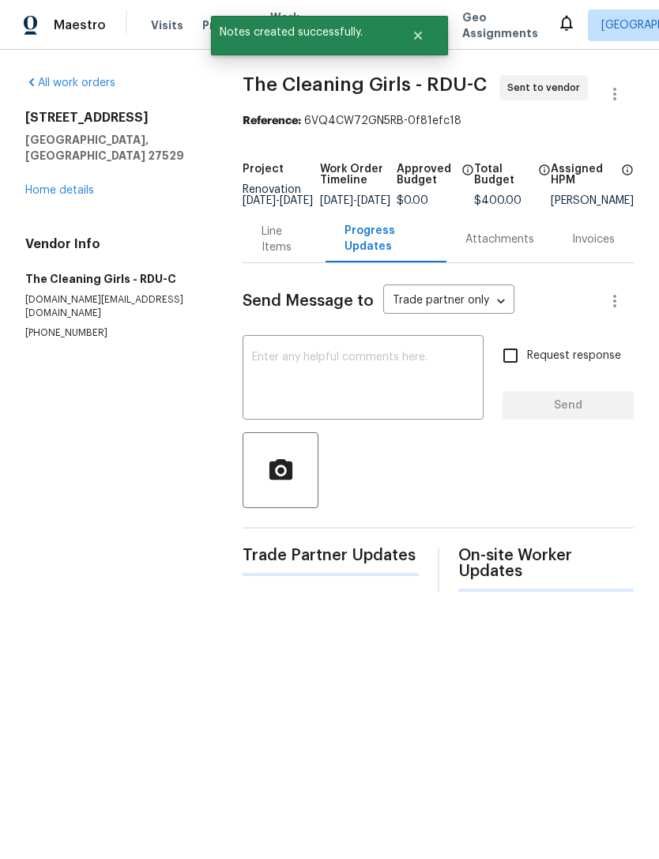
click at [394, 384] on textarea at bounding box center [363, 379] width 222 height 55
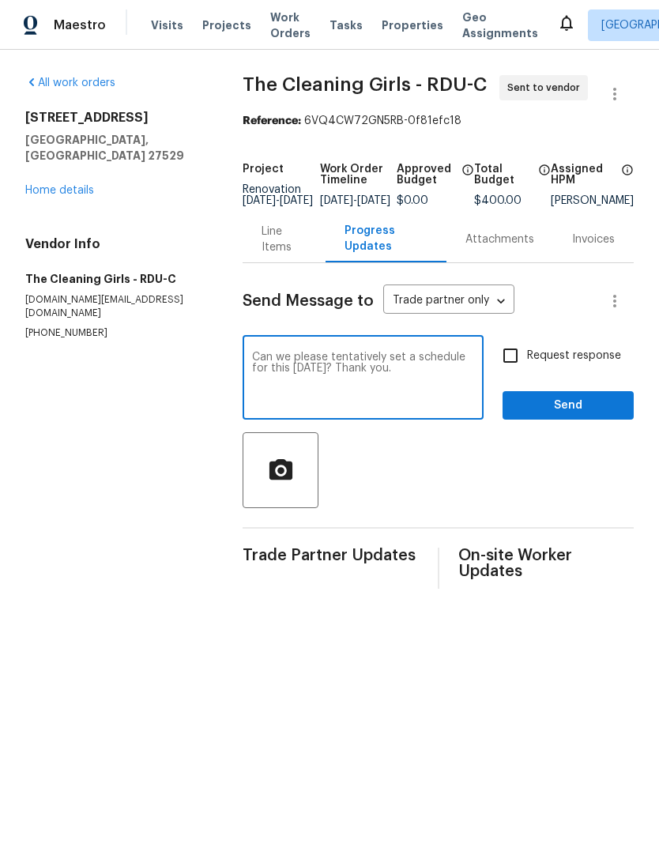
type textarea "Can we please tentatively set a schedule for this coming Saturday? Thank you."
click at [518, 363] on input "Request response" at bounding box center [510, 355] width 33 height 33
checkbox input "true"
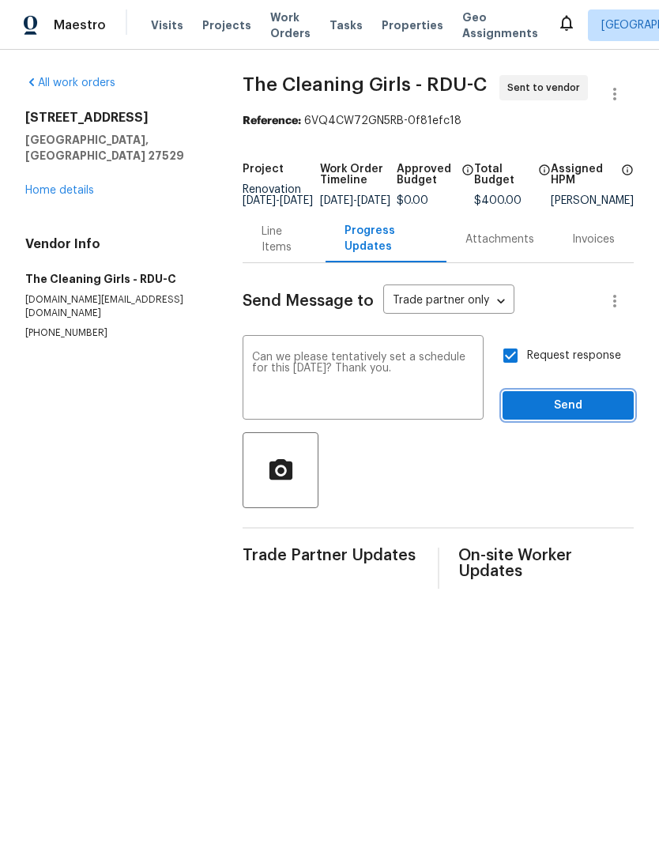
click at [593, 416] on span "Send" at bounding box center [568, 406] width 106 height 20
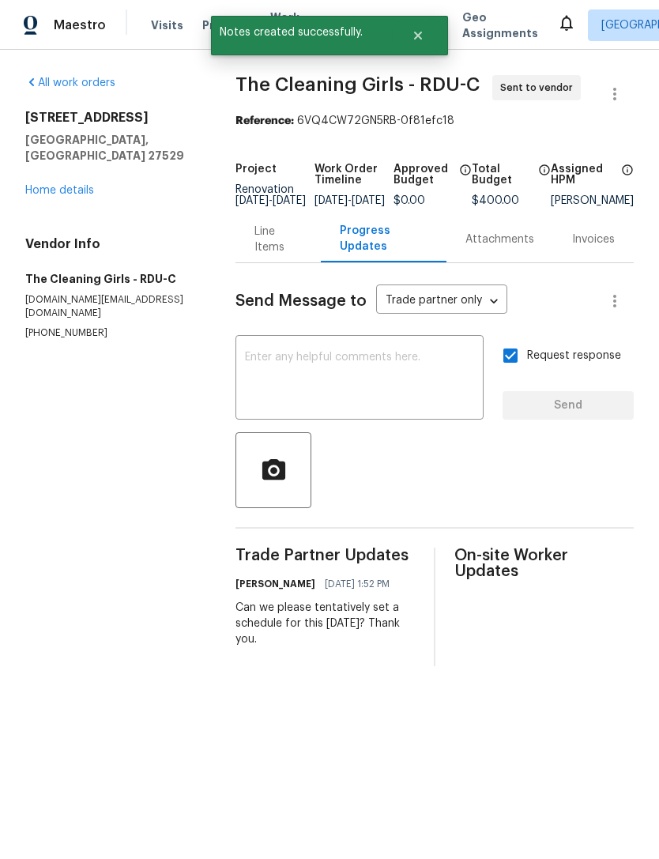
click at [81, 185] on link "Home details" at bounding box center [59, 190] width 69 height 11
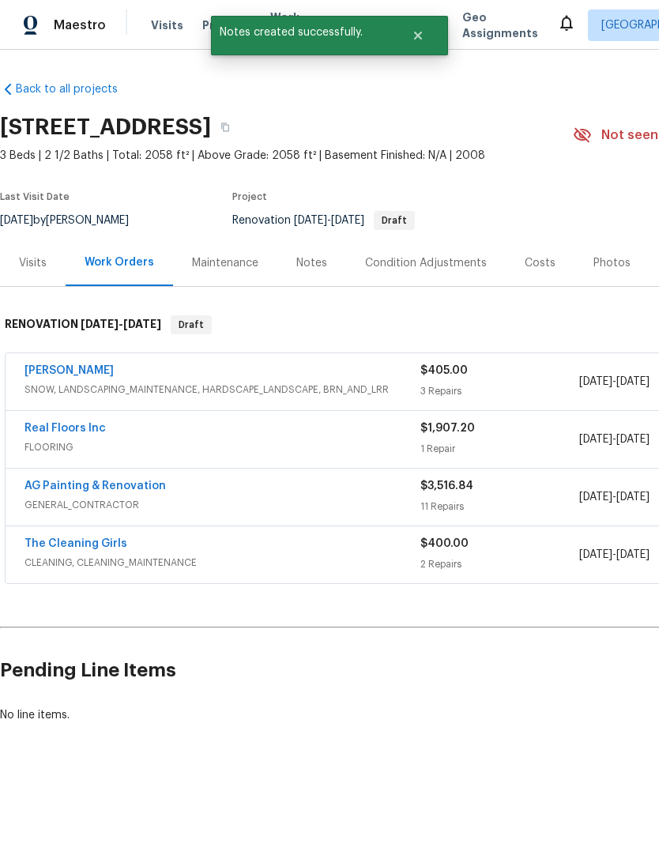
click at [327, 267] on div "Notes" at bounding box center [311, 262] width 69 height 47
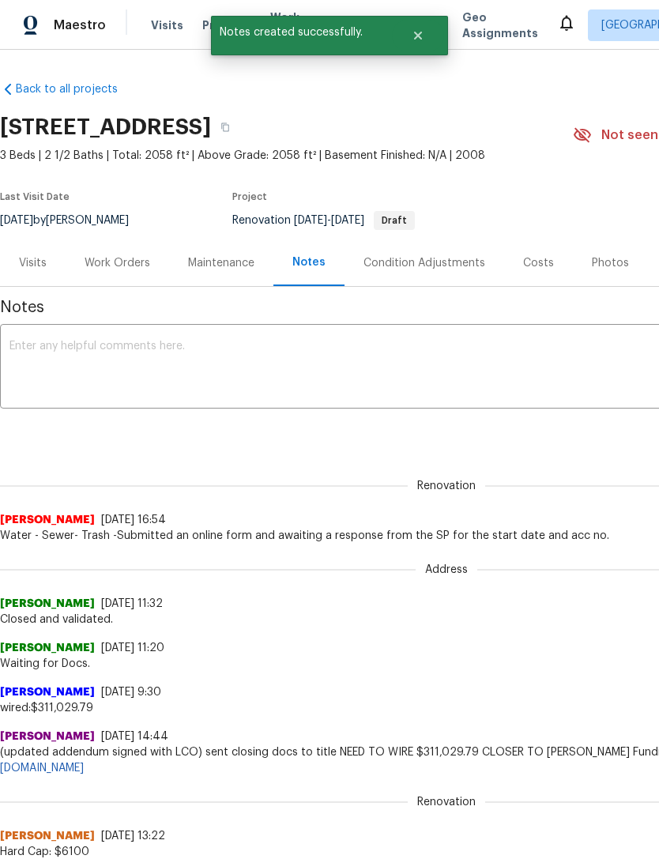
click at [347, 361] on textarea at bounding box center [446, 368] width 874 height 55
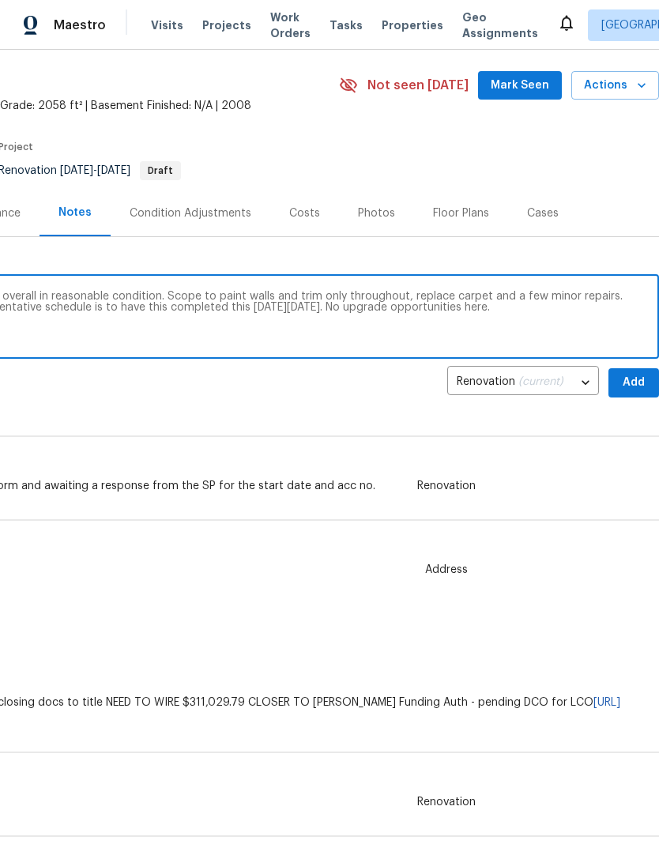
scroll to position [50, 234]
type textarea "Day, one walk complete. House is dirty, but overall in reasonable condition. Sc…"
click at [633, 386] on span "Add" at bounding box center [633, 383] width 25 height 20
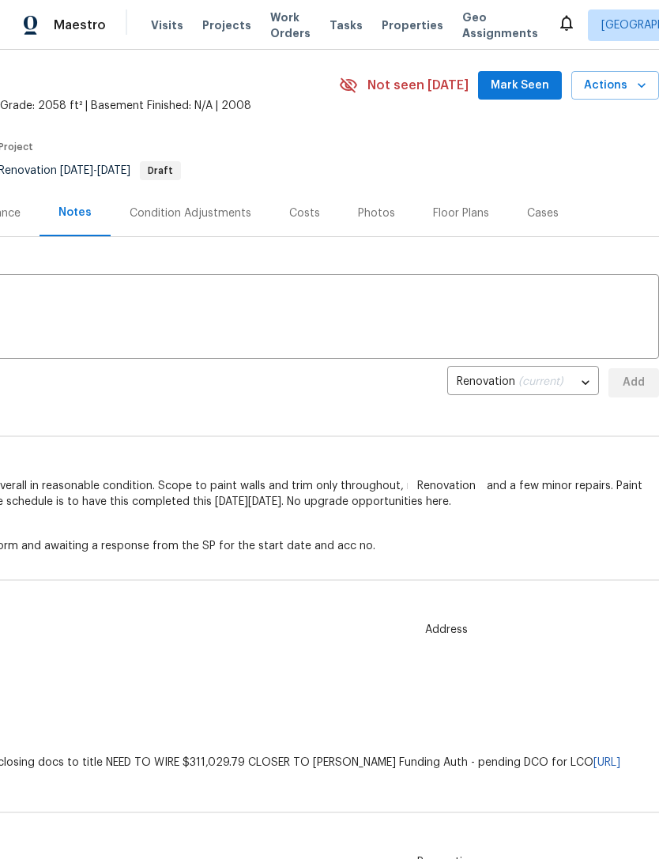
click at [424, 166] on section "177 Longbay St, Garner, NC 27529 3 Beds | 2 1/2 Baths | Total: 2058 ft² | Above…" at bounding box center [212, 123] width 893 height 133
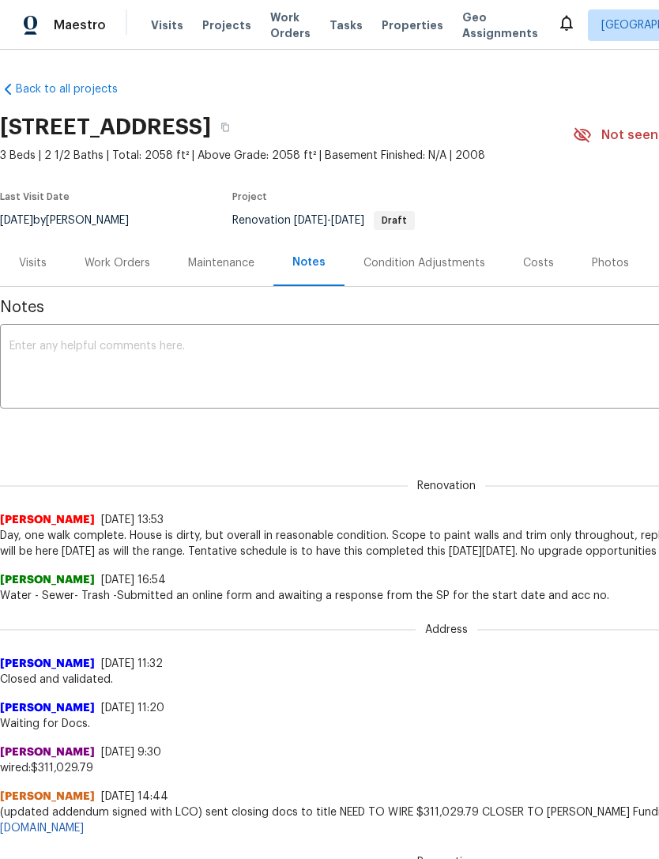
scroll to position [0, 0]
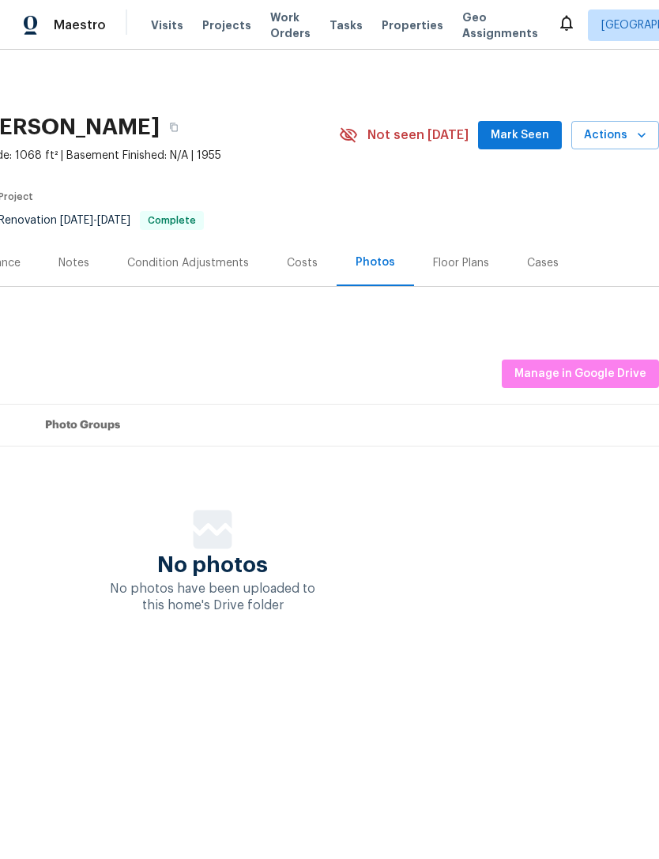
scroll to position [0, 234]
click at [598, 368] on span "Manage in Google Drive" at bounding box center [580, 374] width 132 height 20
